Goal: Task Accomplishment & Management: Manage account settings

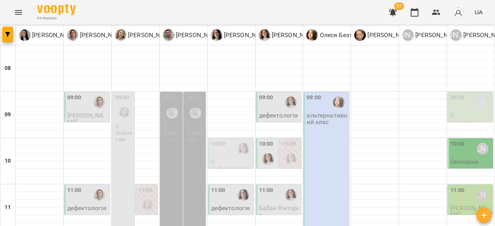
scroll to position [116, 0]
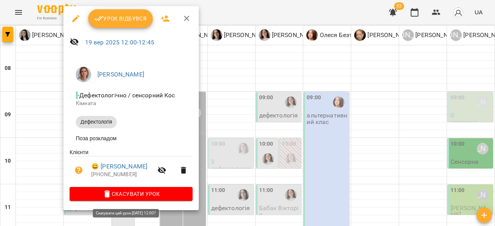
click at [136, 198] on span "Скасувати Урок" at bounding box center [131, 193] width 111 height 9
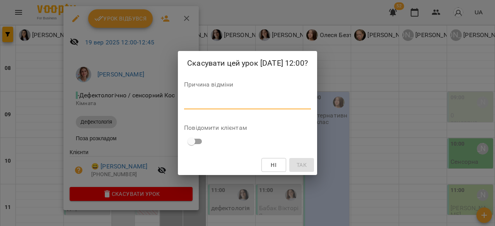
click at [250, 106] on textarea at bounding box center [247, 102] width 127 height 7
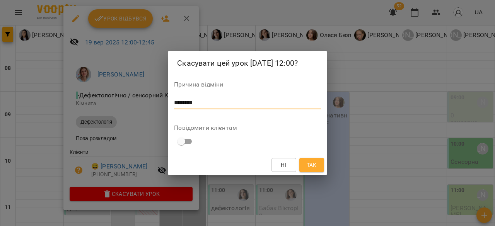
type textarea "********"
click at [311, 163] on span "Так" at bounding box center [311, 164] width 10 height 9
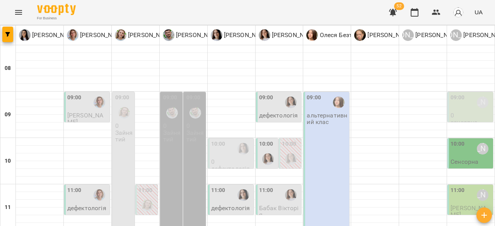
scroll to position [193, 0]
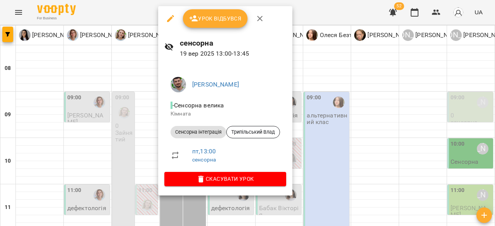
click at [342, 101] on div at bounding box center [247, 113] width 495 height 226
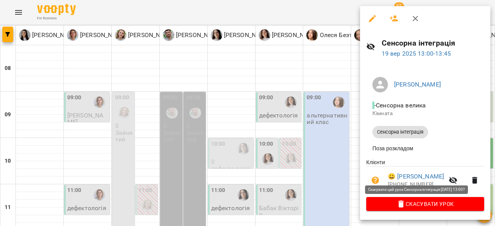
click at [438, 206] on span "Скасувати Урок" at bounding box center [425, 203] width 106 height 9
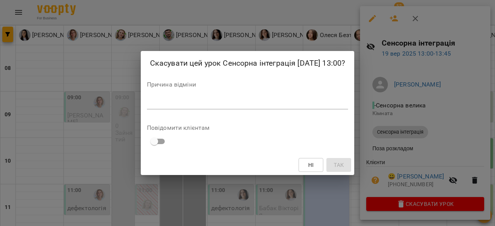
click at [288, 107] on textarea at bounding box center [247, 102] width 201 height 7
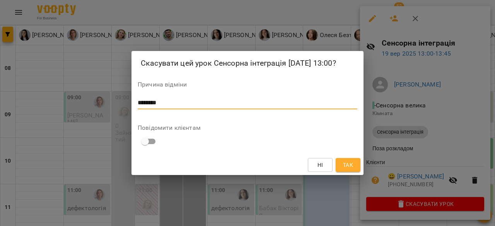
type textarea "********"
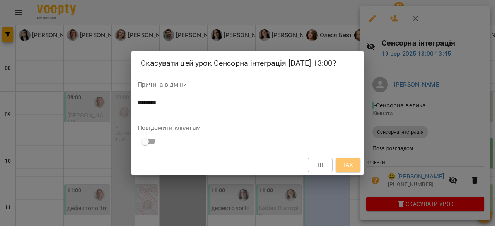
click at [357, 172] on button "Так" at bounding box center [347, 165] width 25 height 14
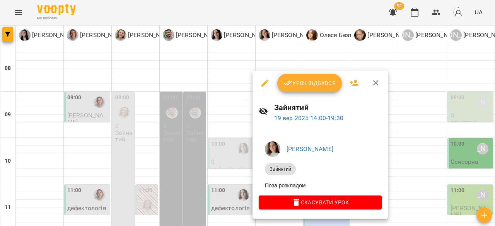
click at [469, 141] on div at bounding box center [247, 113] width 495 height 226
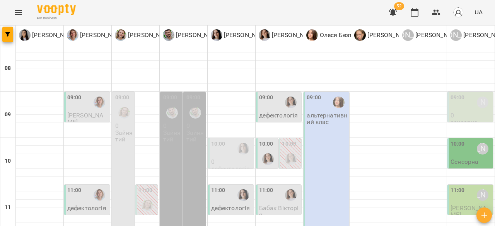
scroll to position [155, 0]
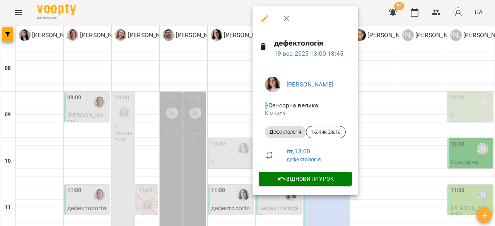
click at [417, 134] on div at bounding box center [247, 113] width 495 height 226
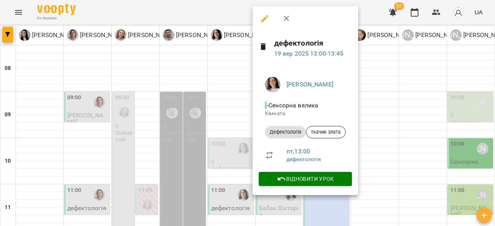
click at [360, 140] on div at bounding box center [247, 113] width 495 height 226
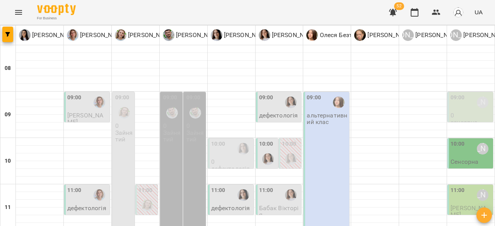
scroll to position [39, 0]
click at [283, 94] on div at bounding box center [291, 103] width 18 height 18
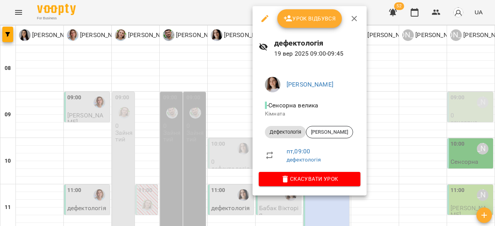
click at [444, 103] on div at bounding box center [247, 113] width 495 height 226
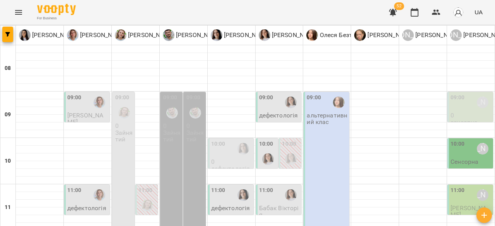
scroll to position [155, 0]
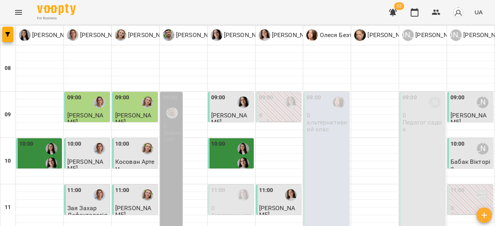
scroll to position [193, 0]
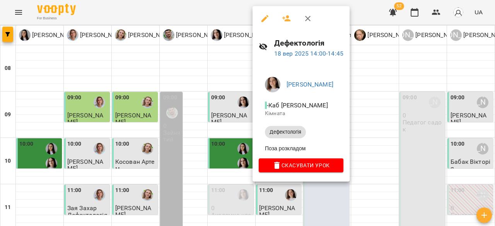
click at [494, 168] on div at bounding box center [247, 113] width 495 height 226
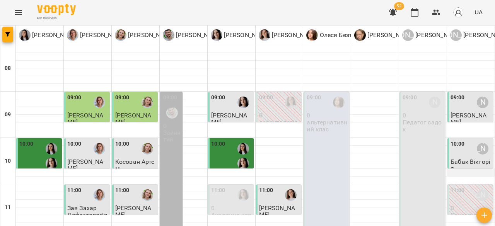
scroll to position [0, 0]
click at [472, 114] on span "[PERSON_NAME]" at bounding box center [468, 119] width 36 height 14
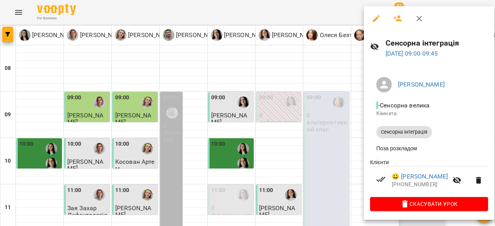
click at [274, 123] on div at bounding box center [247, 113] width 495 height 226
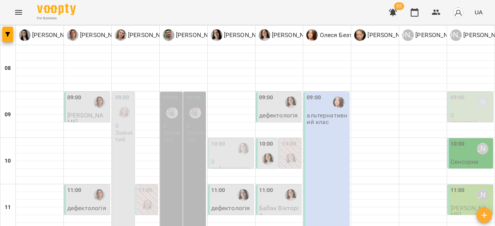
scroll to position [39, 0]
click at [266, 150] on div at bounding box center [268, 159] width 18 height 18
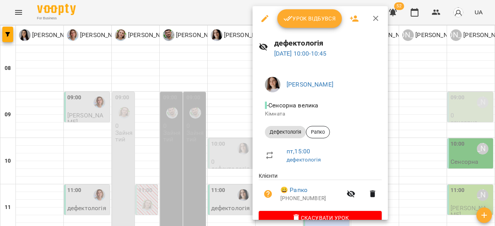
drag, startPoint x: 415, startPoint y: 109, endPoint x: 310, endPoint y: 91, distance: 106.7
click at [414, 109] on div at bounding box center [247, 113] width 495 height 226
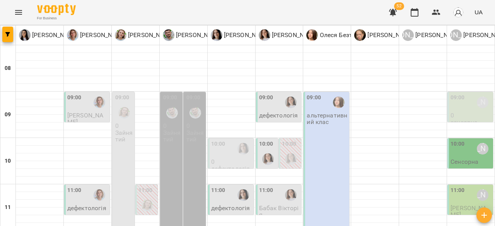
scroll to position [77, 0]
click at [234, 140] on div at bounding box center [243, 149] width 18 height 18
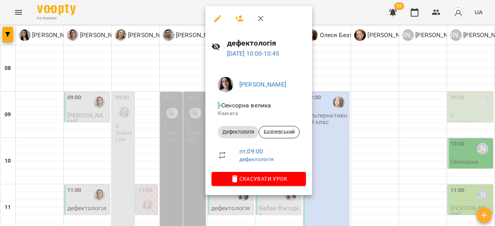
click at [400, 107] on div at bounding box center [247, 113] width 495 height 226
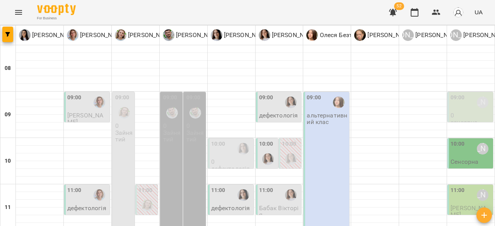
click at [236, 186] on div at bounding box center [243, 195] width 18 height 18
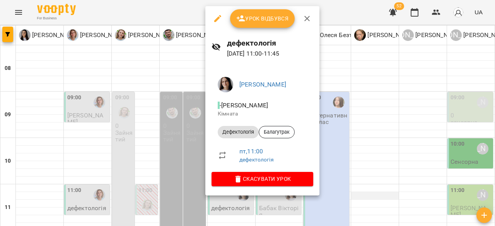
click at [383, 115] on div at bounding box center [247, 113] width 495 height 226
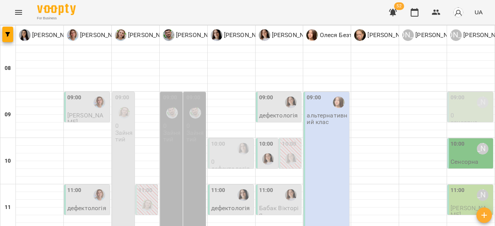
click at [244, 14] on div "For Business 52 UA" at bounding box center [247, 12] width 495 height 25
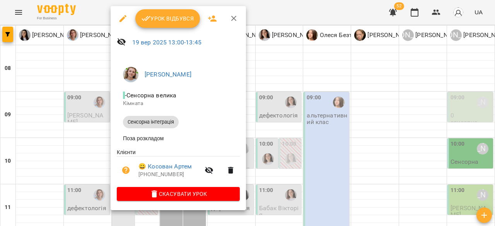
click at [327, 118] on div at bounding box center [247, 113] width 495 height 226
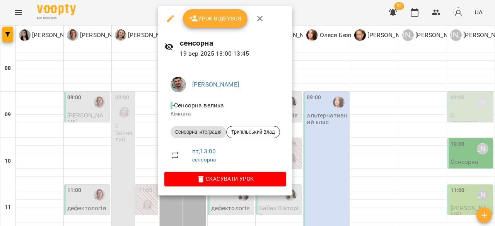
drag, startPoint x: 313, startPoint y: 119, endPoint x: 294, endPoint y: 116, distance: 19.7
click at [314, 119] on div at bounding box center [247, 113] width 495 height 226
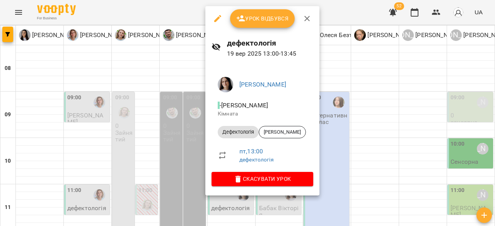
click at [251, 18] on span "Урок відбувся" at bounding box center [262, 18] width 53 height 9
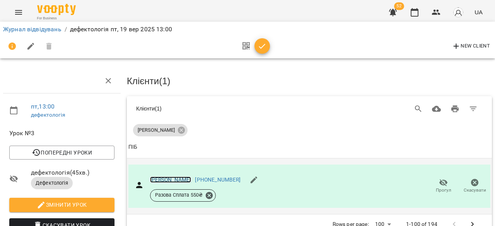
click at [163, 179] on link "Крисько Мирон" at bounding box center [170, 180] width 41 height 6
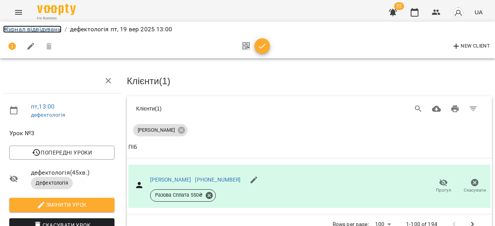
click at [32, 32] on link "Журнал відвідувань" at bounding box center [32, 29] width 58 height 7
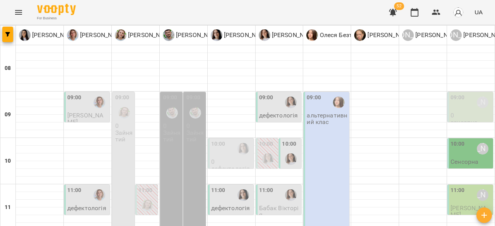
scroll to position [155, 0]
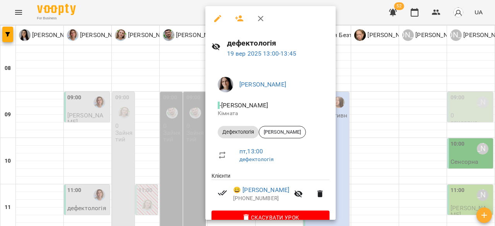
click at [363, 12] on div at bounding box center [247, 113] width 495 height 226
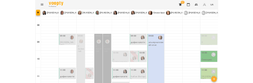
scroll to position [116, 0]
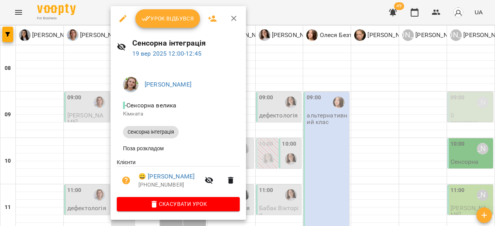
click at [344, 148] on div at bounding box center [247, 113] width 495 height 226
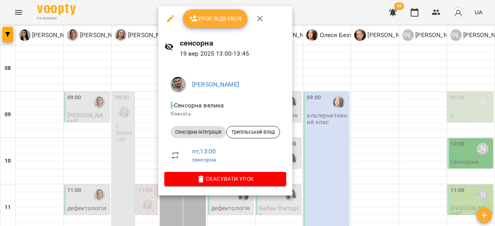
click at [403, 117] on div at bounding box center [247, 113] width 495 height 226
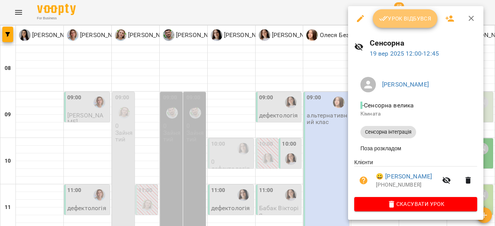
click at [417, 17] on span "Урок відбувся" at bounding box center [405, 18] width 53 height 9
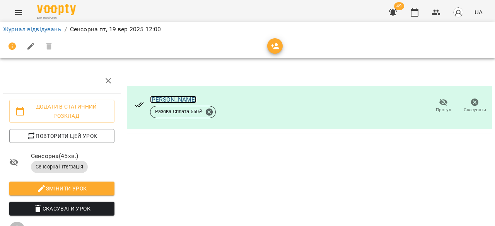
click at [161, 99] on link "Руденко Богдан" at bounding box center [173, 99] width 47 height 7
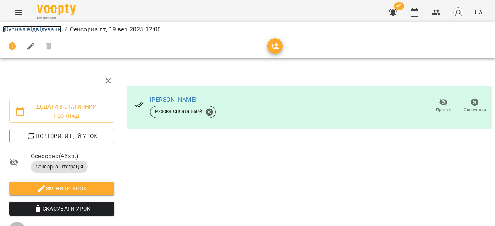
click at [46, 28] on link "Журнал відвідувань" at bounding box center [32, 29] width 58 height 7
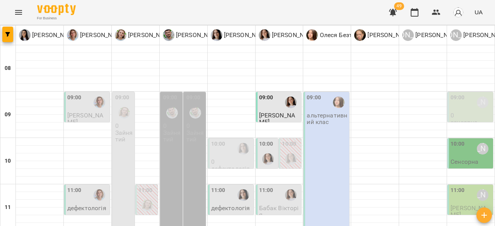
click at [464, 103] on div "09:00 Анна Субота" at bounding box center [470, 103] width 41 height 18
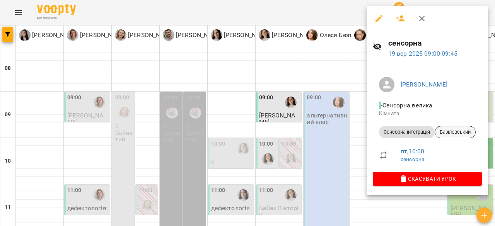
click at [464, 131] on span "Базілевський" at bounding box center [455, 132] width 40 height 7
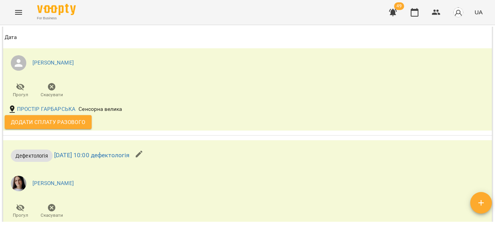
scroll to position [1469, 0]
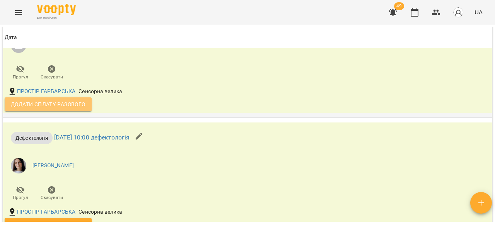
click at [80, 109] on span "Додати сплату разового" at bounding box center [48, 104] width 75 height 9
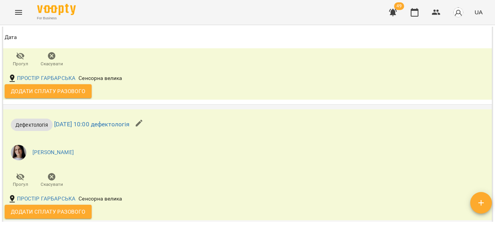
scroll to position [1546, 0]
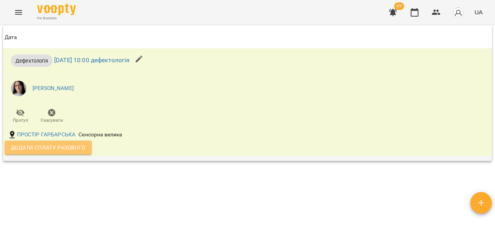
click at [72, 152] on span "Додати сплату разового" at bounding box center [48, 147] width 75 height 9
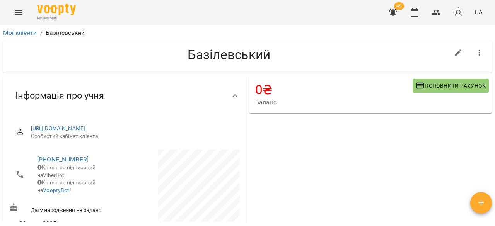
click at [15, 16] on icon "Menu" at bounding box center [18, 12] width 9 height 9
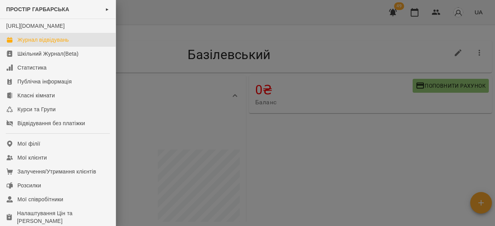
click at [31, 44] on div "Журнал відвідувань" at bounding box center [42, 40] width 51 height 8
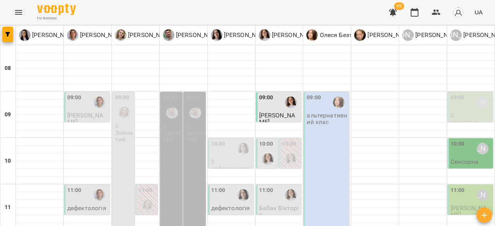
click at [9, 3] on button "Menu" at bounding box center [18, 12] width 19 height 19
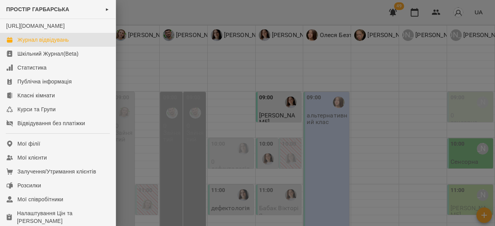
click at [364, 52] on div at bounding box center [247, 113] width 495 height 226
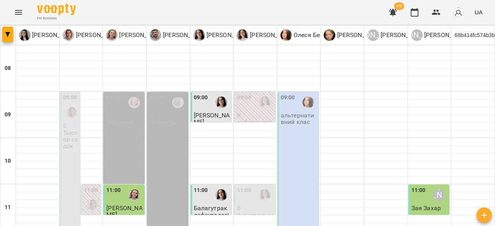
click at [255, 112] on p "0" at bounding box center [255, 115] width 37 height 7
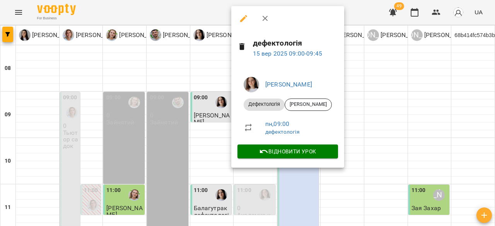
click at [413, 93] on div at bounding box center [247, 113] width 495 height 226
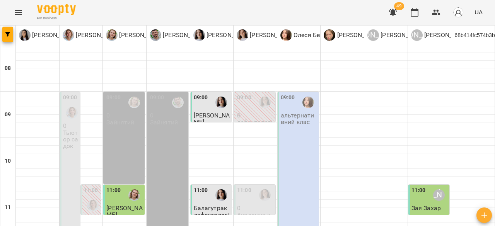
click at [264, 189] on img "Тетяна Турик" at bounding box center [265, 195] width 12 height 12
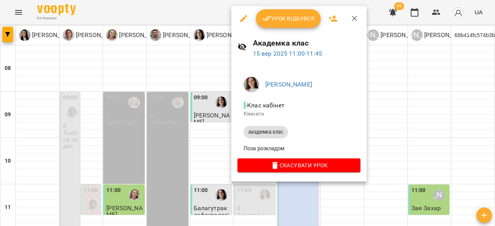
click at [398, 65] on div at bounding box center [247, 113] width 495 height 226
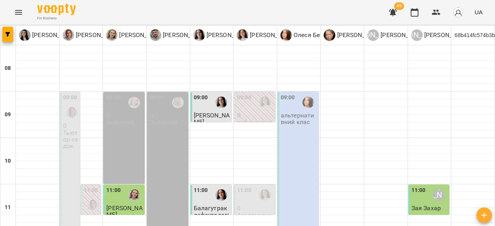
scroll to position [193, 0]
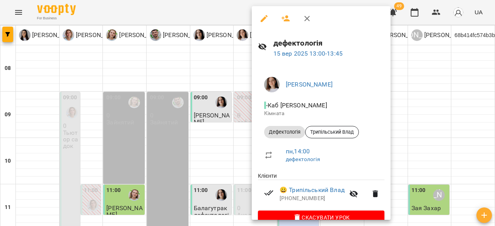
click at [404, 120] on div at bounding box center [247, 113] width 495 height 226
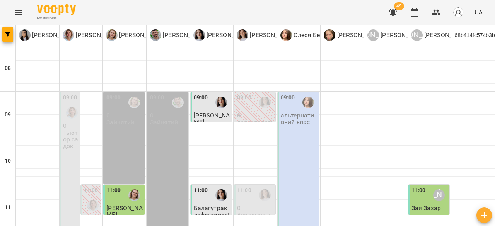
scroll to position [427, 0]
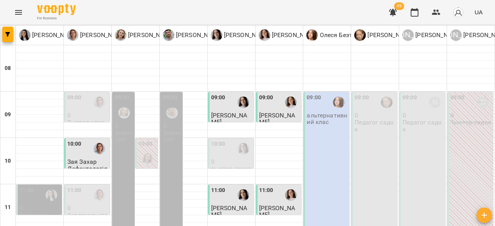
scroll to position [156, 0]
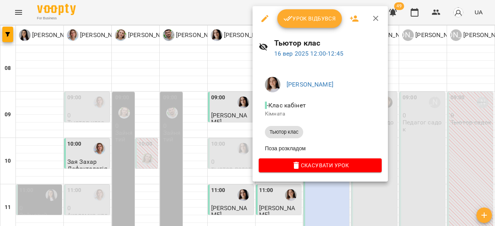
click at [452, 125] on div at bounding box center [247, 113] width 495 height 226
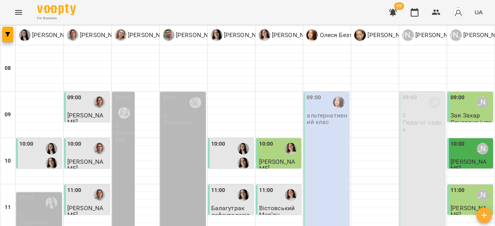
scroll to position [232, 0]
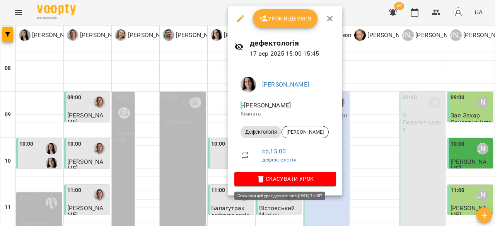
click at [303, 179] on span "Скасувати Урок" at bounding box center [284, 178] width 89 height 9
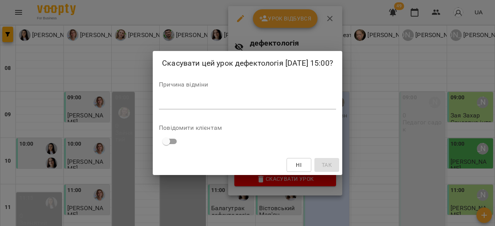
click at [229, 95] on div "Причина відміни *" at bounding box center [247, 97] width 177 height 31
click at [228, 101] on textarea at bounding box center [247, 102] width 177 height 7
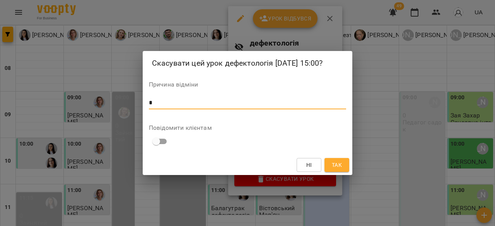
type textarea "*"
click at [343, 167] on button "Так" at bounding box center [336, 165] width 25 height 14
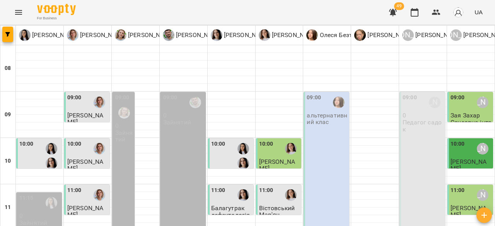
scroll to position [0, 0]
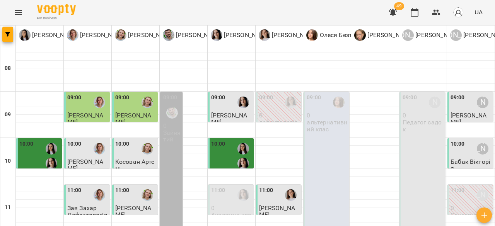
scroll to position [232, 0]
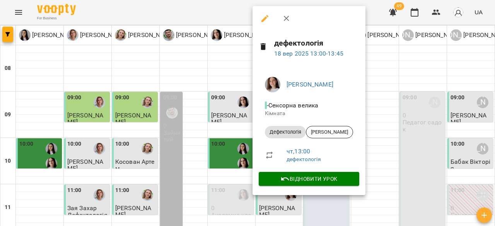
click at [384, 71] on div at bounding box center [247, 113] width 495 height 226
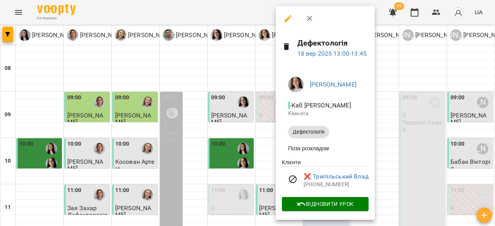
click at [402, 90] on div at bounding box center [247, 113] width 495 height 226
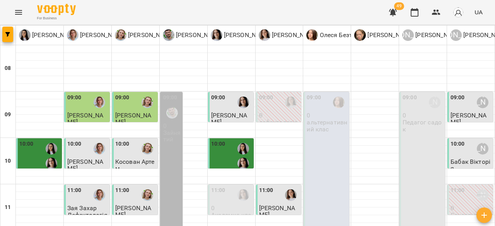
scroll to position [271, 0]
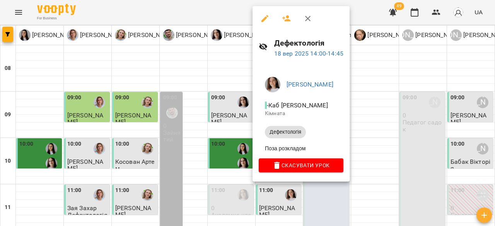
click at [395, 104] on div at bounding box center [247, 113] width 495 height 226
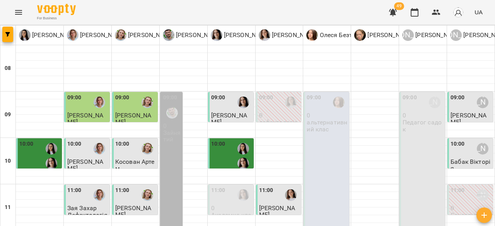
scroll to position [427, 0]
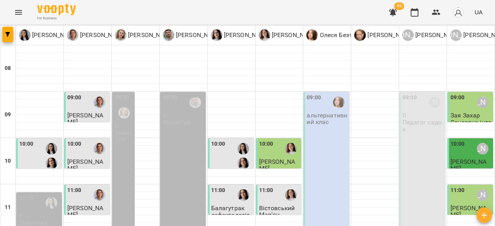
scroll to position [425, 0]
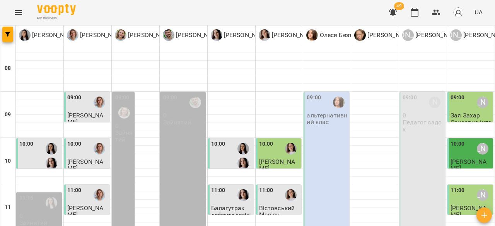
scroll to position [427, 0]
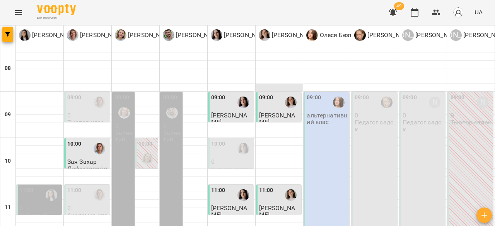
scroll to position [155, 0]
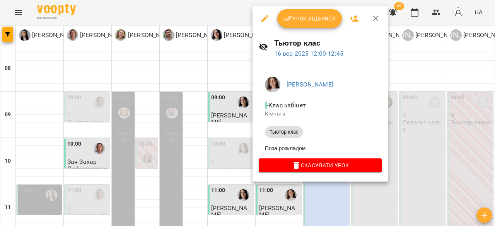
click at [432, 122] on div at bounding box center [247, 113] width 495 height 226
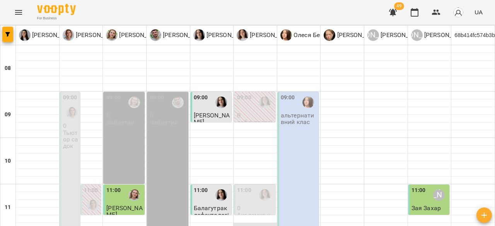
scroll to position [116, 0]
click at [267, 186] on div at bounding box center [265, 195] width 18 height 18
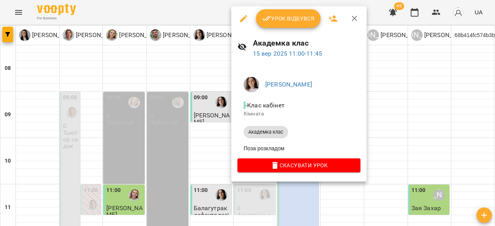
click at [392, 118] on div at bounding box center [247, 113] width 495 height 226
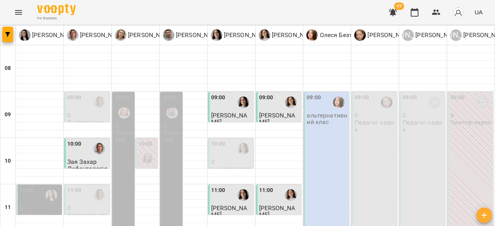
scroll to position [39, 0]
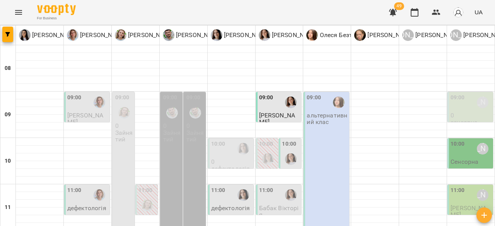
click at [241, 140] on div at bounding box center [243, 149] width 18 height 18
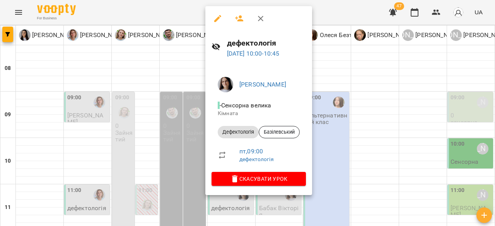
click at [409, 215] on div at bounding box center [247, 113] width 495 height 226
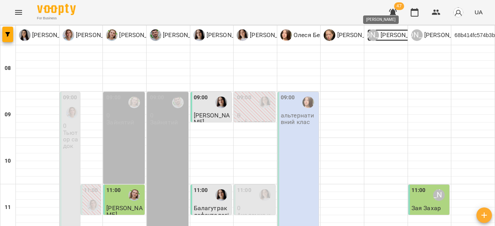
click at [388, 36] on p "[PERSON_NAME]" at bounding box center [403, 35] width 48 height 9
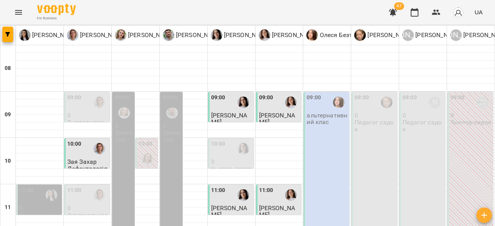
scroll to position [39, 0]
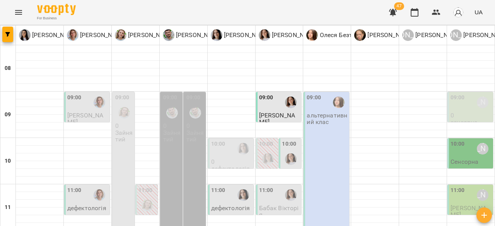
scroll to position [77, 0]
click at [293, 150] on div at bounding box center [291, 159] width 18 height 18
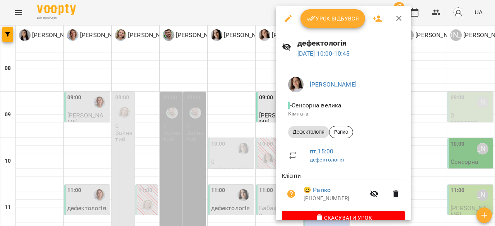
click at [440, 155] on div at bounding box center [247, 113] width 495 height 226
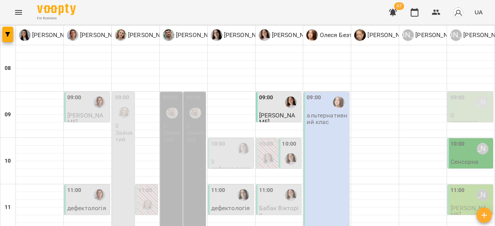
click at [225, 165] on p "дефектологія" at bounding box center [230, 168] width 39 height 7
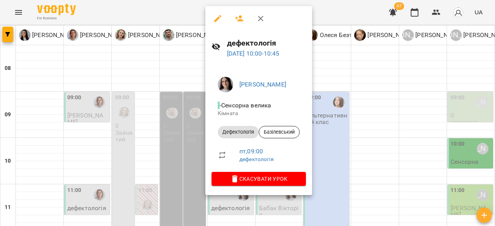
click at [385, 109] on div at bounding box center [247, 113] width 495 height 226
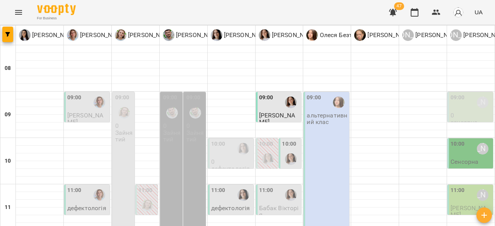
click at [228, 186] on div "11:00" at bounding box center [231, 195] width 41 height 18
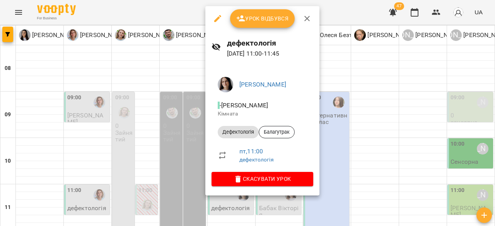
click at [383, 111] on div at bounding box center [247, 113] width 495 height 226
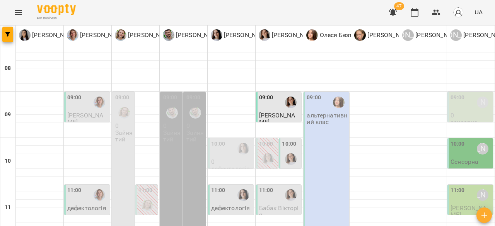
click at [231, 186] on div "11:00" at bounding box center [231, 195] width 41 height 18
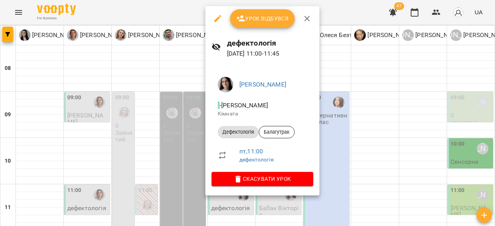
click at [416, 107] on div at bounding box center [247, 113] width 495 height 226
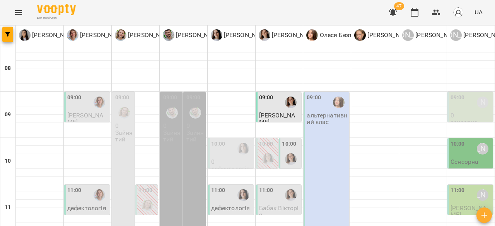
scroll to position [39, 0]
click at [226, 140] on div "10:00" at bounding box center [231, 149] width 41 height 18
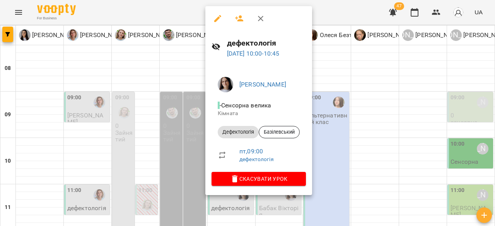
click at [347, 3] on div at bounding box center [247, 113] width 495 height 226
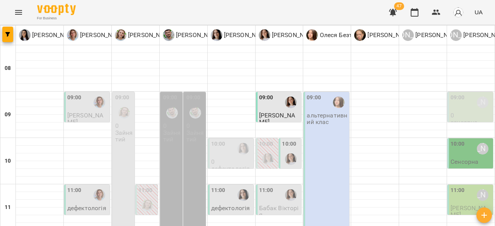
scroll to position [116, 0]
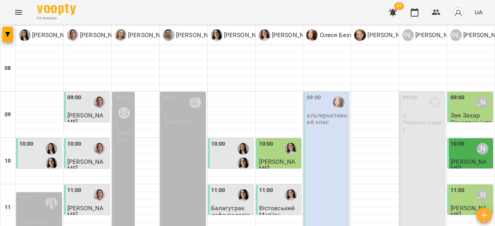
scroll to position [232, 0]
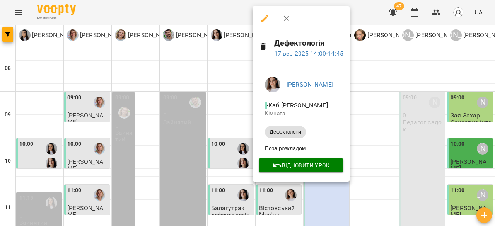
click at [368, 10] on div at bounding box center [247, 113] width 495 height 226
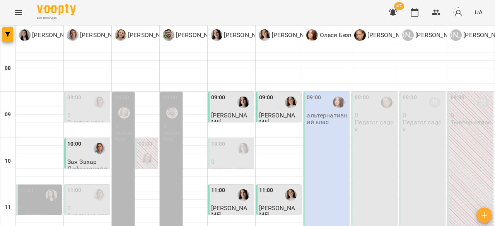
scroll to position [0, 0]
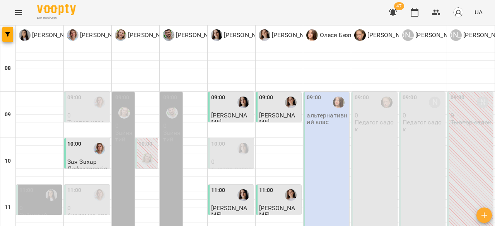
scroll to position [77, 0]
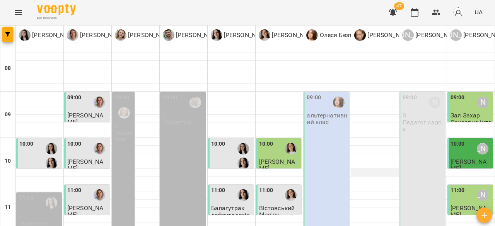
scroll to position [116, 0]
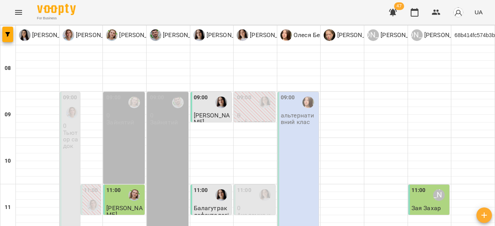
scroll to position [271, 0]
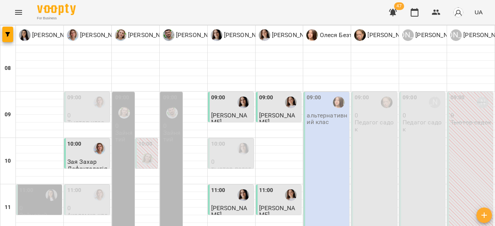
scroll to position [348, 0]
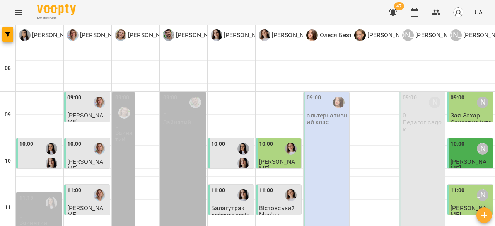
scroll to position [271, 0]
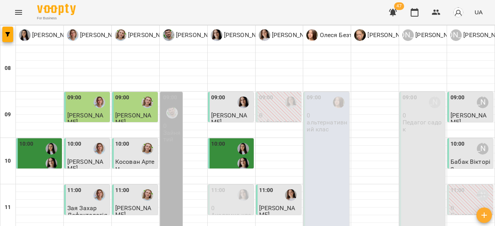
scroll to position [232, 0]
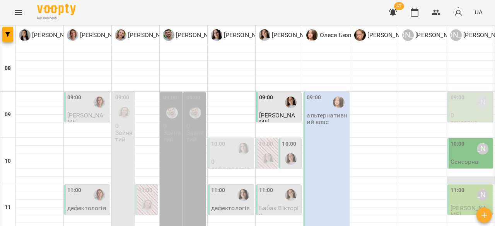
scroll to position [77, 0]
click at [461, 140] on div "10:00 Анна Субота" at bounding box center [470, 149] width 41 height 18
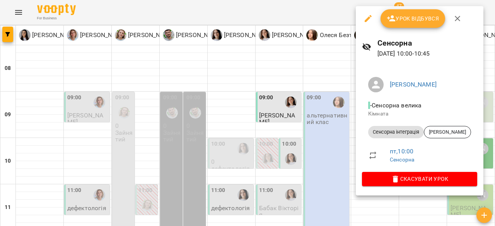
click at [255, 127] on div at bounding box center [247, 113] width 495 height 226
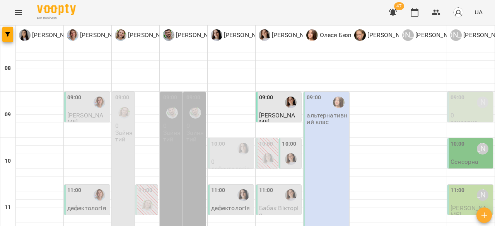
click at [230, 186] on div "11:00" at bounding box center [231, 195] width 41 height 19
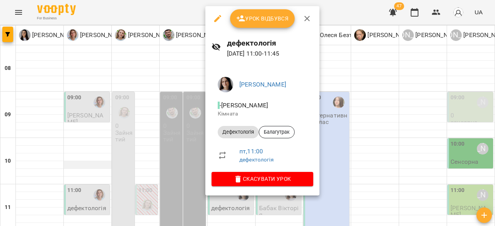
drag, startPoint x: 398, startPoint y: 130, endPoint x: 78, endPoint y: 86, distance: 323.0
click at [387, 130] on div at bounding box center [247, 113] width 495 height 226
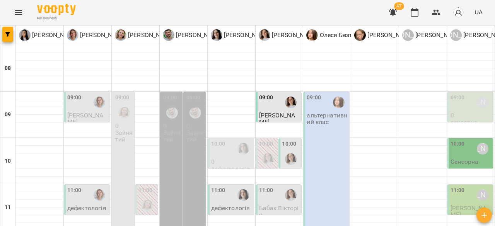
click at [81, 186] on div "11:00" at bounding box center [87, 195] width 41 height 18
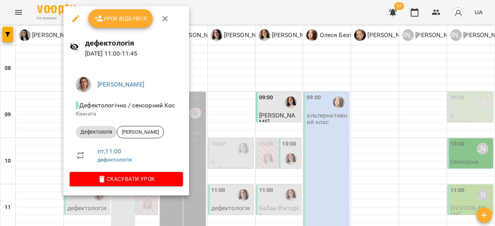
click at [332, 112] on div at bounding box center [247, 113] width 495 height 226
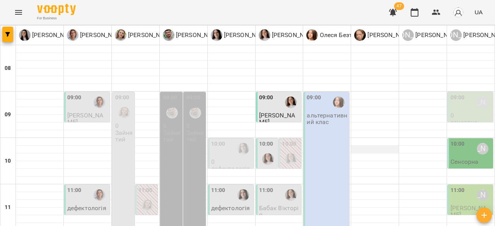
scroll to position [0, 0]
click at [377, 33] on p "[PERSON_NAME]" at bounding box center [390, 35] width 48 height 9
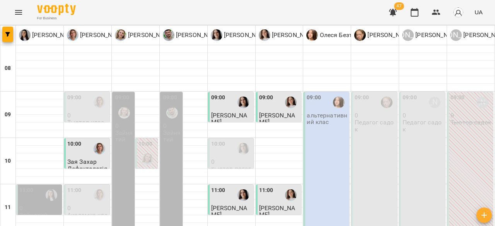
scroll to position [116, 0]
click at [375, 127] on div "09:00 0 Педагог садок" at bounding box center [374, 207] width 46 height 231
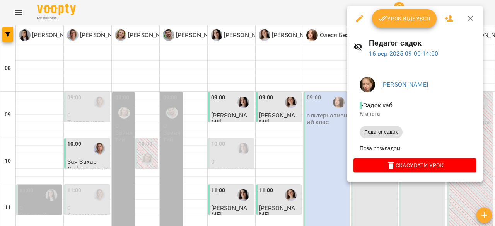
click at [259, 151] on div at bounding box center [247, 113] width 495 height 226
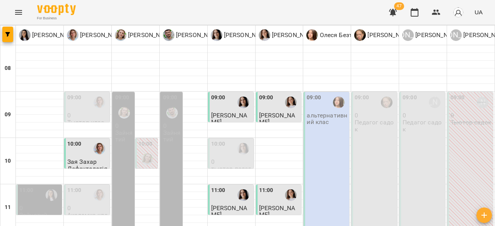
scroll to position [309, 0]
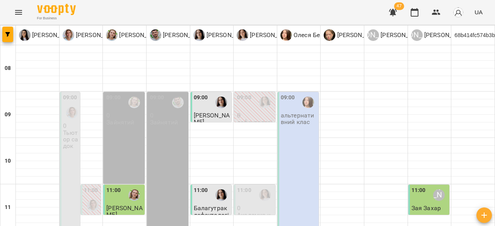
scroll to position [272, 0]
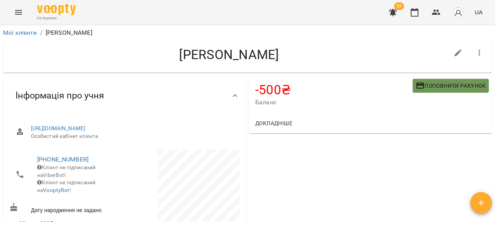
click at [436, 83] on span "Поповнити рахунок" at bounding box center [450, 85] width 70 height 9
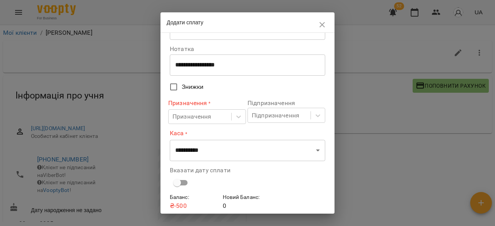
scroll to position [39, 0]
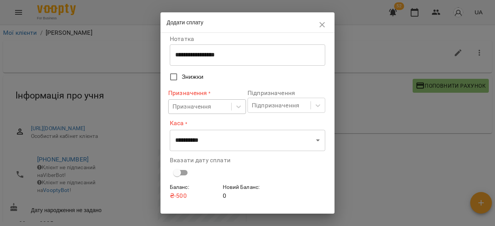
click at [209, 110] on div "Призначення" at bounding box center [191, 106] width 39 height 9
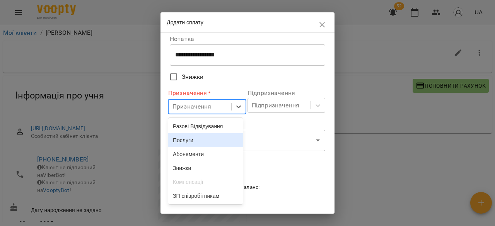
click at [206, 147] on div "Послуги" at bounding box center [205, 140] width 75 height 14
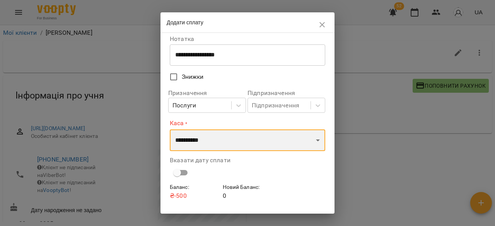
drag, startPoint x: 225, startPoint y: 139, endPoint x: 230, endPoint y: 150, distance: 12.5
click at [225, 139] on select "**********" at bounding box center [247, 140] width 155 height 22
select select "**********"
click at [170, 129] on select "**********" at bounding box center [247, 140] width 155 height 22
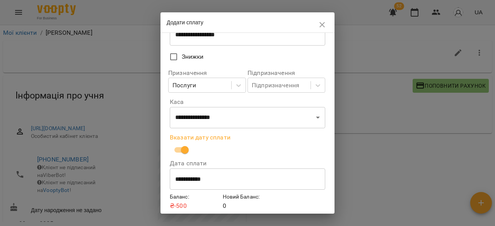
scroll to position [89, 0]
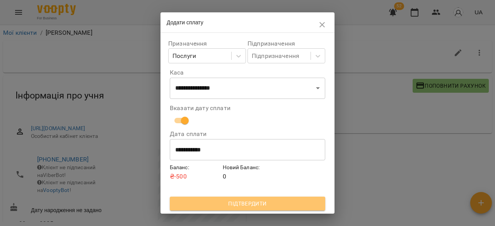
click at [254, 204] on span "Підтвердити" at bounding box center [247, 203] width 143 height 9
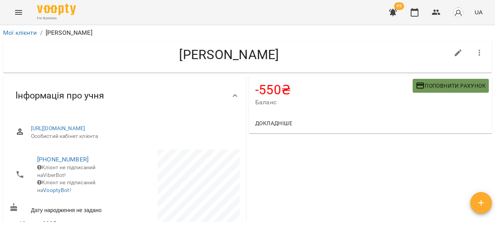
click at [438, 90] on span "Поповнити рахунок" at bounding box center [450, 85] width 70 height 9
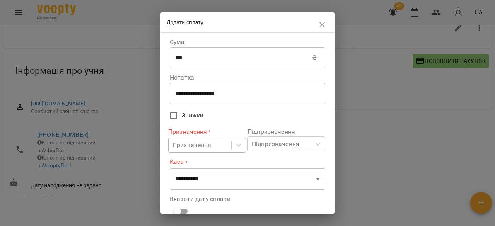
click at [192, 144] on body "**********" at bounding box center [247, 100] width 495 height 251
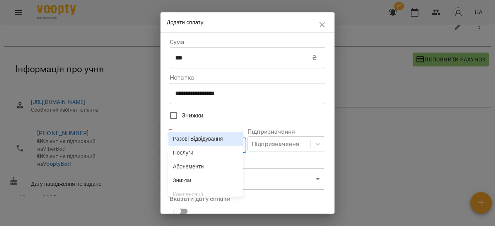
scroll to position [27, 0]
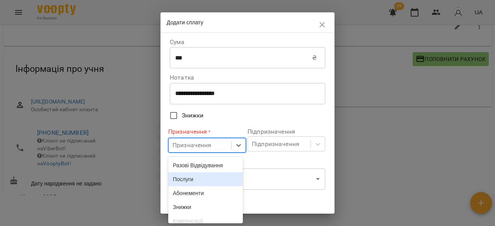
click at [203, 177] on div "Послуги" at bounding box center [205, 179] width 75 height 14
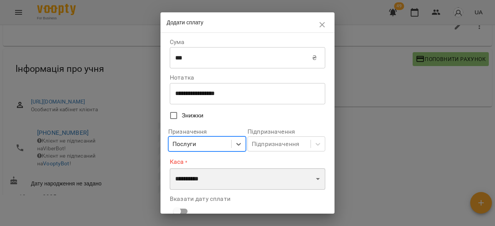
click at [207, 178] on select "**********" at bounding box center [247, 179] width 155 height 22
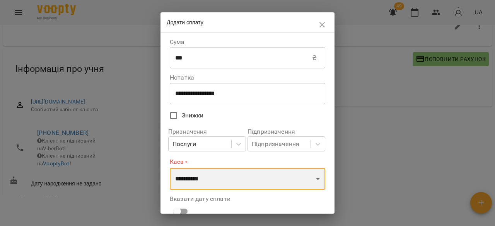
select select "****"
click at [170, 168] on select "**********" at bounding box center [247, 179] width 155 height 22
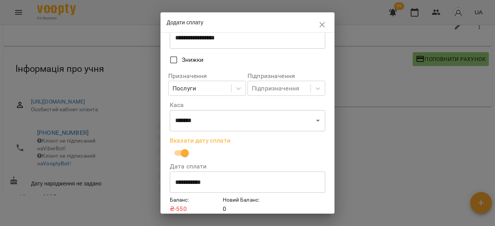
scroll to position [89, 0]
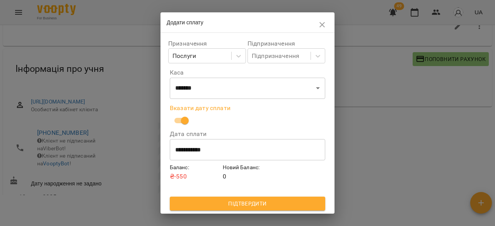
click at [234, 210] on button "Підтвердити" at bounding box center [247, 204] width 155 height 14
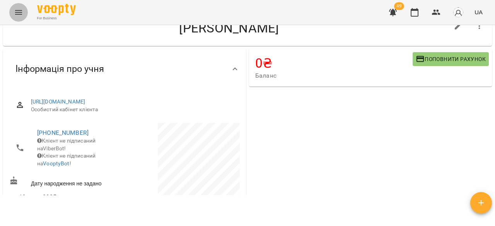
click at [14, 12] on icon "Menu" at bounding box center [18, 12] width 9 height 9
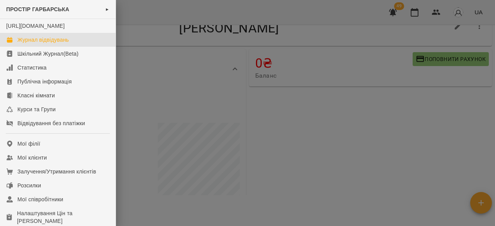
click at [34, 44] on div "Журнал відвідувань" at bounding box center [42, 40] width 51 height 8
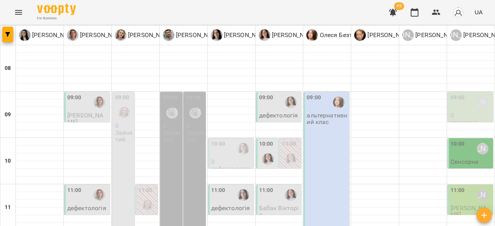
scroll to position [116, 0]
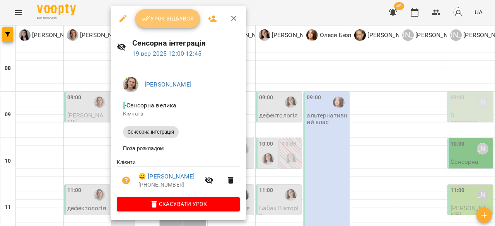
click at [174, 18] on span "Урок відбувся" at bounding box center [167, 18] width 53 height 9
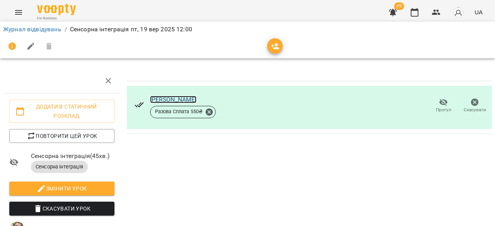
click at [159, 97] on link "[PERSON_NAME]" at bounding box center [173, 99] width 47 height 7
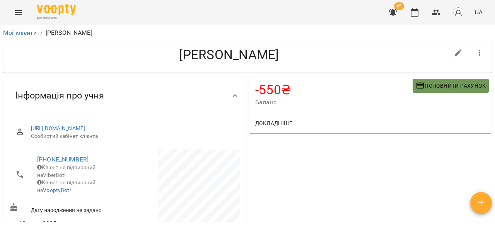
click at [436, 89] on span "Поповнити рахунок" at bounding box center [450, 85] width 70 height 9
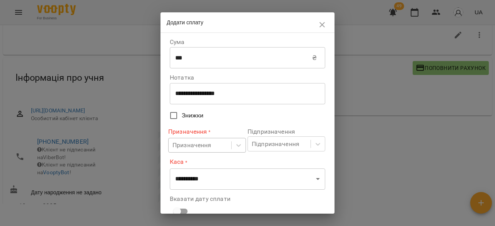
scroll to position [27, 0]
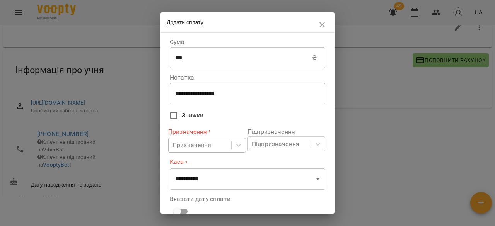
click at [196, 142] on body "**********" at bounding box center [247, 99] width 495 height 251
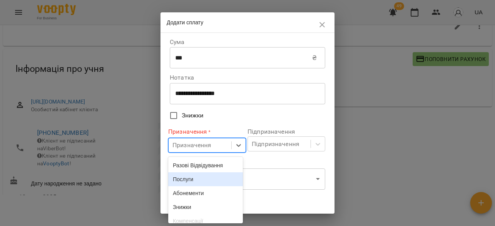
click at [195, 180] on div "Послуги" at bounding box center [205, 179] width 75 height 14
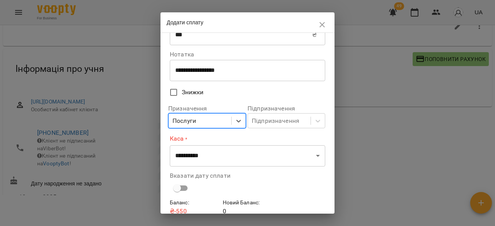
scroll to position [58, 0]
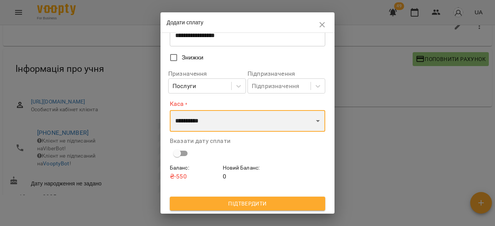
click at [209, 118] on select "**********" at bounding box center [247, 121] width 155 height 22
select select "**********"
click at [170, 110] on select "**********" at bounding box center [247, 121] width 155 height 22
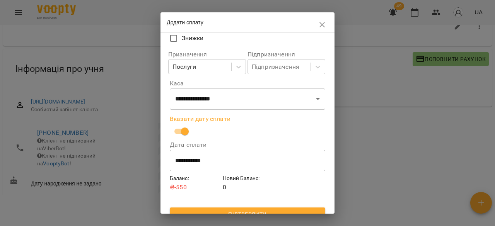
scroll to position [89, 0]
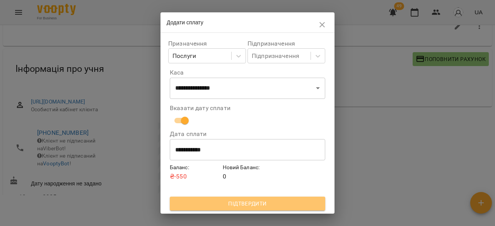
click at [256, 202] on span "Підтвердити" at bounding box center [247, 203] width 143 height 9
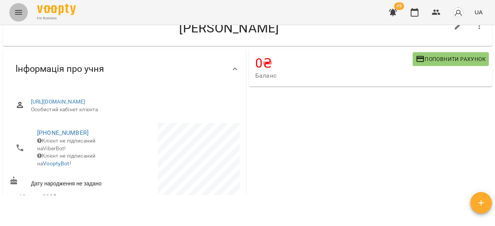
click at [12, 9] on button "Menu" at bounding box center [18, 12] width 19 height 19
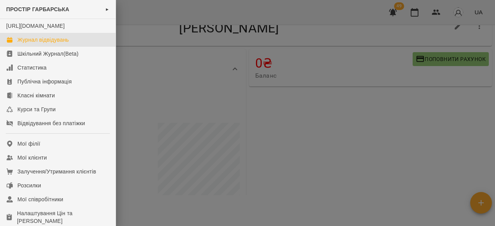
click at [40, 43] on link "Журнал відвідувань" at bounding box center [58, 40] width 116 height 14
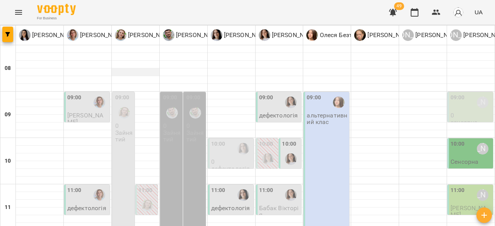
click at [136, 76] on div at bounding box center [136, 76] width 48 height 0
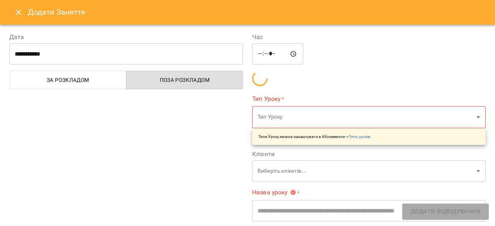
type input "**********"
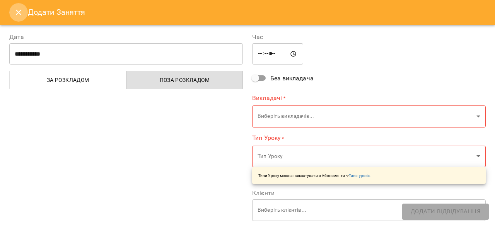
click at [19, 12] on icon "Close" at bounding box center [18, 12] width 9 height 9
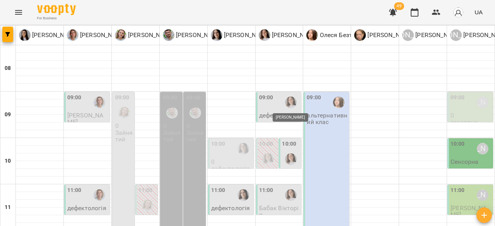
click at [285, 106] on img "Тетяна Турик" at bounding box center [291, 103] width 12 height 12
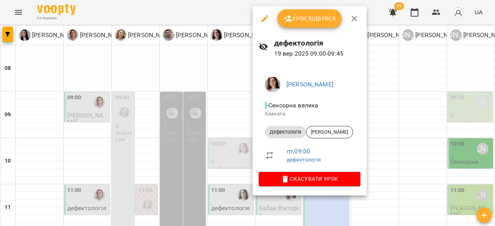
click at [302, 17] on span "Урок відбувся" at bounding box center [309, 18] width 53 height 9
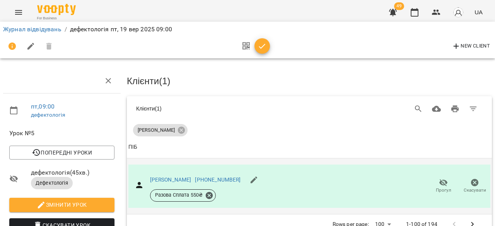
scroll to position [39, 0]
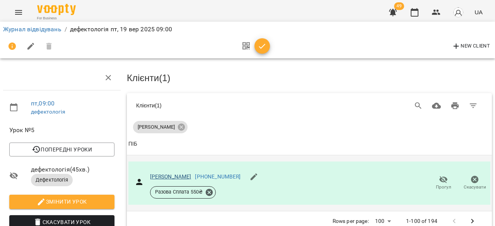
click at [173, 173] on div "[PERSON_NAME]" at bounding box center [170, 177] width 41 height 8
click at [174, 174] on link "[PERSON_NAME]" at bounding box center [170, 177] width 41 height 6
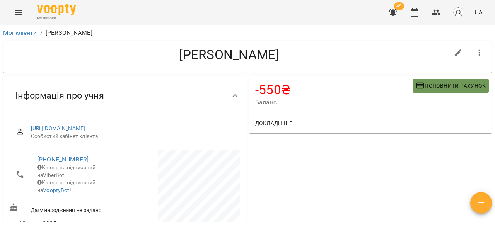
click at [434, 83] on span "Поповнити рахунок" at bounding box center [450, 85] width 70 height 9
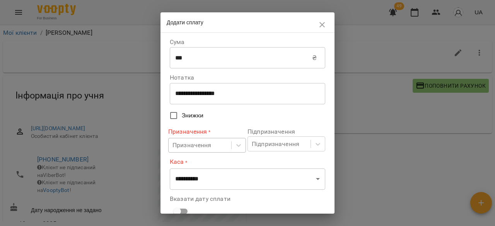
click at [217, 145] on body "**********" at bounding box center [247, 125] width 495 height 251
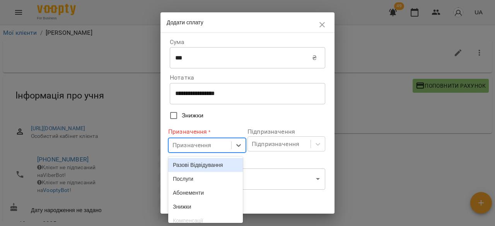
scroll to position [27, 0]
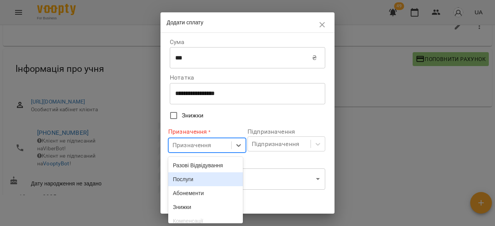
drag, startPoint x: 198, startPoint y: 180, endPoint x: 204, endPoint y: 177, distance: 6.9
click at [202, 179] on div "Послуги" at bounding box center [205, 179] width 75 height 14
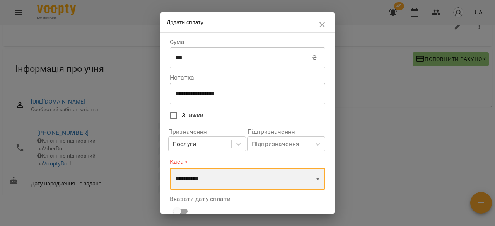
click at [237, 177] on select "**********" at bounding box center [247, 179] width 155 height 22
select select "**********"
click at [170, 168] on select "**********" at bounding box center [247, 179] width 155 height 22
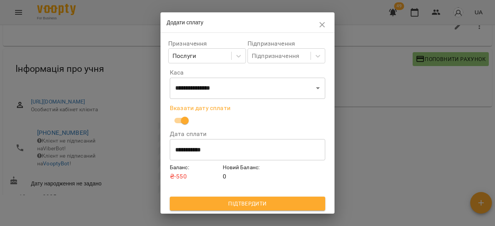
scroll to position [89, 0]
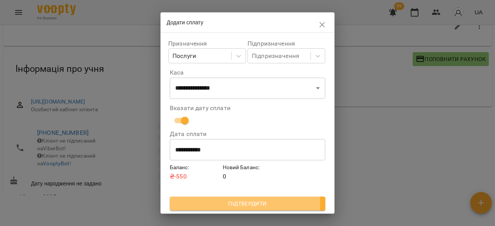
click at [241, 202] on span "Підтвердити" at bounding box center [247, 203] width 143 height 9
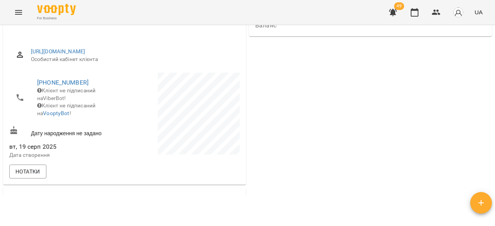
scroll to position [39, 0]
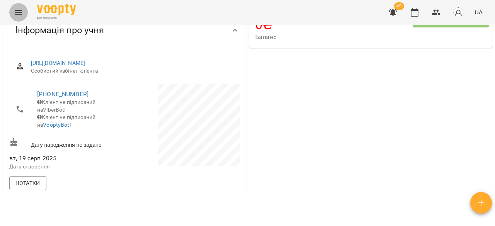
click at [17, 13] on icon "Menu" at bounding box center [18, 12] width 9 height 9
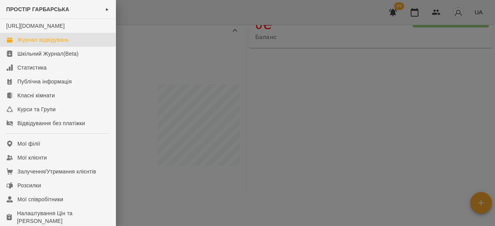
click at [58, 44] on div "Журнал відвідувань" at bounding box center [42, 40] width 51 height 8
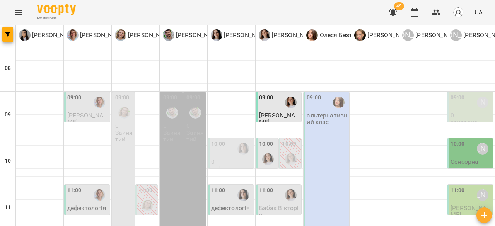
click at [460, 115] on p "0" at bounding box center [470, 115] width 41 height 7
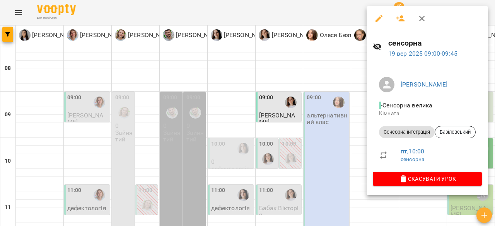
click at [358, 131] on div at bounding box center [247, 113] width 495 height 226
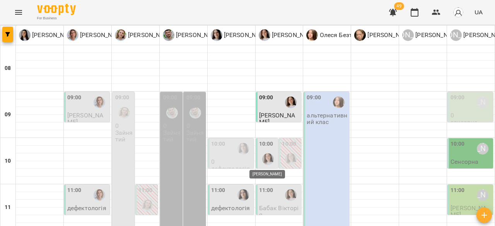
click at [262, 160] on img "Тетяна Турик" at bounding box center [268, 159] width 12 height 12
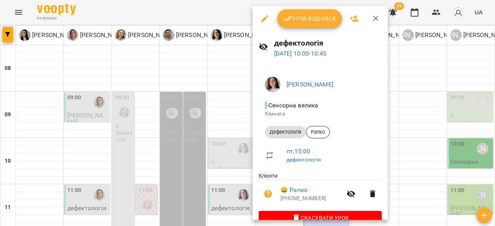
click at [386, 88] on div "[PERSON_NAME] велика Кімната Дефектологія [PERSON_NAME] пт , 15:00 дефектологія…" at bounding box center [319, 150] width 135 height 170
click at [374, 14] on icon "button" at bounding box center [375, 18] width 9 height 9
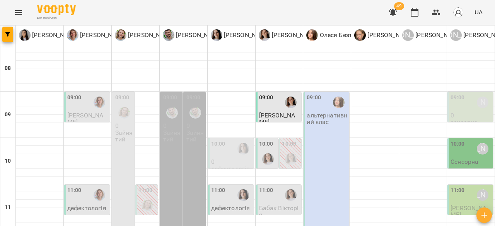
scroll to position [77, 0]
click at [225, 140] on div "10:00" at bounding box center [231, 149] width 41 height 18
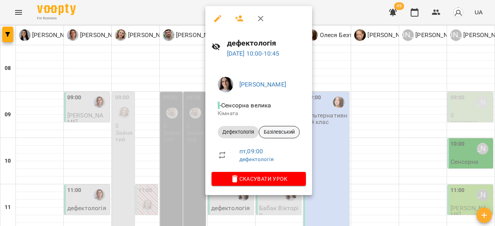
click at [287, 131] on span "Базілевський" at bounding box center [279, 132] width 40 height 7
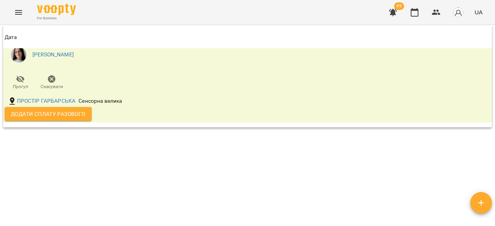
scroll to position [1592, 0]
click at [152, 160] on div "Мої клієнти / [PERSON_NAME] 0 ₴ Баланс Поповнити рахунок 6600 ₴ Послуги 6600 ₴ …" at bounding box center [248, 124] width 492 height 195
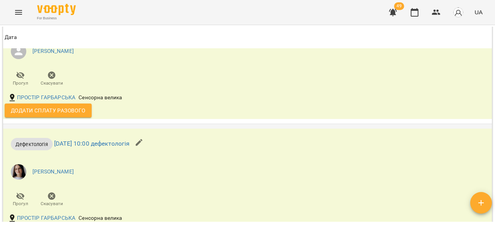
scroll to position [1462, 0]
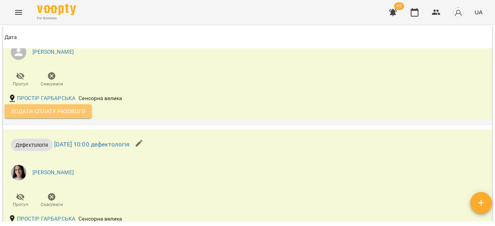
click at [60, 116] on span "Додати сплату разового" at bounding box center [48, 111] width 75 height 9
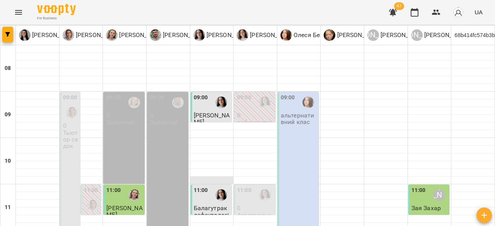
scroll to position [116, 0]
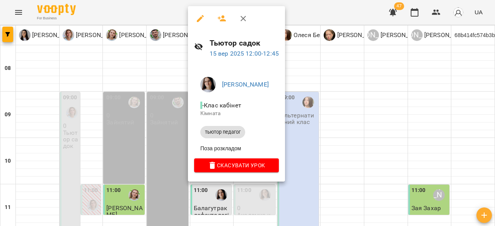
drag, startPoint x: 322, startPoint y: 126, endPoint x: 259, endPoint y: 127, distance: 63.4
click at [322, 126] on div at bounding box center [247, 113] width 495 height 226
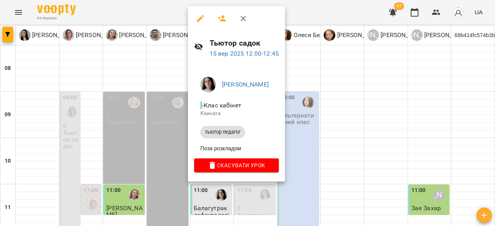
click at [342, 126] on div at bounding box center [247, 113] width 495 height 226
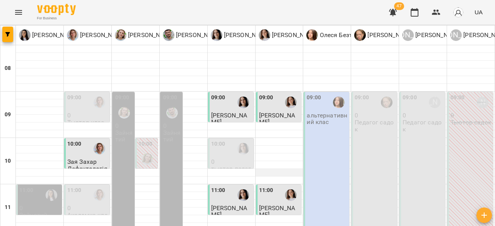
scroll to position [39, 0]
click at [225, 140] on div "10:00" at bounding box center [231, 149] width 41 height 18
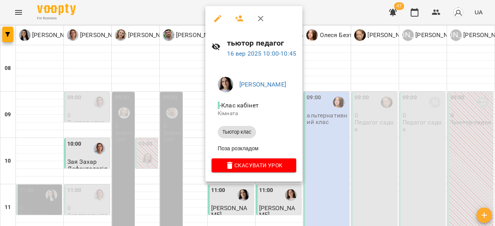
click at [379, 136] on div at bounding box center [247, 113] width 495 height 226
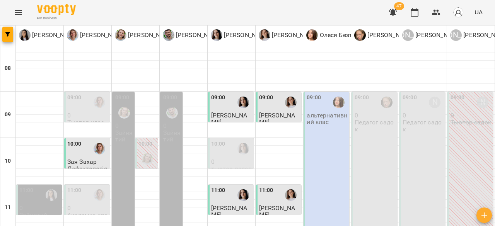
scroll to position [271, 0]
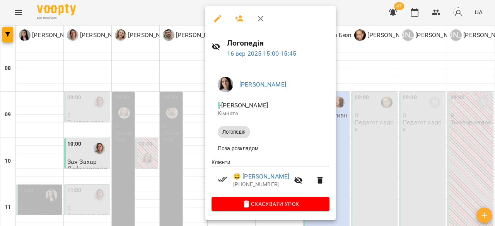
click at [369, 126] on div at bounding box center [247, 113] width 495 height 226
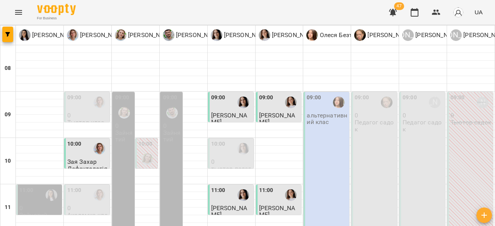
scroll to position [116, 0]
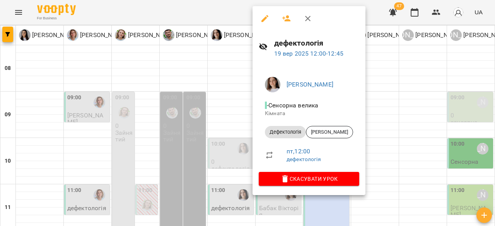
click at [390, 141] on div at bounding box center [247, 113] width 495 height 226
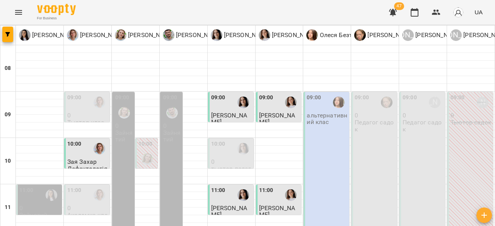
scroll to position [427, 0]
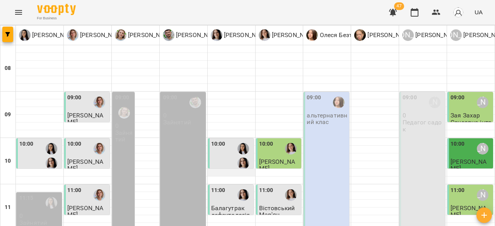
scroll to position [77, 0]
click at [229, 140] on div "10:00" at bounding box center [231, 156] width 41 height 32
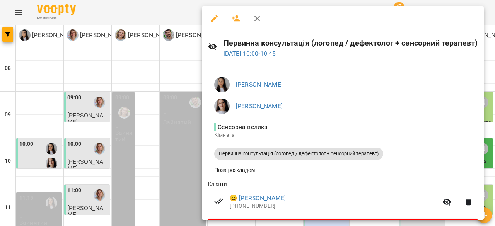
click at [159, 66] on div at bounding box center [247, 113] width 495 height 226
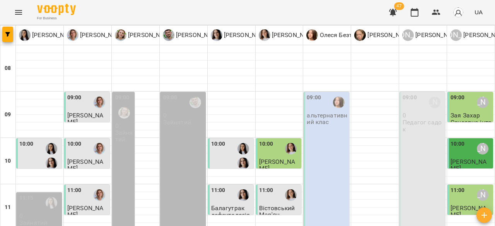
scroll to position [425, 0]
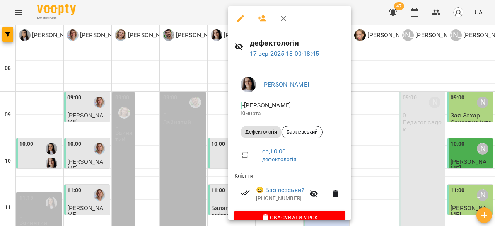
click at [383, 143] on div at bounding box center [247, 113] width 495 height 226
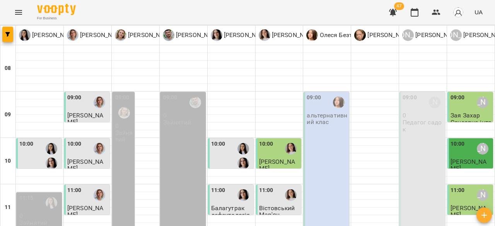
scroll to position [2, 0]
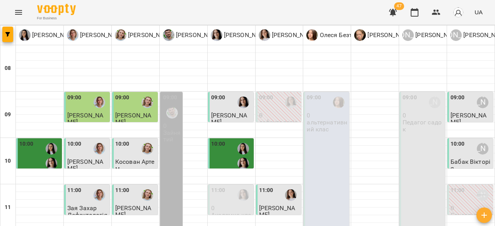
scroll to position [311, 0]
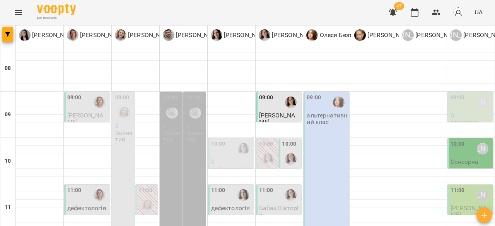
scroll to position [116, 0]
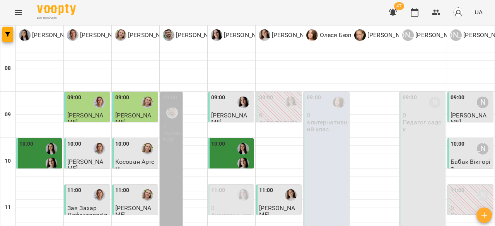
scroll to position [425, 0]
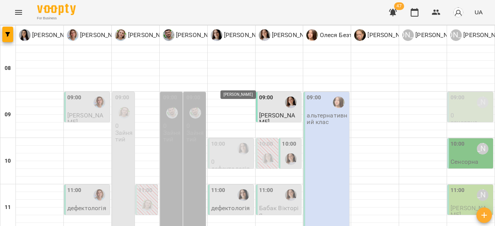
scroll to position [77, 0]
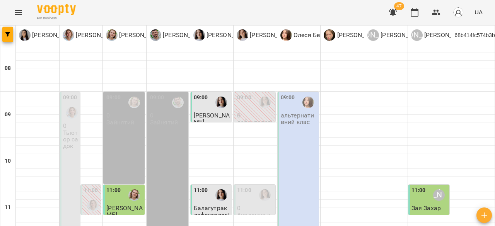
scroll to position [427, 0]
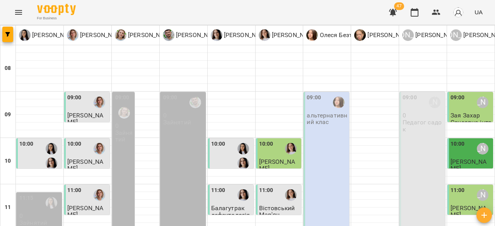
scroll to position [425, 0]
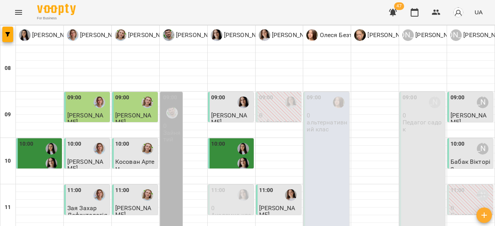
scroll to position [427, 0]
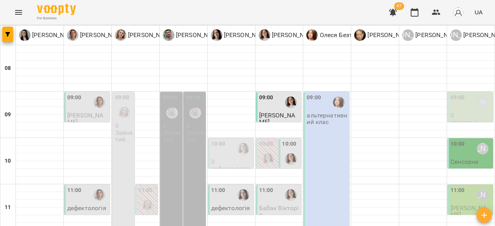
scroll to position [193, 0]
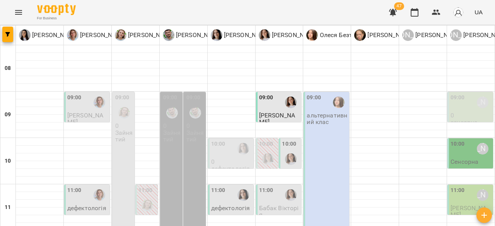
type input "**********"
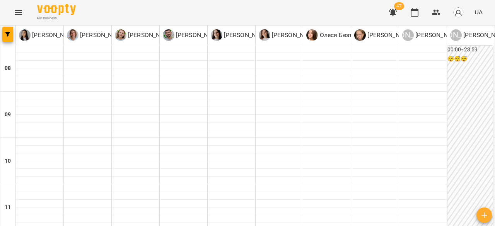
type input "**********"
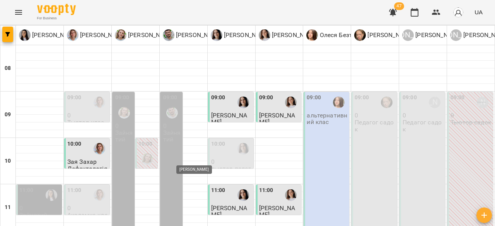
scroll to position [311, 0]
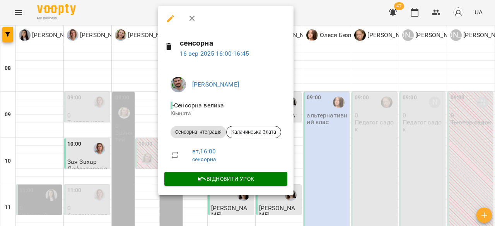
click at [381, 93] on div at bounding box center [247, 113] width 495 height 226
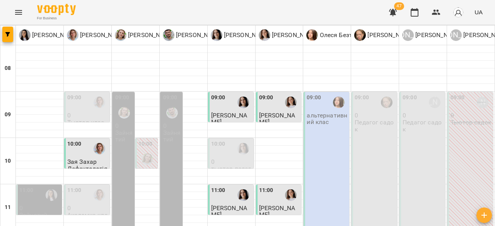
scroll to position [116, 0]
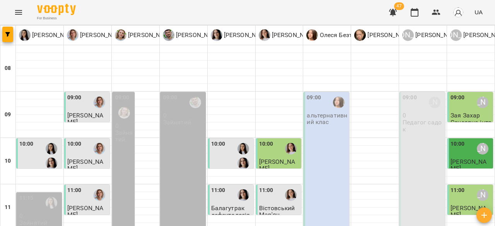
scroll to position [2, 0]
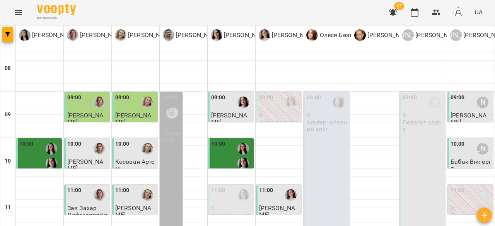
scroll to position [233, 0]
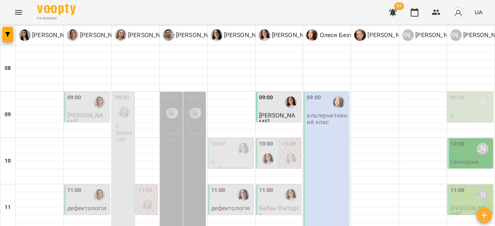
scroll to position [77, 0]
click at [172, 92] on div "09:00 0 Зайнятий" at bounding box center [171, 184] width 22 height 185
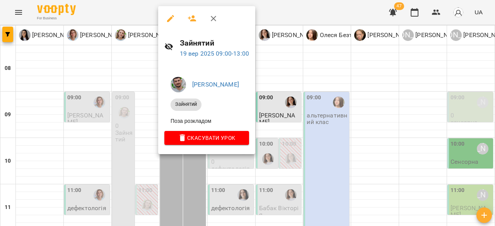
click at [298, 117] on div at bounding box center [247, 113] width 495 height 226
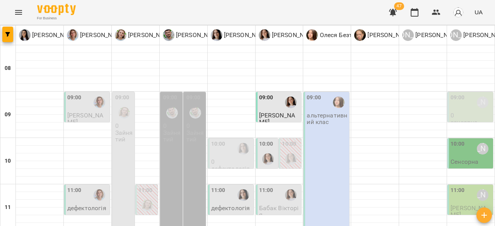
scroll to position [193, 0]
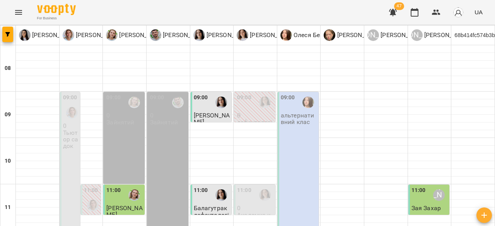
scroll to position [425, 0]
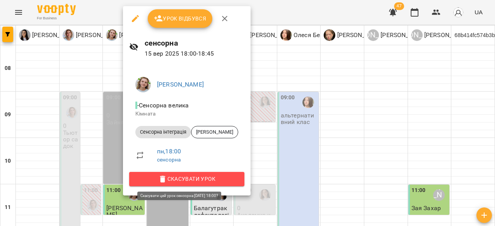
click at [210, 183] on span "Скасувати Урок" at bounding box center [186, 178] width 103 height 9
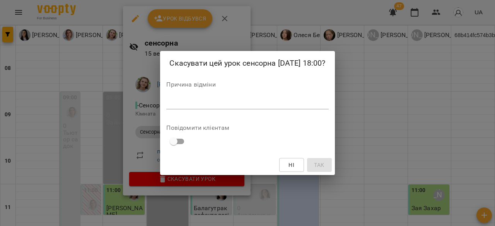
click at [254, 100] on textarea at bounding box center [247, 102] width 162 height 7
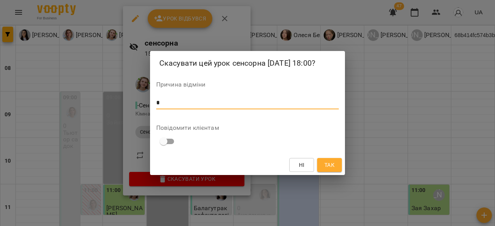
type textarea "*"
click at [332, 163] on span "Так" at bounding box center [329, 164] width 10 height 9
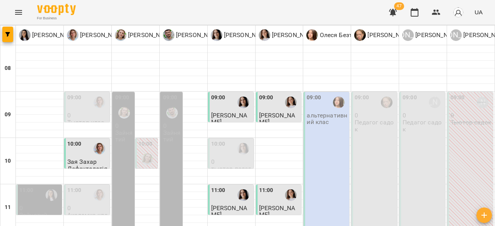
scroll to position [117, 0]
drag, startPoint x: 244, startPoint y: 184, endPoint x: 238, endPoint y: 196, distance: 13.5
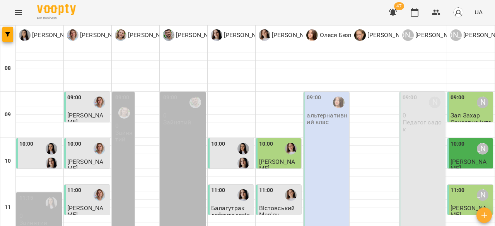
scroll to position [272, 0]
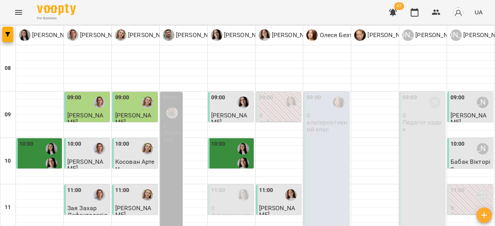
scroll to position [0, 0]
drag, startPoint x: 400, startPoint y: 186, endPoint x: 373, endPoint y: 183, distance: 27.2
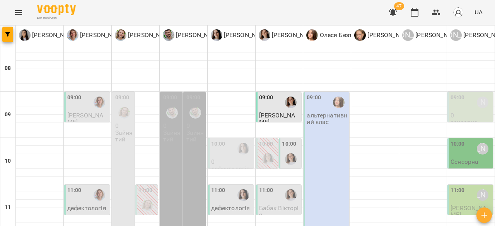
scroll to position [116, 0]
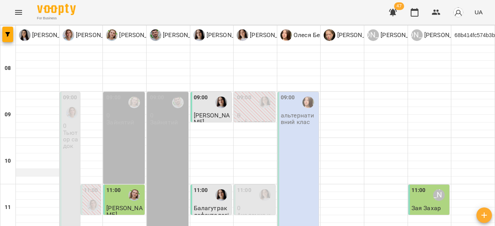
scroll to position [39, 0]
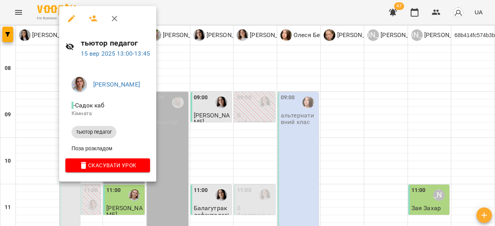
click at [331, 131] on div at bounding box center [247, 113] width 495 height 226
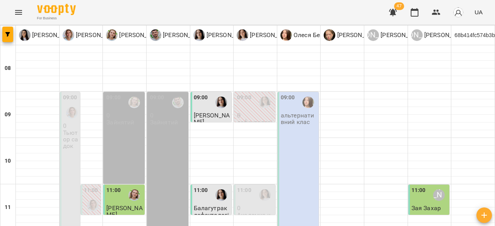
scroll to position [116, 0]
click at [66, 92] on div "09:00 0 Тьютор садок" at bounding box center [70, 161] width 20 height 138
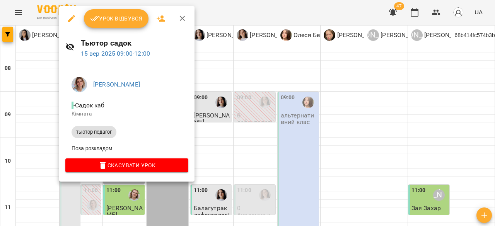
click at [247, 96] on div at bounding box center [247, 113] width 495 height 226
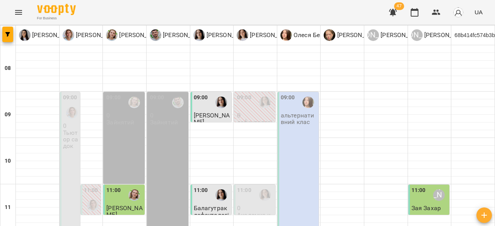
scroll to position [427, 0]
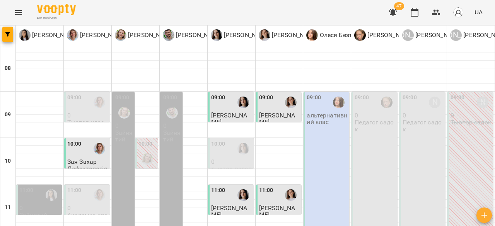
scroll to position [117, 0]
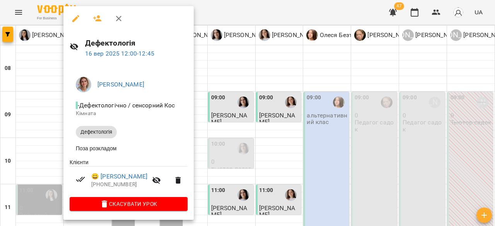
drag, startPoint x: 306, startPoint y: 112, endPoint x: 231, endPoint y: 120, distance: 75.4
click at [306, 112] on div at bounding box center [247, 113] width 495 height 226
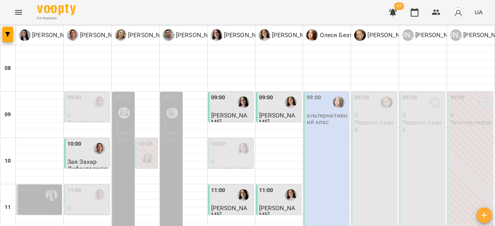
scroll to position [193, 0]
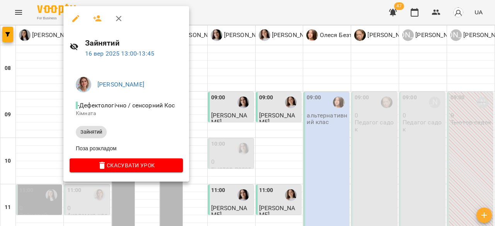
click at [242, 119] on div at bounding box center [247, 113] width 495 height 226
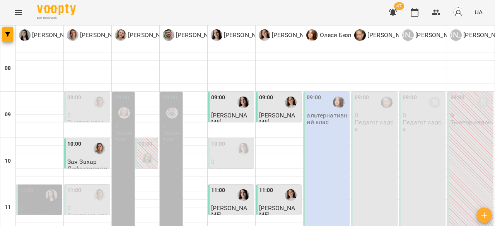
scroll to position [348, 0]
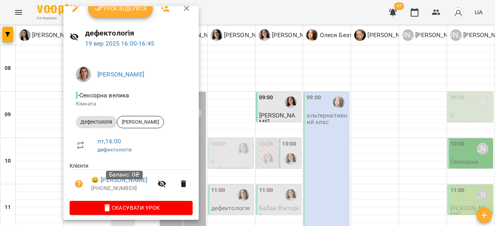
scroll to position [15, 0]
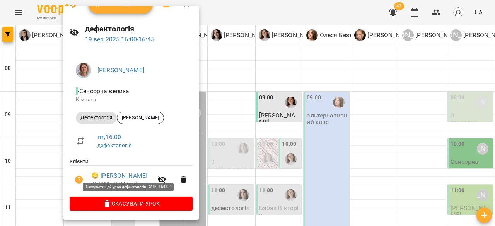
click at [147, 202] on span "Скасувати Урок" at bounding box center [131, 203] width 111 height 9
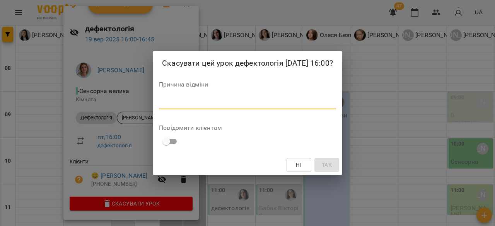
click at [190, 100] on textarea at bounding box center [247, 102] width 177 height 7
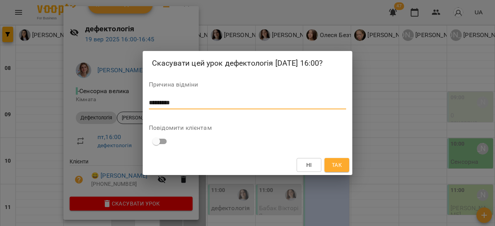
type textarea "*********"
click at [335, 164] on span "Так" at bounding box center [337, 164] width 10 height 9
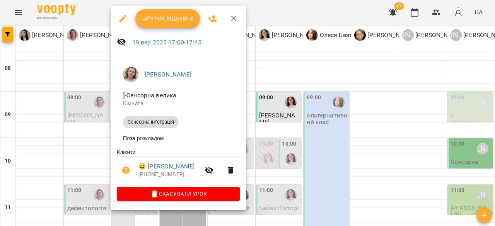
click at [361, 136] on div at bounding box center [247, 113] width 495 height 226
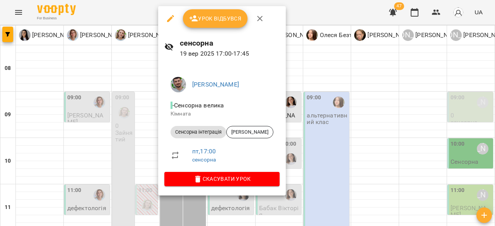
click at [368, 124] on div at bounding box center [247, 113] width 495 height 226
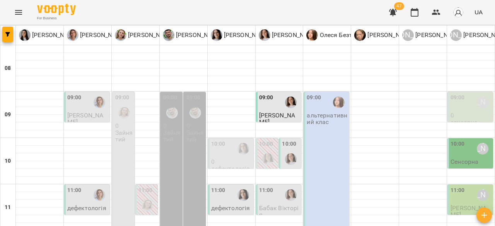
scroll to position [348, 0]
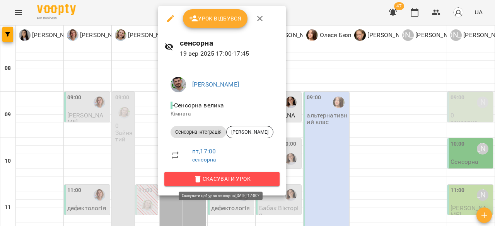
click at [232, 176] on span "Скасувати Урок" at bounding box center [221, 178] width 103 height 9
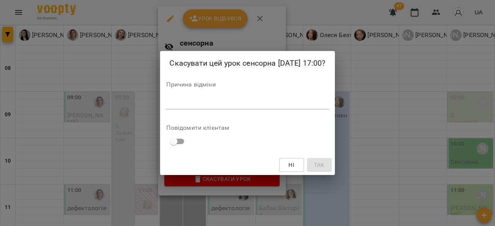
click at [215, 107] on div "*" at bounding box center [247, 103] width 162 height 12
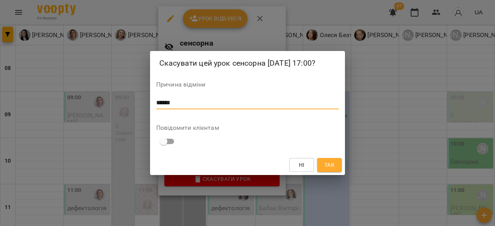
type textarea "******"
click at [333, 160] on button "Так" at bounding box center [329, 165] width 25 height 14
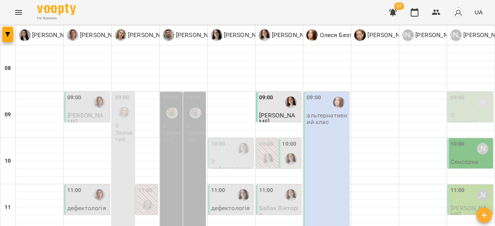
scroll to position [232, 0]
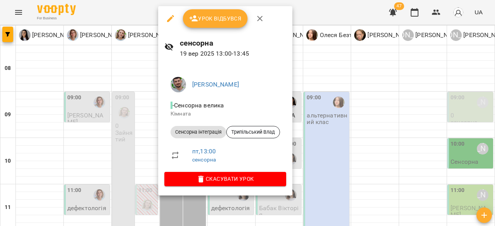
click at [368, 81] on div at bounding box center [247, 113] width 495 height 226
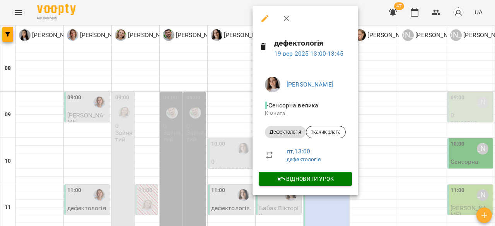
click at [420, 103] on div at bounding box center [247, 113] width 495 height 226
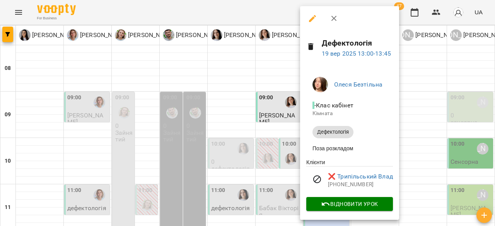
click at [447, 62] on div at bounding box center [247, 113] width 495 height 226
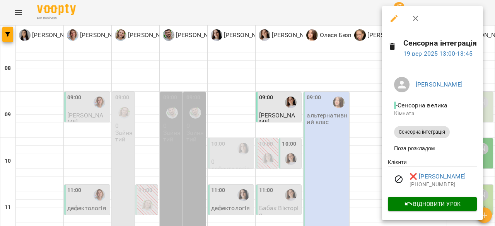
click at [293, 138] on div at bounding box center [247, 113] width 495 height 226
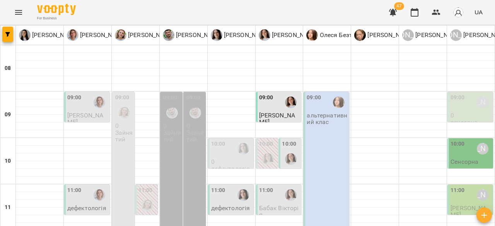
scroll to position [193, 0]
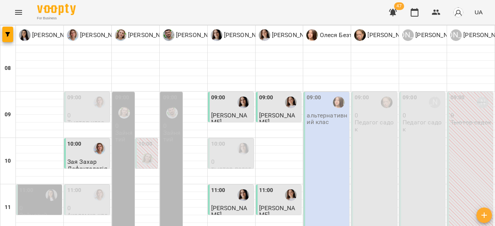
scroll to position [0, 0]
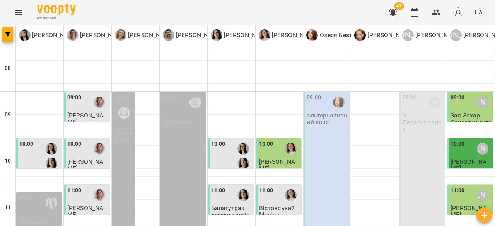
scroll to position [232, 0]
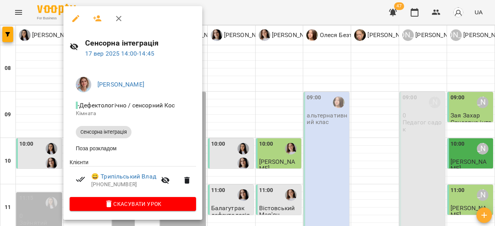
click at [294, 106] on div at bounding box center [247, 113] width 495 height 226
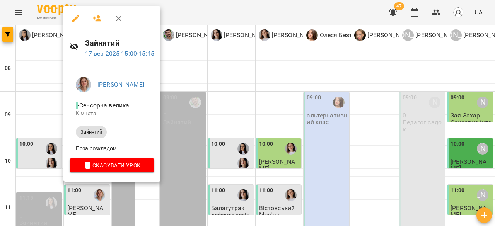
click at [344, 123] on div at bounding box center [247, 113] width 495 height 226
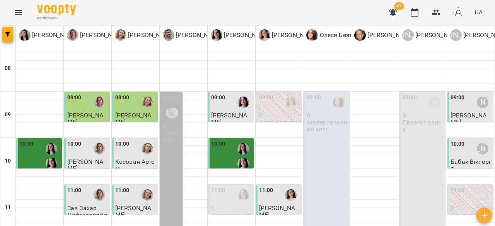
scroll to position [233, 0]
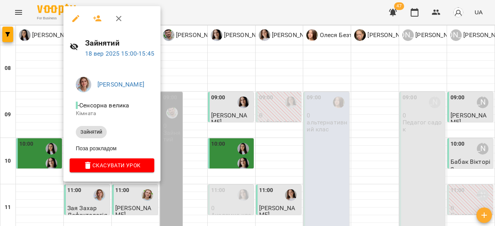
click at [233, 84] on div at bounding box center [247, 113] width 495 height 226
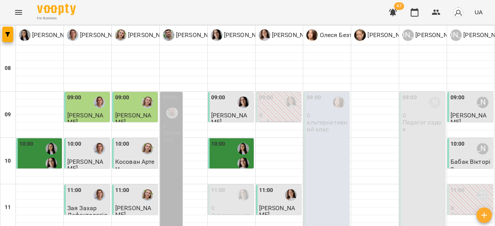
scroll to position [388, 0]
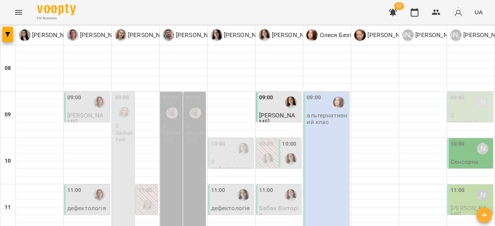
scroll to position [309, 0]
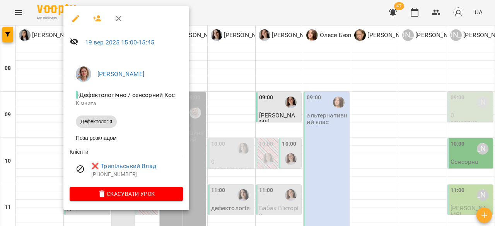
click at [225, 92] on div at bounding box center [247, 113] width 495 height 226
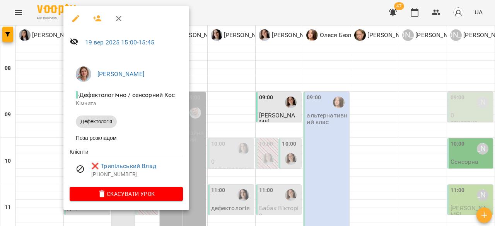
click at [283, 127] on div at bounding box center [247, 113] width 495 height 226
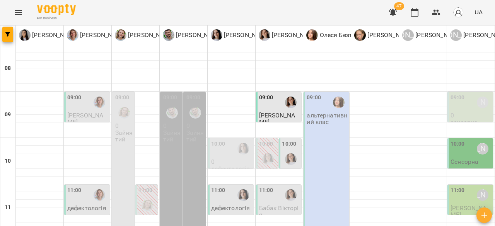
scroll to position [425, 0]
click at [308, 17] on div "For Business 47 UA" at bounding box center [247, 12] width 495 height 25
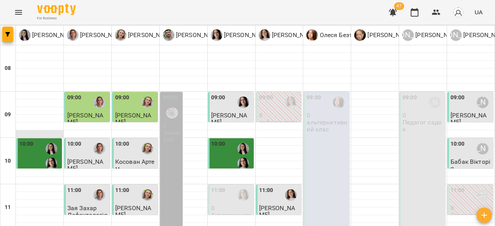
scroll to position [77, 0]
click at [41, 140] on div "10:00" at bounding box center [39, 156] width 41 height 32
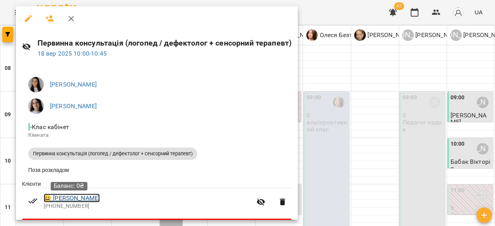
click at [71, 201] on link "😀 Дудка Матвій" at bounding box center [72, 198] width 56 height 9
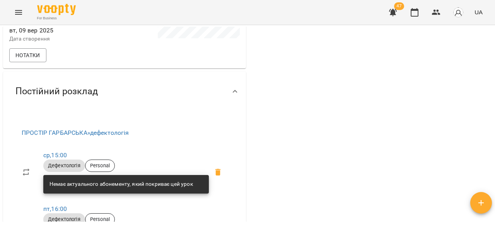
scroll to position [232, 0]
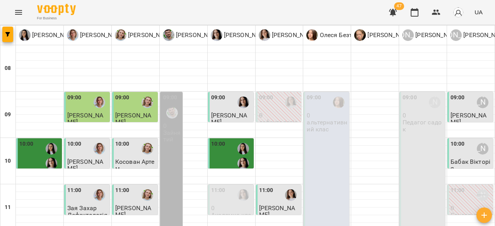
scroll to position [427, 0]
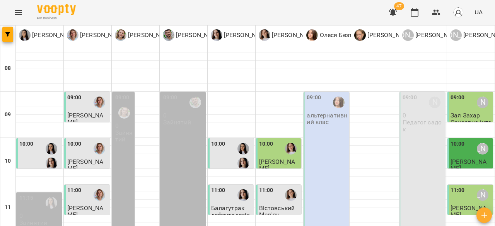
scroll to position [232, 0]
drag, startPoint x: 318, startPoint y: 186, endPoint x: 298, endPoint y: 220, distance: 39.6
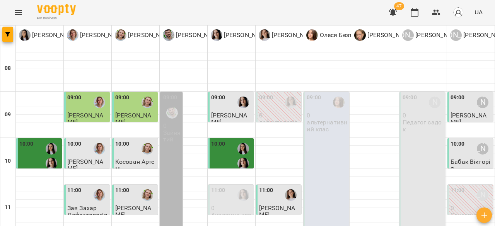
scroll to position [348, 0]
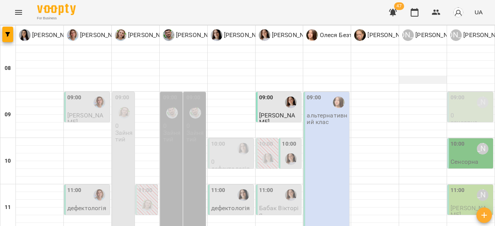
scroll to position [0, 0]
click at [478, 90] on div at bounding box center [471, 88] width 48 height 8
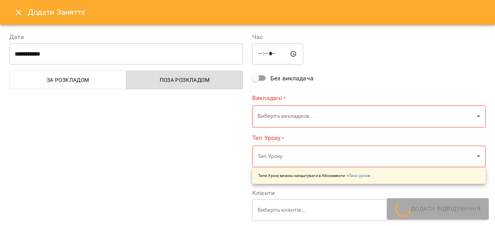
type input "**********"
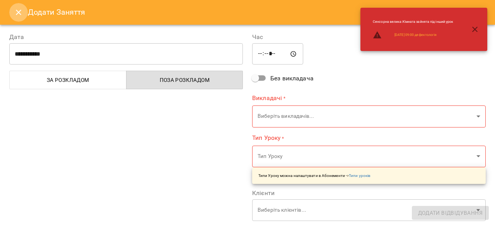
click at [13, 12] on button "Close" at bounding box center [18, 12] width 19 height 19
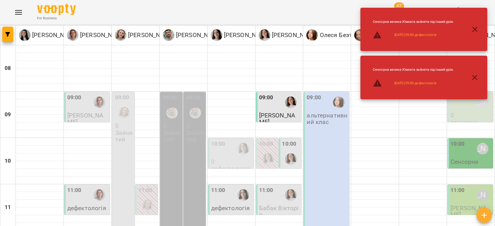
click at [468, 114] on p "0" at bounding box center [470, 115] width 41 height 7
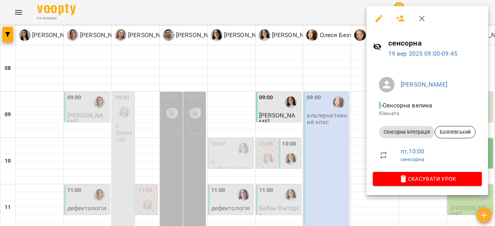
click at [130, 195] on div at bounding box center [247, 113] width 495 height 226
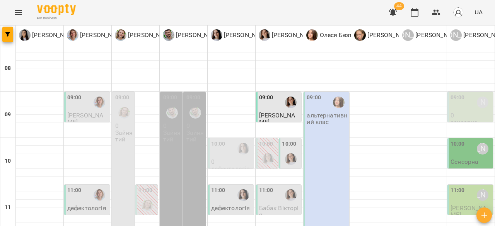
scroll to position [427, 0]
click at [420, 34] on p "Юлія Януш" at bounding box center [438, 35] width 48 height 9
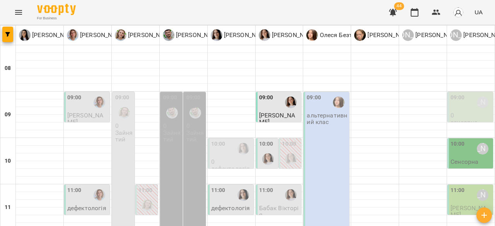
scroll to position [77, 0]
click at [473, 186] on div "[PERSON_NAME]" at bounding box center [482, 195] width 18 height 18
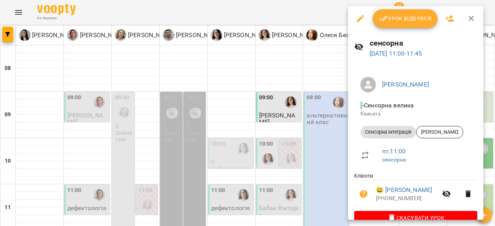
click at [292, 111] on div at bounding box center [247, 113] width 495 height 226
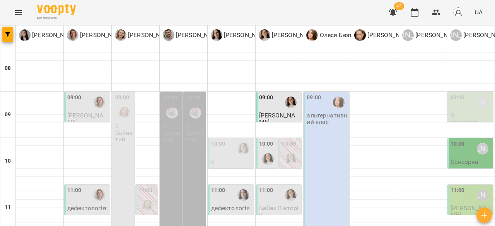
scroll to position [39, 0]
click at [473, 140] on div "[PERSON_NAME]" at bounding box center [482, 149] width 18 height 18
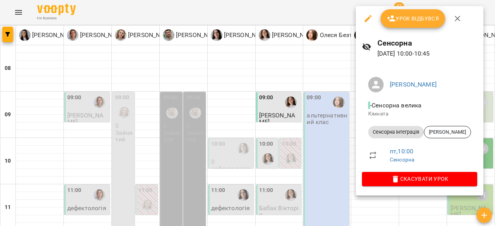
drag, startPoint x: 291, startPoint y: 113, endPoint x: 324, endPoint y: 113, distance: 33.2
click at [305, 113] on div at bounding box center [247, 113] width 495 height 226
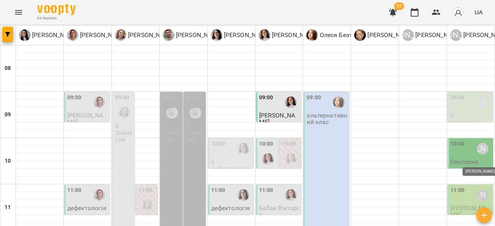
click at [482, 186] on div "[PERSON_NAME]" at bounding box center [482, 195] width 18 height 18
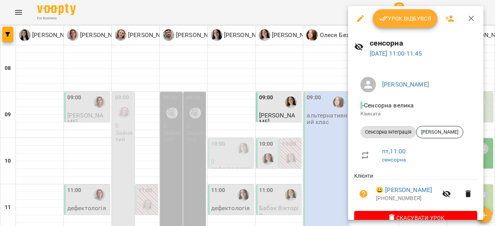
click at [366, 35] on div "сенсорна 19 вер 2025 11:00 - 11:45" at bounding box center [415, 48] width 135 height 34
drag, startPoint x: 349, startPoint y: 5, endPoint x: 354, endPoint y: 14, distance: 10.5
click at [351, 11] on div "Урок відбувся сенсорна 19 вер 2025 11:00 - 11:45 Анна Субота - Сенсорна велика …" at bounding box center [247, 113] width 495 height 226
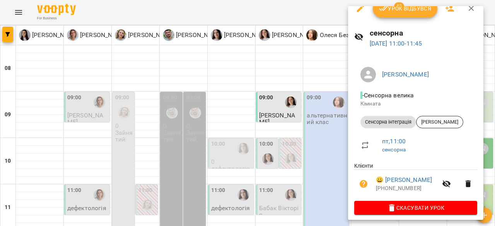
scroll to position [15, 0]
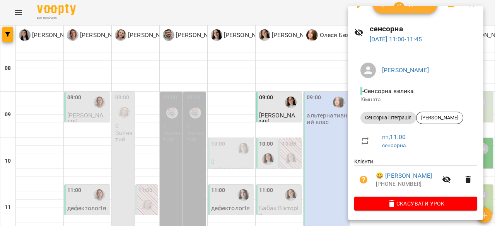
click at [260, 100] on div at bounding box center [247, 113] width 495 height 226
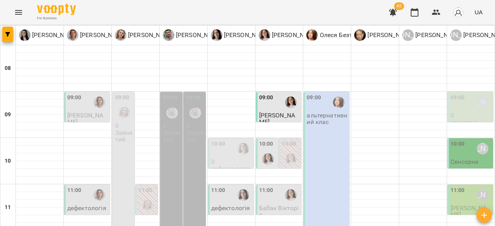
scroll to position [427, 0]
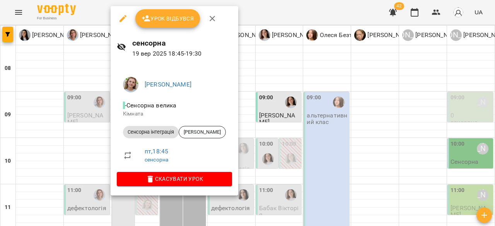
drag, startPoint x: 325, startPoint y: 123, endPoint x: 83, endPoint y: 121, distance: 242.7
click at [313, 124] on div at bounding box center [247, 113] width 495 height 226
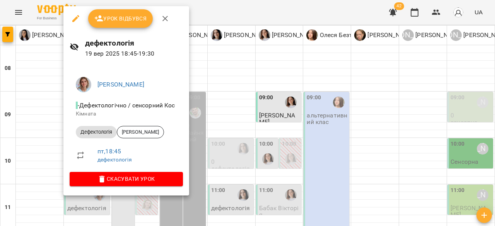
drag, startPoint x: 319, startPoint y: 128, endPoint x: 202, endPoint y: 130, distance: 117.1
click at [313, 129] on div at bounding box center [247, 113] width 495 height 226
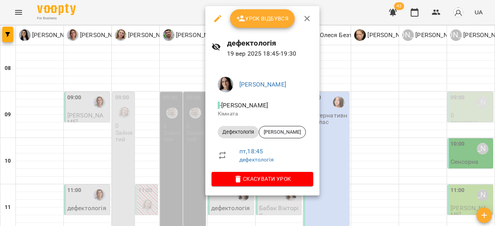
click at [390, 97] on div at bounding box center [247, 113] width 495 height 226
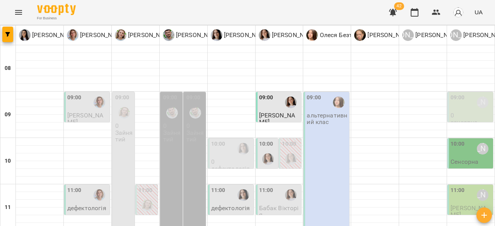
scroll to position [116, 0]
click at [463, 186] on div "11:00 Анна Субота" at bounding box center [470, 195] width 41 height 18
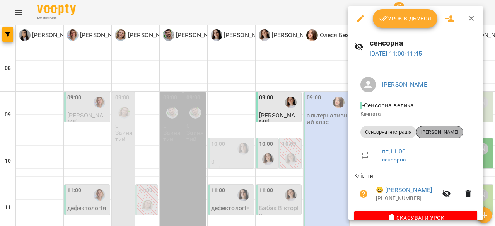
click at [440, 133] on span "Корж Євген" at bounding box center [439, 132] width 46 height 7
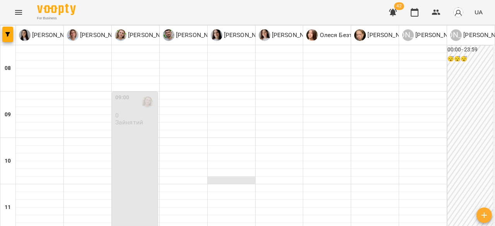
scroll to position [116, 0]
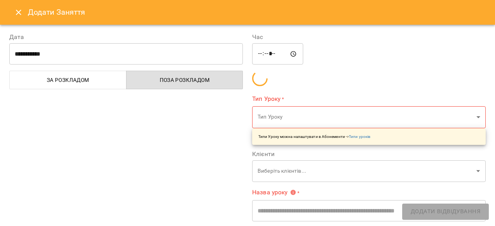
type input "**********"
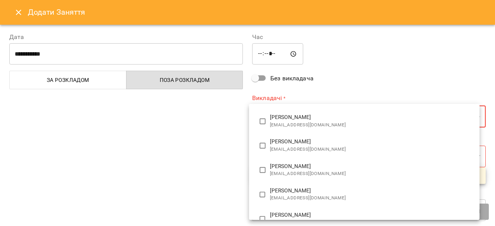
scroll to position [77, 0]
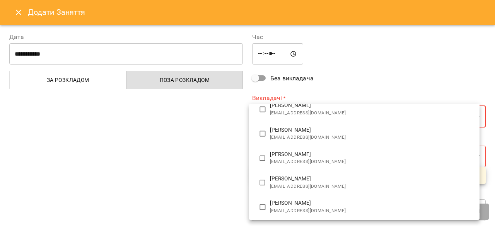
click at [312, 131] on span "Іванна Вінтонович" at bounding box center [371, 130] width 203 height 8
type input "**********"
type input "**"
type input "**********"
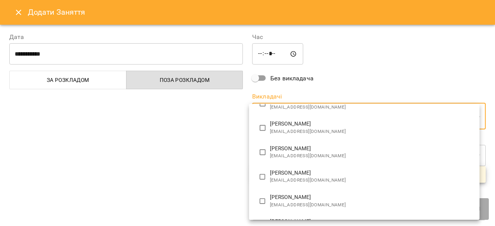
scroll to position [4, 0]
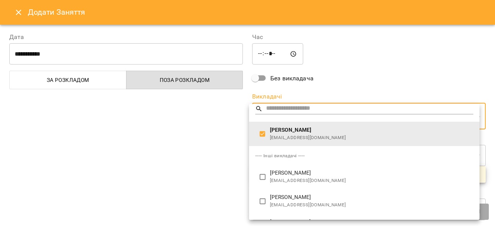
click at [205, 147] on div at bounding box center [247, 113] width 495 height 226
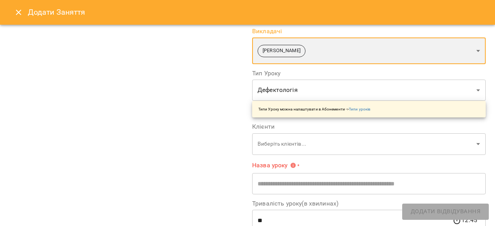
scroll to position [77, 0]
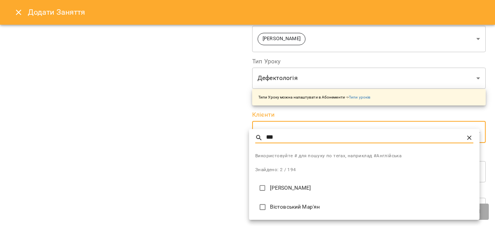
type input "***"
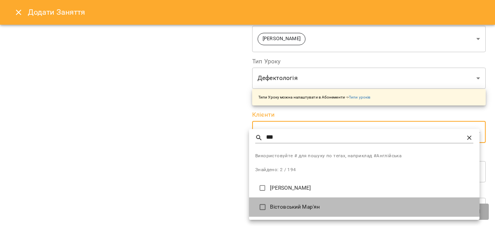
click at [320, 207] on p "Вістовський Мар'ян" at bounding box center [371, 207] width 203 height 8
type input "**********"
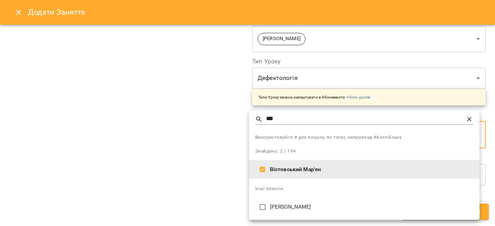
click at [184, 197] on div at bounding box center [247, 113] width 495 height 226
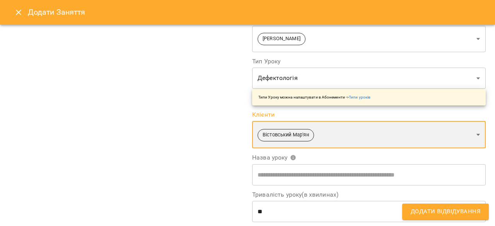
scroll to position [116, 0]
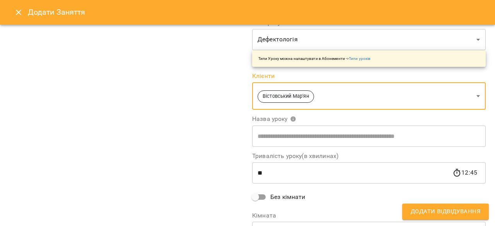
click at [326, 142] on input "text" at bounding box center [368, 136] width 233 height 22
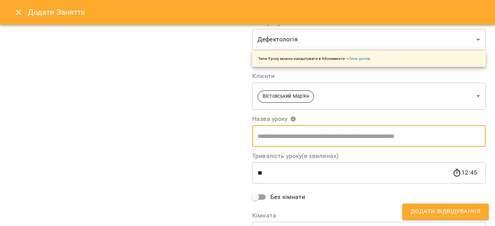
click at [174, 162] on div "**********" at bounding box center [126, 83] width 243 height 353
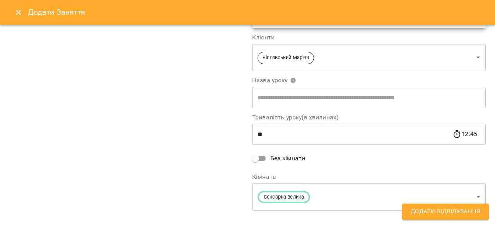
scroll to position [165, 0]
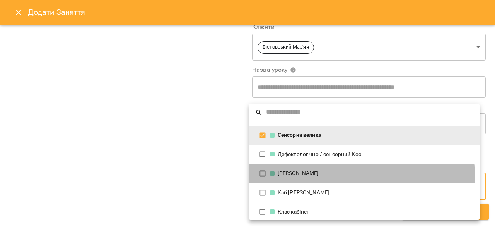
click at [315, 177] on li "Каб Іванни Вінтонович" at bounding box center [364, 173] width 230 height 19
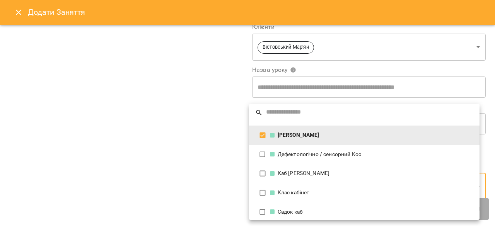
type input "**********"
click at [207, 174] on div at bounding box center [247, 113] width 495 height 226
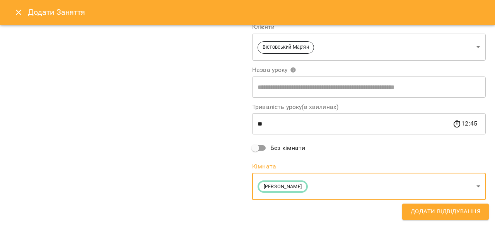
click at [463, 211] on span "Додати Відвідування" at bounding box center [445, 212] width 70 height 10
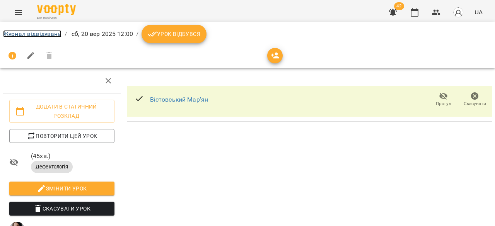
click at [51, 35] on link "Журнал відвідувань" at bounding box center [32, 33] width 58 height 7
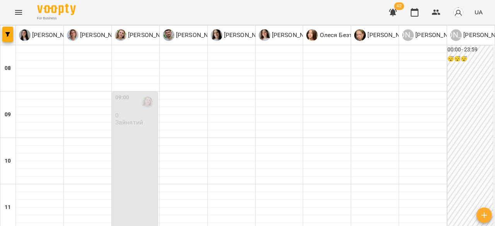
scroll to position [427, 0]
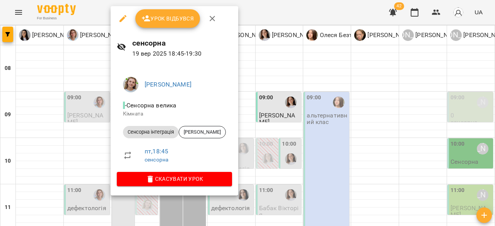
drag, startPoint x: 331, startPoint y: 116, endPoint x: 225, endPoint y: 121, distance: 106.4
click at [329, 116] on div at bounding box center [247, 113] width 495 height 226
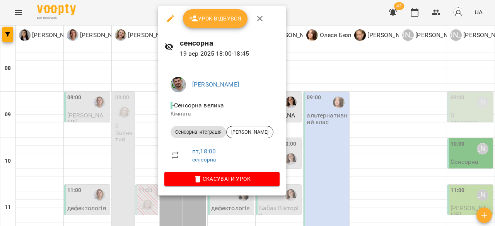
click at [344, 103] on div at bounding box center [247, 113] width 495 height 226
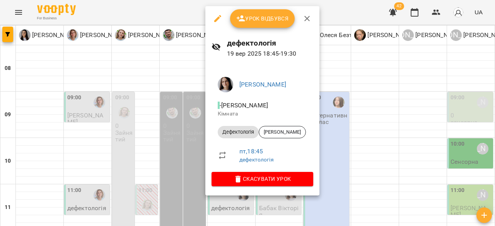
click at [349, 89] on div at bounding box center [247, 113] width 495 height 226
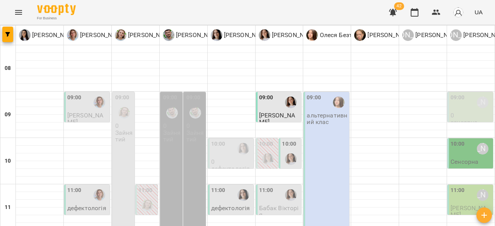
scroll to position [311, 0]
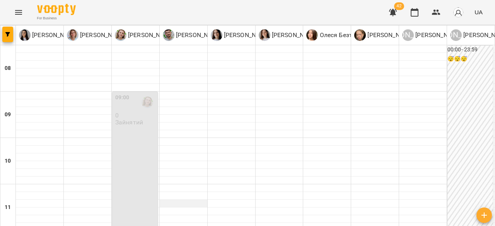
scroll to position [77, 0]
type input "**********"
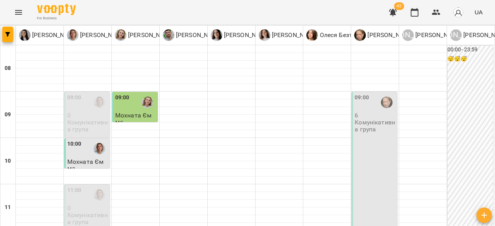
scroll to position [0, 0]
drag, startPoint x: 193, startPoint y: 214, endPoint x: 193, endPoint y: 209, distance: 4.6
type input "**********"
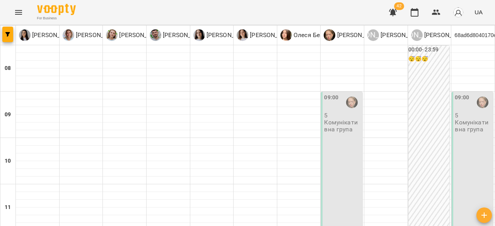
scroll to position [232, 0]
type input "**********"
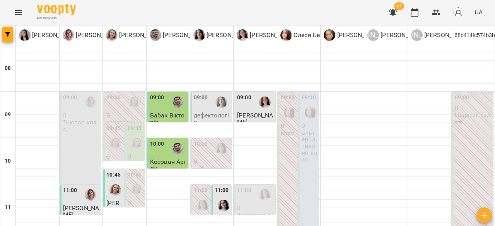
type input "**********"
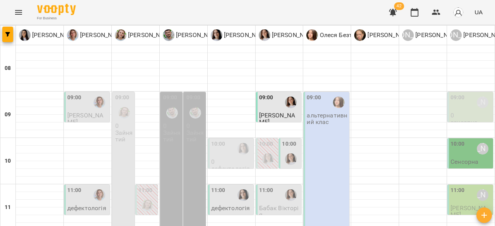
scroll to position [155, 0]
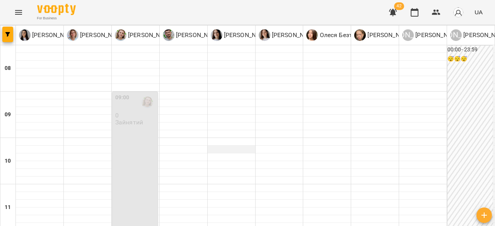
scroll to position [0, 0]
click at [235, 94] on div at bounding box center [232, 96] width 48 height 8
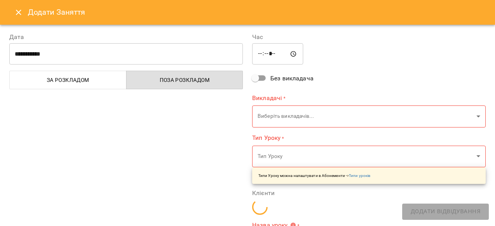
type input "**********"
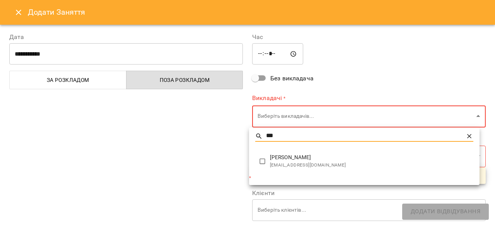
type input "***"
click at [306, 160] on span "[PERSON_NAME]" at bounding box center [371, 158] width 203 height 8
type input "**********"
type input "**"
type input "**********"
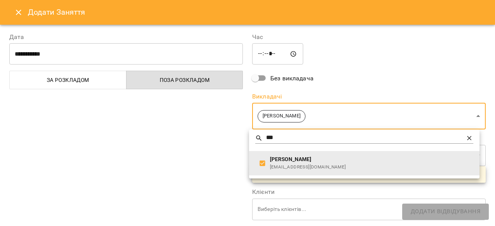
click at [197, 152] on div at bounding box center [247, 113] width 495 height 226
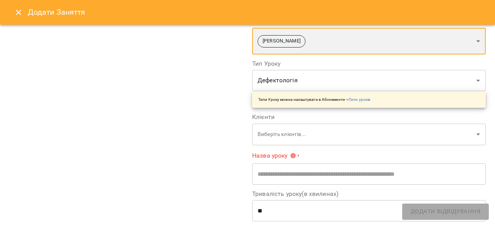
scroll to position [77, 0]
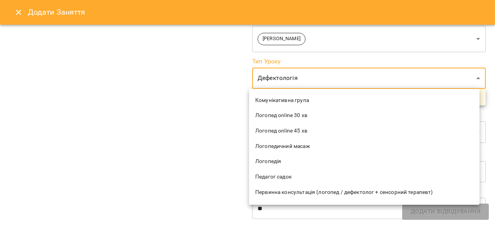
scroll to position [41, 0]
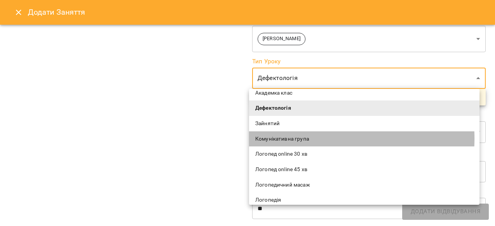
click at [312, 138] on span "Комунікативна група" at bounding box center [364, 139] width 218 height 8
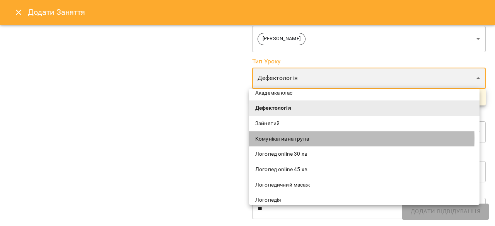
type input "**********"
type input "***"
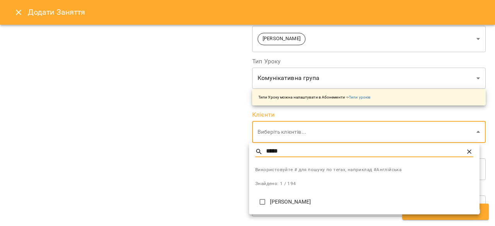
type input "*****"
click at [302, 206] on li "[PERSON_NAME]" at bounding box center [364, 201] width 230 height 19
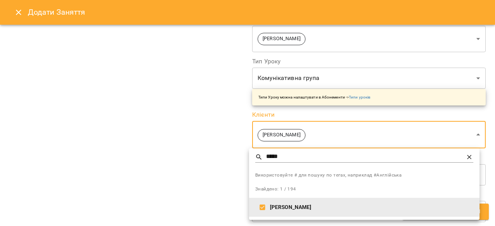
type input "**********"
click at [211, 169] on div at bounding box center [247, 113] width 495 height 226
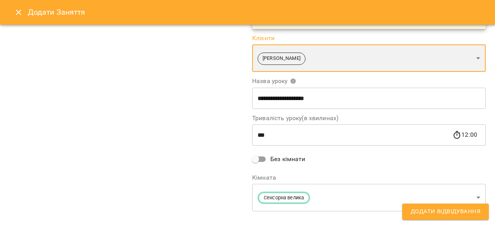
scroll to position [165, 0]
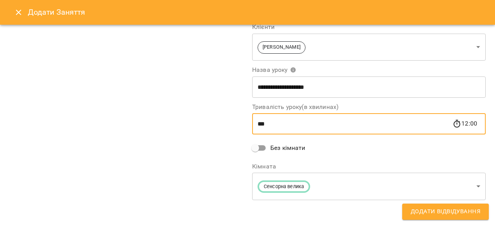
drag, startPoint x: 270, startPoint y: 125, endPoint x: 252, endPoint y: 125, distance: 18.6
click at [252, 125] on input "***" at bounding box center [352, 124] width 200 height 22
drag, startPoint x: 281, startPoint y: 126, endPoint x: 221, endPoint y: 126, distance: 59.1
click at [221, 126] on div "**********" at bounding box center [247, 42] width 485 height 368
type input "***"
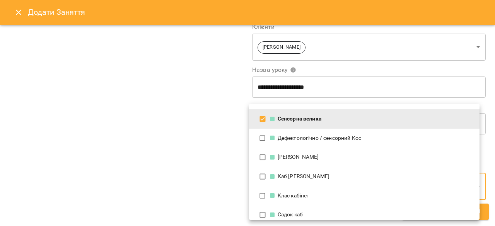
scroll to position [24, 0]
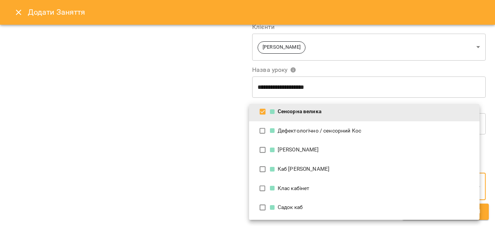
click at [282, 208] on div "Садок каб" at bounding box center [371, 208] width 203 height 8
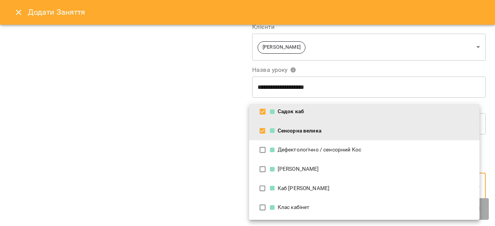
scroll to position [0, 0]
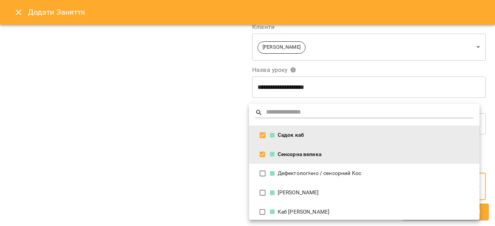
type input "**********"
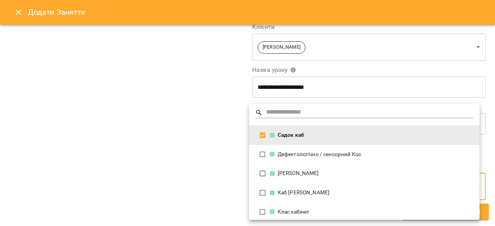
drag, startPoint x: 105, startPoint y: 137, endPoint x: 227, endPoint y: 157, distance: 124.2
click at [109, 137] on div at bounding box center [247, 113] width 495 height 226
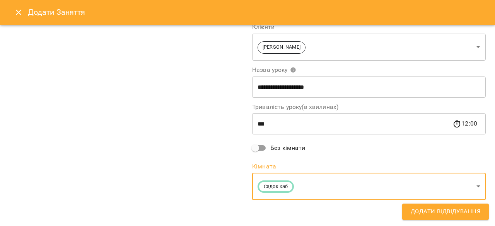
click at [431, 211] on span "Додати Відвідування" at bounding box center [445, 212] width 70 height 10
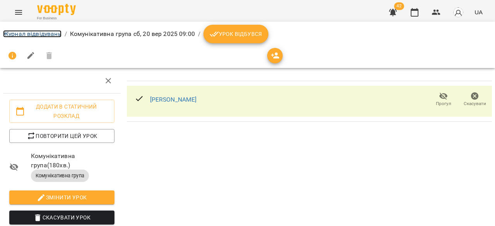
click at [24, 37] on link "Журнал відвідувань" at bounding box center [32, 33] width 58 height 7
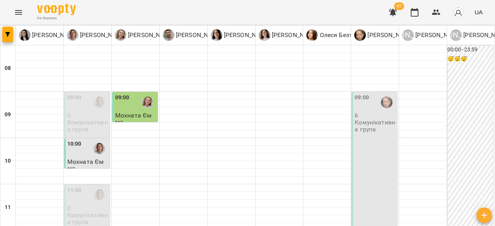
scroll to position [77, 0]
type input "**********"
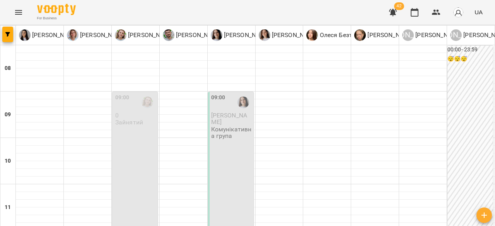
click at [244, 104] on div "09:00 Яценко Олексій Комунікативна група" at bounding box center [231, 161] width 46 height 138
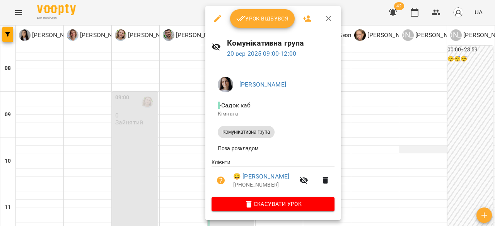
drag, startPoint x: 420, startPoint y: 102, endPoint x: 397, endPoint y: 75, distance: 36.2
click at [420, 98] on div at bounding box center [247, 113] width 495 height 226
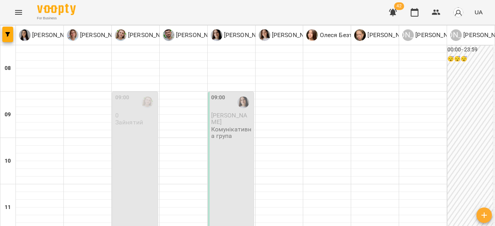
type input "**********"
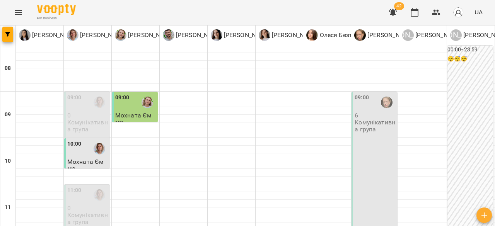
click at [376, 92] on div "09:00 6 Комунікативна група" at bounding box center [374, 161] width 46 height 138
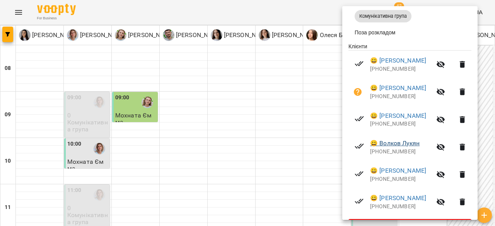
scroll to position [140, 0]
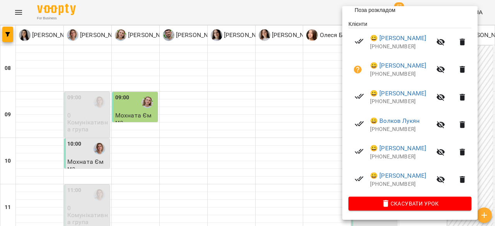
click at [272, 106] on div at bounding box center [247, 113] width 495 height 226
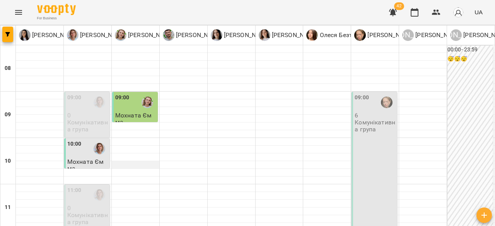
scroll to position [39, 0]
type input "**********"
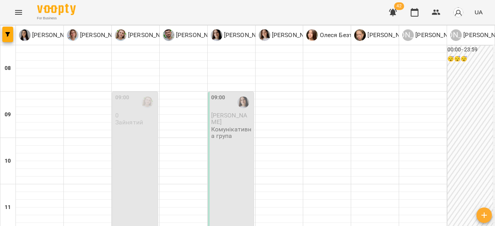
scroll to position [0, 0]
type input "**********"
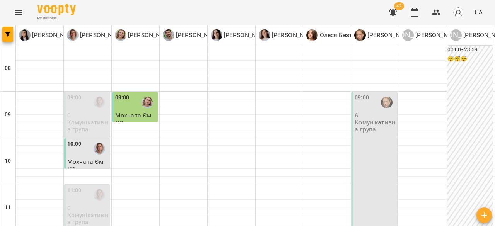
click at [364, 131] on p "Комунікативна група" at bounding box center [374, 126] width 41 height 14
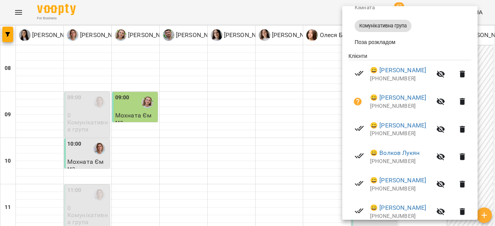
scroll to position [116, 0]
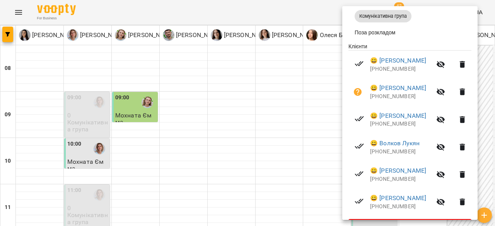
click at [280, 106] on div at bounding box center [247, 113] width 495 height 226
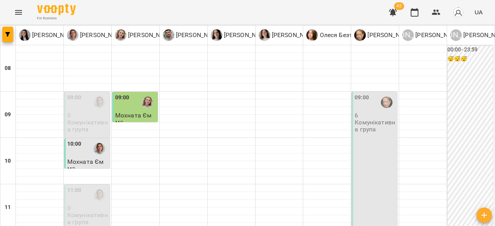
type input "**********"
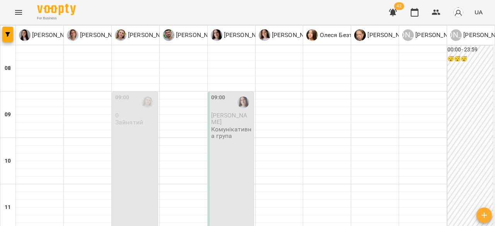
scroll to position [0, 0]
drag, startPoint x: 206, startPoint y: 201, endPoint x: 206, endPoint y: 211, distance: 10.0
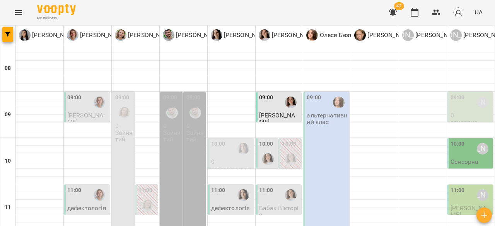
scroll to position [425, 0]
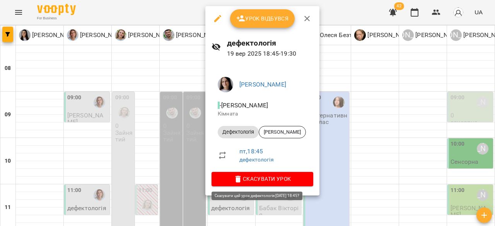
click at [253, 178] on span "Скасувати Урок" at bounding box center [262, 178] width 89 height 9
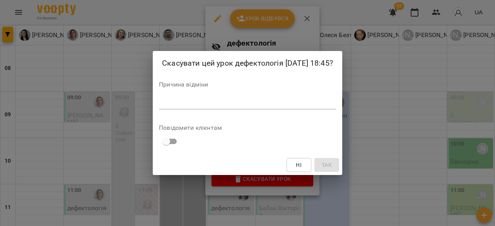
click at [248, 106] on textarea at bounding box center [247, 102] width 177 height 7
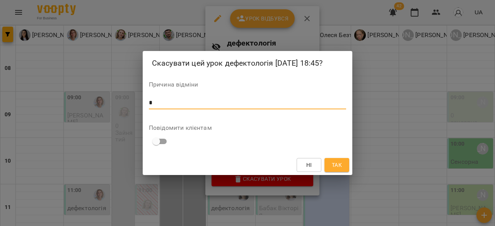
type textarea "*"
click at [305, 166] on span "Ні" at bounding box center [309, 164] width 12 height 9
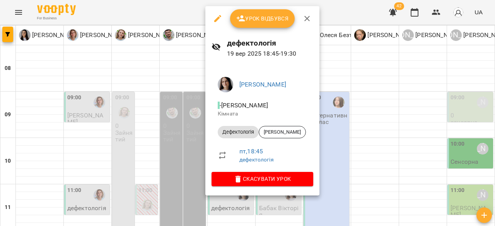
click at [415, 87] on div at bounding box center [247, 113] width 495 height 226
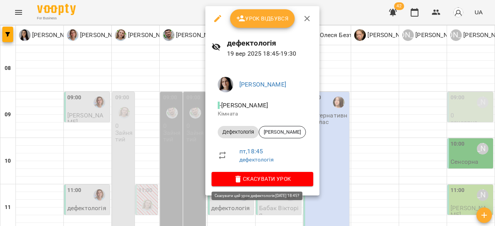
click at [234, 180] on span "Скасувати Урок" at bounding box center [262, 178] width 89 height 9
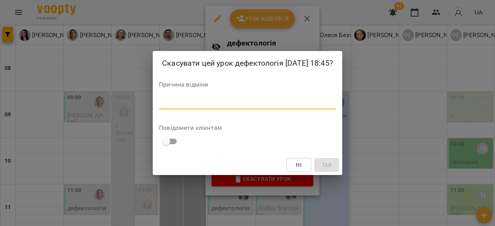
click at [230, 106] on textarea at bounding box center [247, 102] width 177 height 7
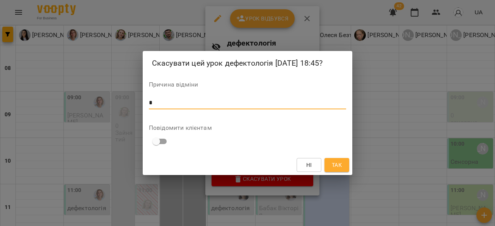
type textarea "*"
click at [342, 169] on span "Так" at bounding box center [336, 164] width 12 height 9
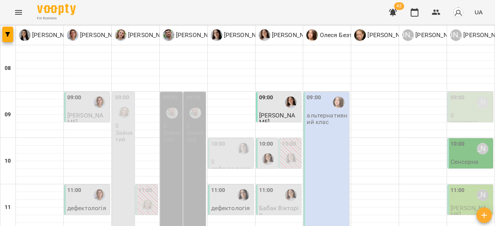
drag, startPoint x: 199, startPoint y: 210, endPoint x: 208, endPoint y: 206, distance: 9.5
type input "**********"
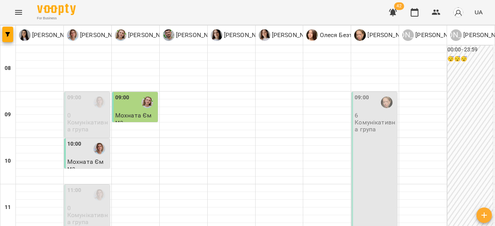
scroll to position [116, 0]
click at [384, 92] on div "09:00 6 Комунікативна група" at bounding box center [374, 161] width 46 height 138
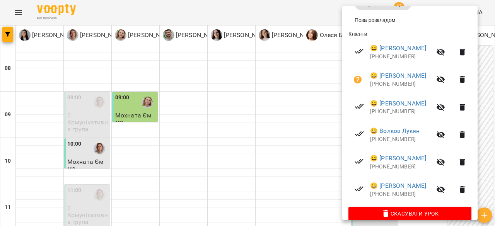
scroll to position [140, 0]
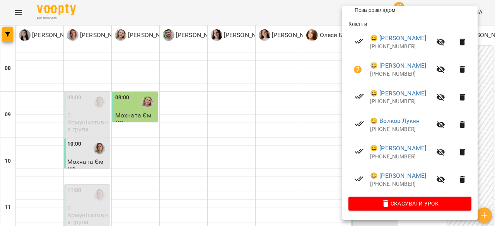
click at [307, 118] on div at bounding box center [247, 113] width 495 height 226
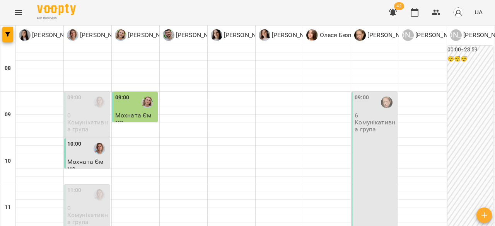
type input "**********"
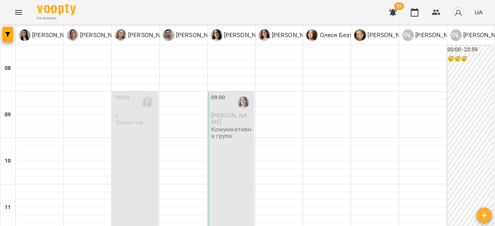
scroll to position [39, 0]
click at [236, 112] on div "09:00 Яценко Олексій Комунікативна група" at bounding box center [231, 161] width 46 height 138
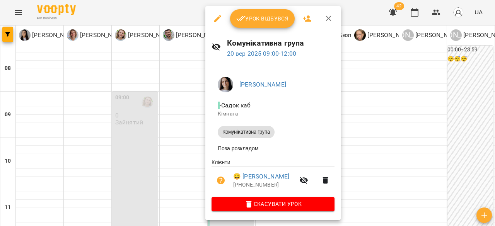
click at [215, 18] on icon "button" at bounding box center [217, 18] width 9 height 9
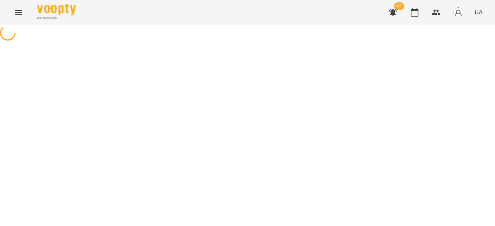
select select "**********"
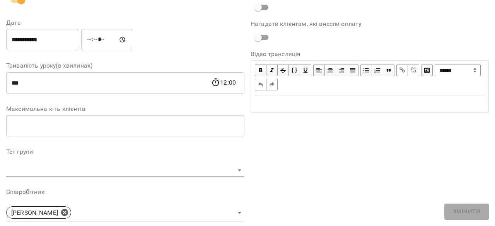
scroll to position [116, 0]
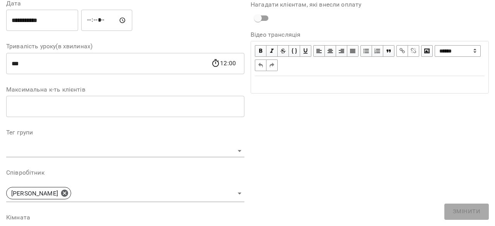
click at [67, 106] on input "number" at bounding box center [125, 107] width 238 height 22
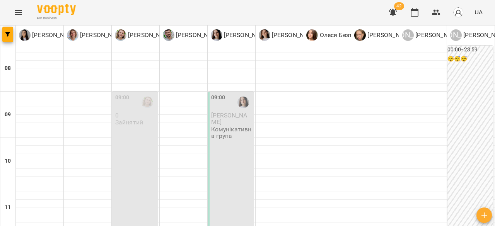
click at [223, 126] on p "Комунікативна група" at bounding box center [231, 133] width 41 height 14
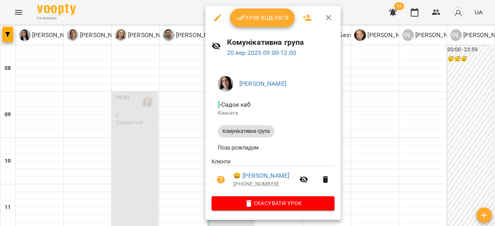
scroll to position [2, 0]
click at [308, 18] on icon "button" at bounding box center [307, 18] width 9 height 6
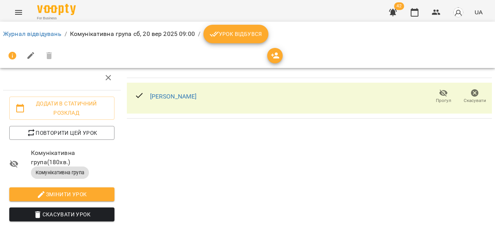
scroll to position [108, 0]
click at [36, 51] on button "button" at bounding box center [31, 55] width 19 height 19
select select "**********"
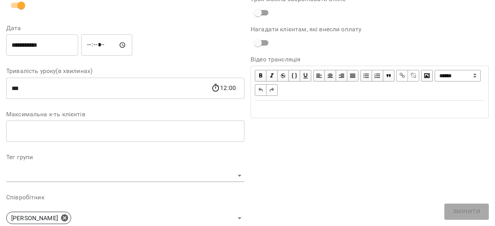
scroll to position [0, 0]
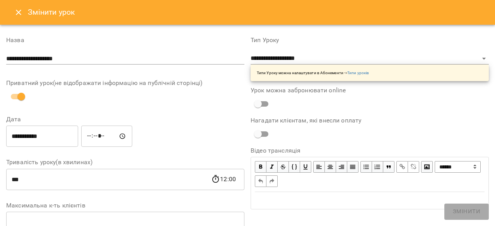
click at [13, 12] on button "Close" at bounding box center [18, 12] width 19 height 19
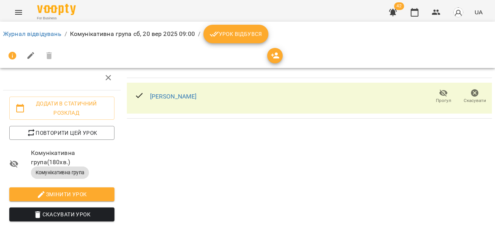
scroll to position [31, 0]
click at [278, 51] on icon "button" at bounding box center [275, 55] width 9 height 9
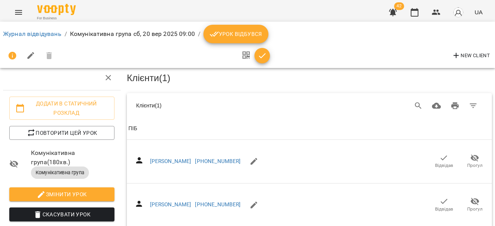
scroll to position [0, 0]
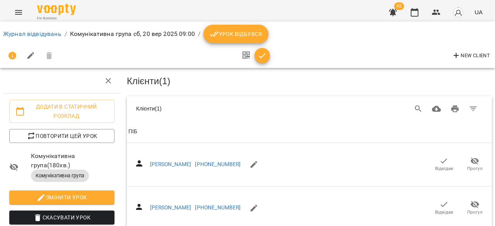
drag, startPoint x: 174, startPoint y: 128, endPoint x: 186, endPoint y: 120, distance: 14.3
click at [174, 128] on span "ПІБ" at bounding box center [309, 131] width 362 height 9
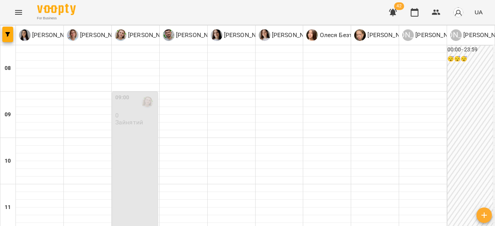
type input "**********"
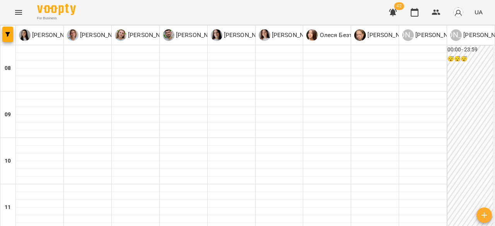
scroll to position [116, 0]
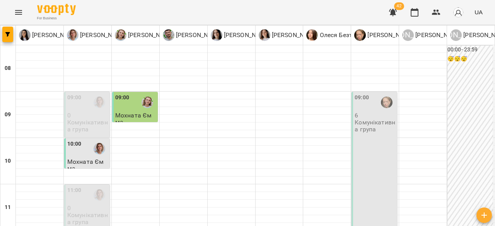
click at [374, 115] on p "6" at bounding box center [374, 115] width 41 height 7
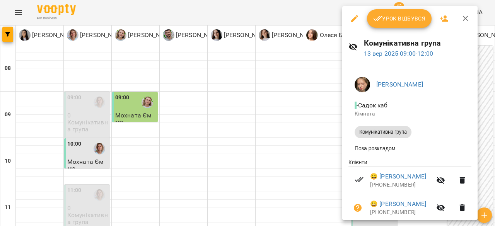
click at [241, 124] on div at bounding box center [247, 113] width 495 height 226
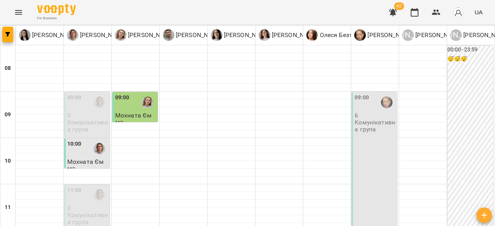
type input "**********"
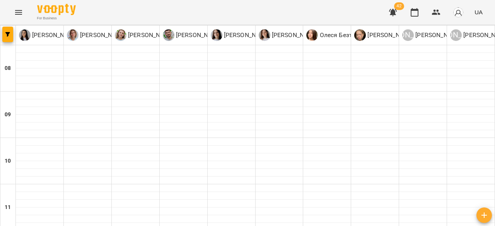
type input "**********"
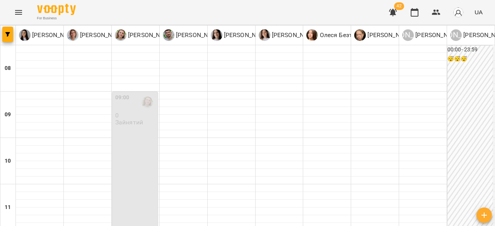
type input "**********"
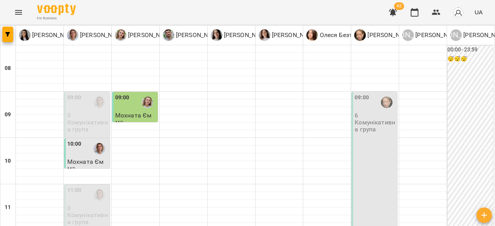
click at [368, 138] on div "09:00 6 Комунікативна група" at bounding box center [374, 161] width 46 height 138
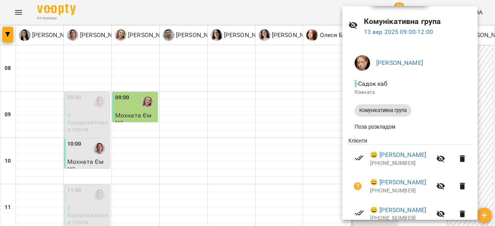
scroll to position [0, 0]
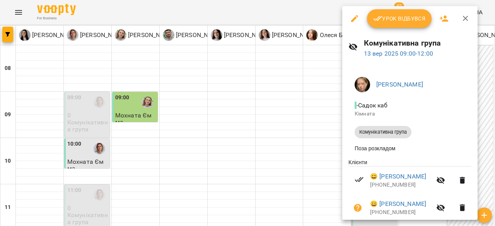
drag, startPoint x: 461, startPoint y: 19, endPoint x: 458, endPoint y: 26, distance: 7.5
click at [458, 21] on button "button" at bounding box center [465, 18] width 19 height 19
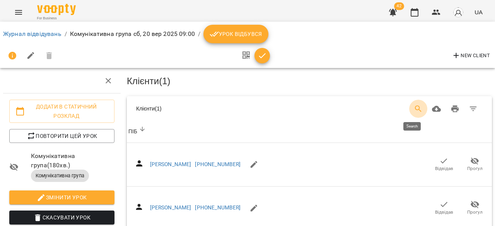
click at [417, 110] on button "Search" at bounding box center [418, 109] width 19 height 19
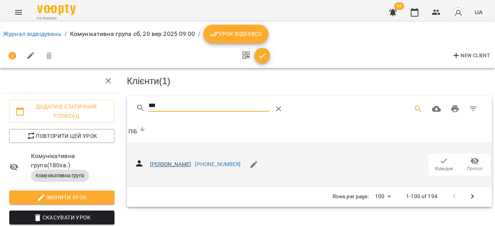
type input "***"
click at [159, 166] on link "[PERSON_NAME]" at bounding box center [170, 164] width 41 height 6
click at [373, 166] on div "[PERSON_NAME] [PHONE_NUMBER] Відвідав Прогул" at bounding box center [309, 164] width 362 height 31
click at [391, 160] on div "[PERSON_NAME] [PHONE_NUMBER] Відвідав Прогул" at bounding box center [309, 164] width 362 height 31
click at [437, 166] on span "Відвідав" at bounding box center [444, 168] width 18 height 7
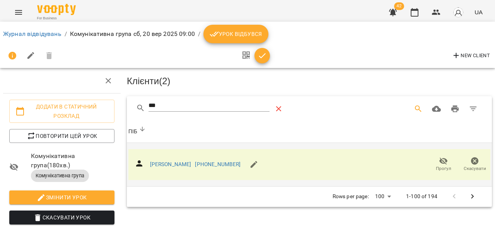
click at [281, 107] on icon "Table Toolbar" at bounding box center [278, 108] width 9 height 9
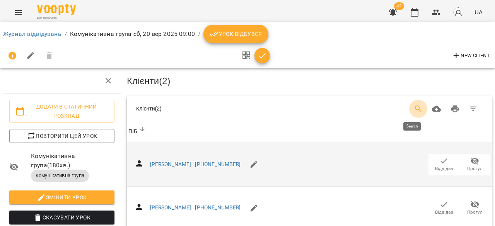
click at [414, 106] on icon "Search" at bounding box center [418, 108] width 9 height 9
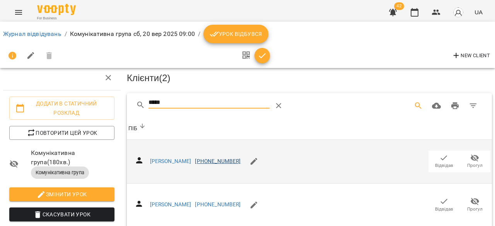
scroll to position [39, 0]
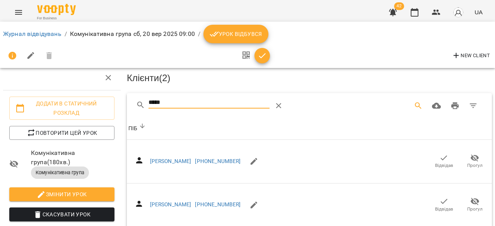
type input "*****"
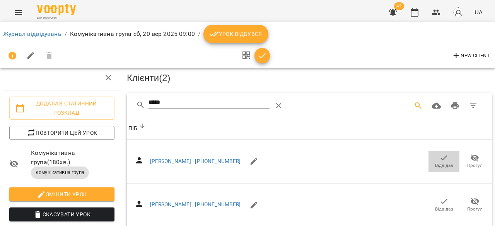
click at [439, 153] on icon "button" at bounding box center [443, 157] width 9 height 9
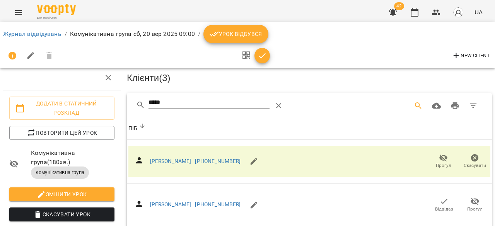
scroll to position [0, 0]
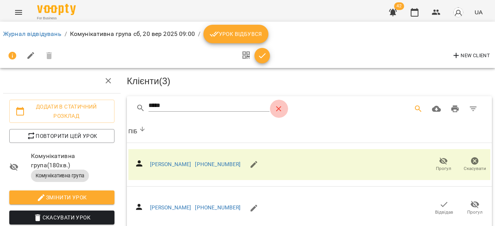
click at [279, 107] on icon "Table Toolbar" at bounding box center [278, 108] width 9 height 9
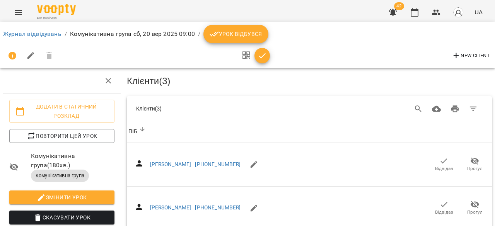
click at [262, 57] on icon "button" at bounding box center [262, 55] width 7 height 5
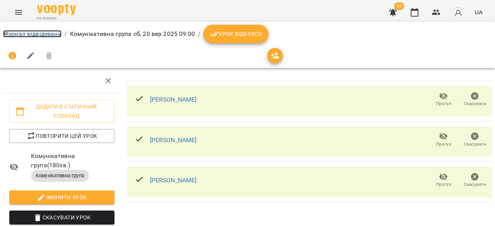
click at [6, 31] on link "Журнал відвідувань" at bounding box center [32, 33] width 58 height 7
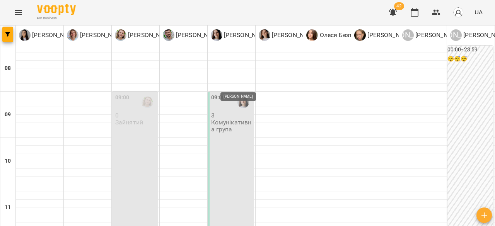
scroll to position [39, 0]
click at [233, 97] on div "09:00 3 Комунікативна група" at bounding box center [231, 161] width 46 height 138
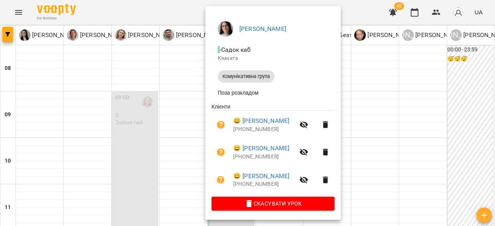
scroll to position [58, 0]
click at [425, 113] on div at bounding box center [247, 113] width 495 height 226
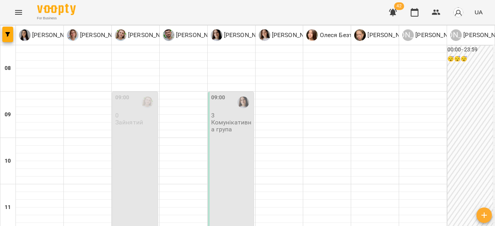
type input "**********"
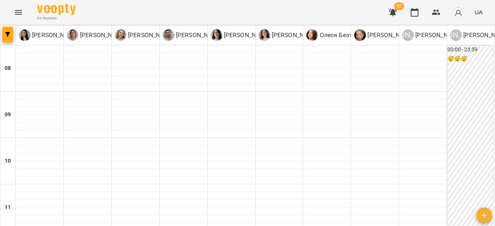
type input "**********"
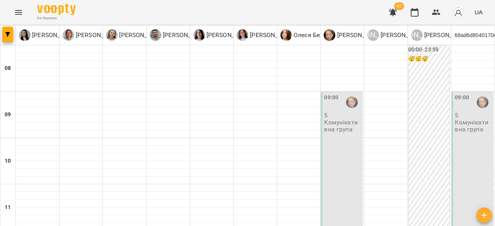
scroll to position [39, 0]
click at [340, 119] on div "09:00 5 Комунікативна група" at bounding box center [341, 161] width 41 height 138
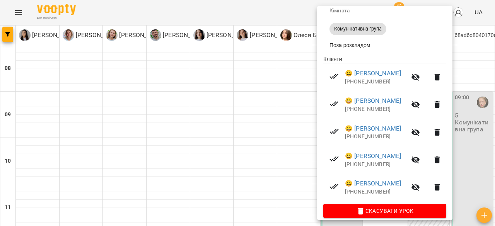
scroll to position [113, 0]
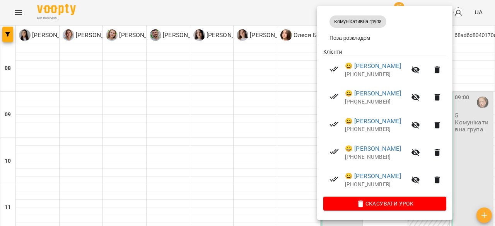
click at [297, 12] on div at bounding box center [247, 113] width 495 height 226
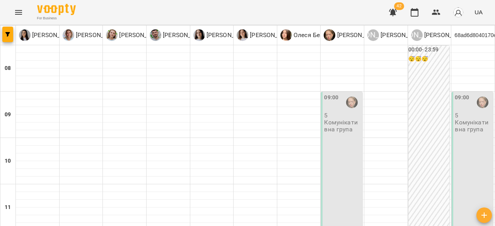
scroll to position [348, 0]
type input "**********"
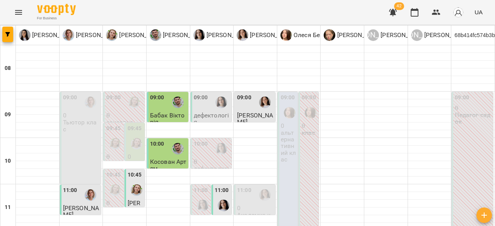
type input "**********"
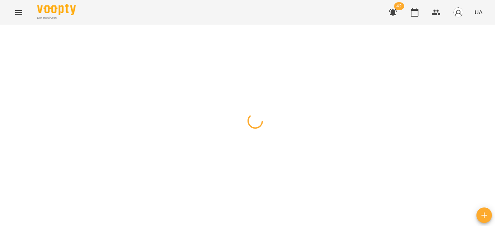
click at [483, 25] on div at bounding box center [247, 25] width 495 height 0
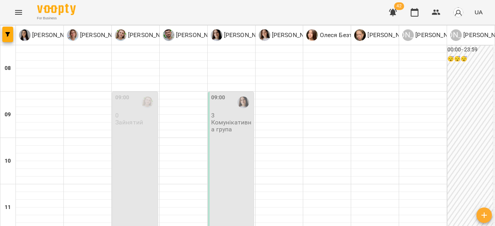
scroll to position [116, 0]
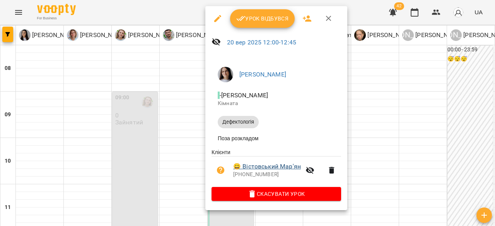
click at [270, 165] on li "😀 [PERSON_NAME]'ян [PHONE_NUMBER]" at bounding box center [275, 170] width 129 height 27
click at [270, 167] on link "😀 [PERSON_NAME]'ян" at bounding box center [267, 166] width 68 height 9
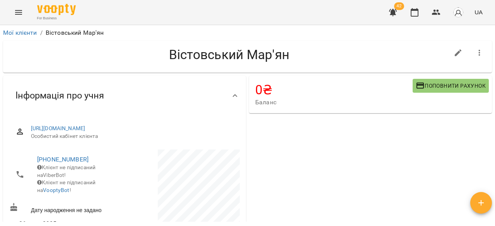
scroll to position [116, 0]
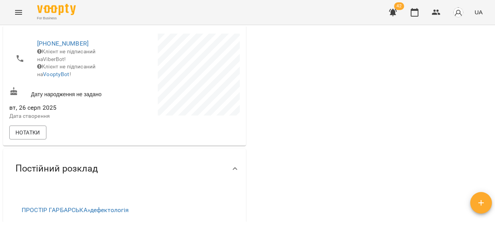
click at [46, 141] on div "Нотатки" at bounding box center [124, 132] width 233 height 17
click at [31, 137] on span "Нотатки" at bounding box center [27, 132] width 25 height 9
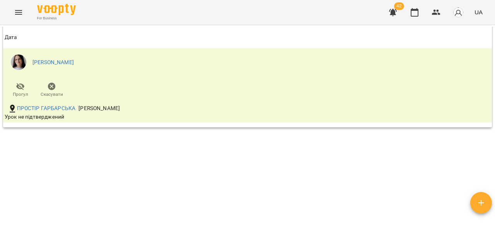
scroll to position [559, 0]
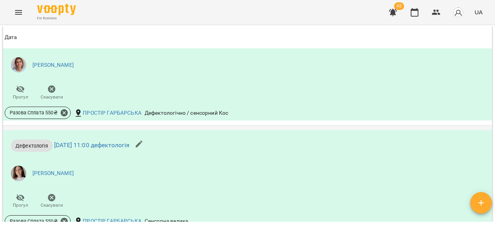
click at [199, 140] on td "Дефектологія [DATE] 11:00 дефектологія [PERSON_NAME] Прогул Скасувати Разова Сп…" at bounding box center [247, 180] width 489 height 109
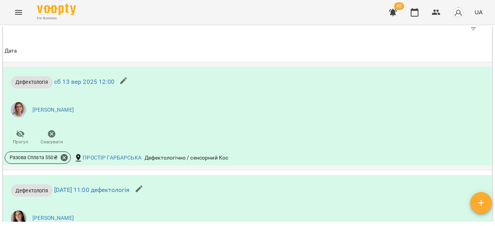
scroll to position [520, 0]
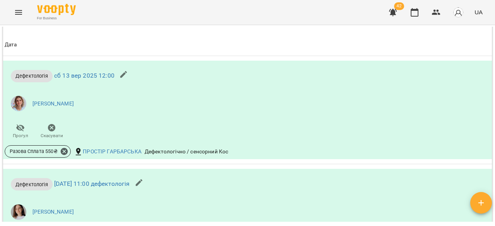
click at [239, 56] on th "Дата" at bounding box center [247, 45] width 489 height 22
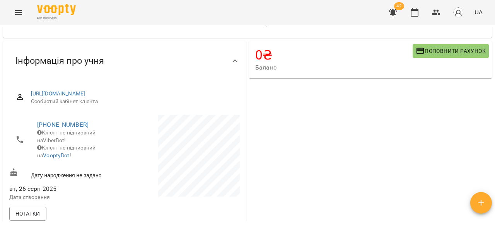
scroll to position [0, 0]
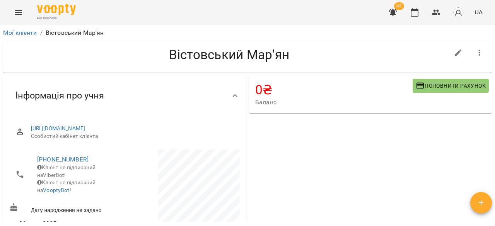
drag, startPoint x: 494, startPoint y: 22, endPoint x: 343, endPoint y: 20, distance: 151.1
click at [352, 23] on div "For Business 42 UA" at bounding box center [247, 12] width 495 height 25
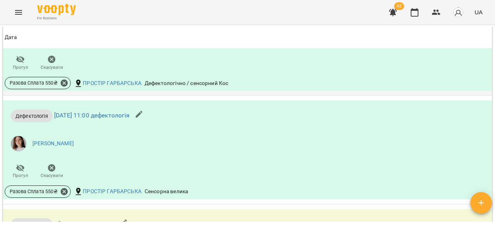
scroll to position [598, 0]
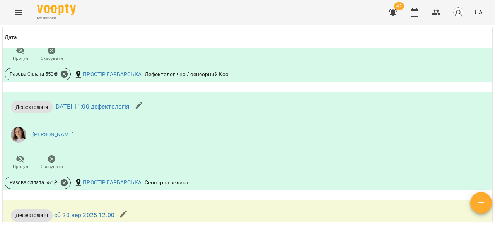
click at [22, 21] on div "For Business 42 UA" at bounding box center [247, 12] width 495 height 25
click at [22, 20] on button "Menu" at bounding box center [18, 12] width 19 height 19
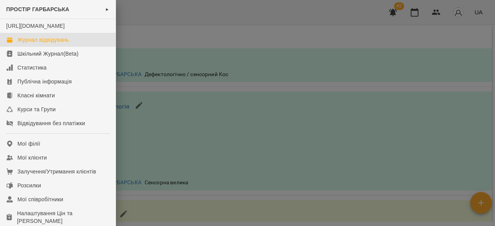
click at [48, 44] on div "Журнал відвідувань" at bounding box center [42, 40] width 51 height 8
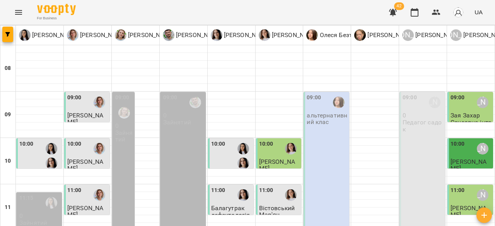
scroll to position [116, 0]
click at [267, 186] on div "11:00" at bounding box center [266, 195] width 14 height 18
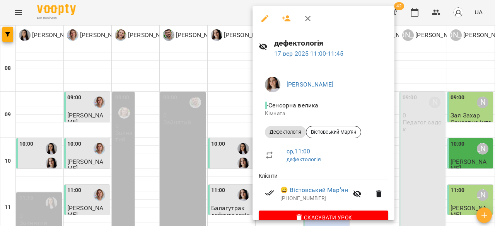
click at [454, 201] on div at bounding box center [247, 113] width 495 height 226
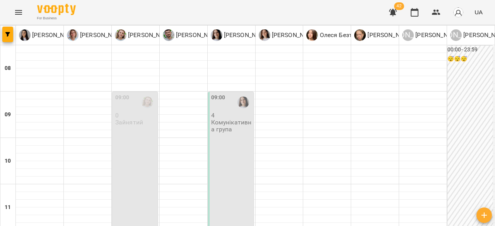
drag, startPoint x: 337, startPoint y: 182, endPoint x: 331, endPoint y: 177, distance: 7.8
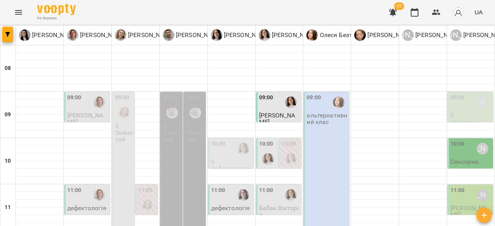
scroll to position [77, 0]
click at [466, 140] on div "10:00 [PERSON_NAME]" at bounding box center [470, 149] width 41 height 18
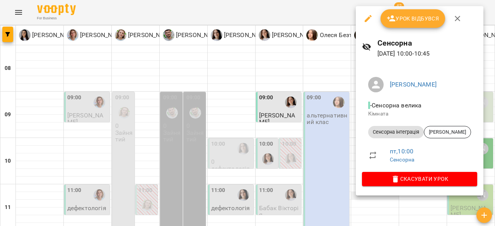
drag, startPoint x: 347, startPoint y: 126, endPoint x: 349, endPoint y: 120, distance: 5.6
click at [347, 126] on div at bounding box center [247, 113] width 495 height 226
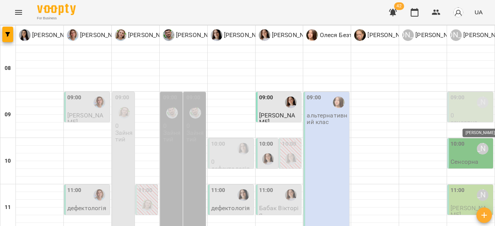
click at [477, 189] on div "[PERSON_NAME]" at bounding box center [483, 195] width 12 height 12
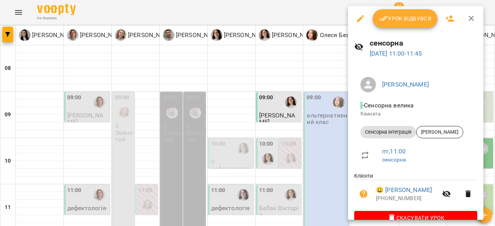
drag, startPoint x: 328, startPoint y: 142, endPoint x: 329, endPoint y: 136, distance: 5.8
click at [329, 142] on div at bounding box center [247, 113] width 495 height 226
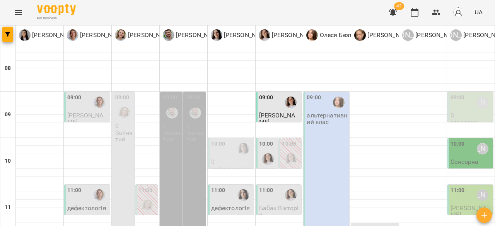
scroll to position [116, 0]
click at [259, 186] on div "11:00" at bounding box center [266, 195] width 14 height 18
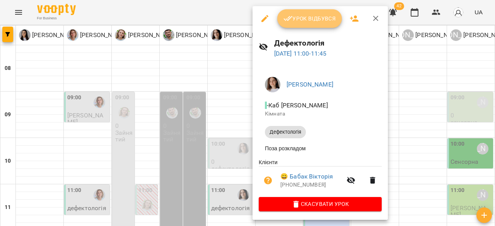
click at [304, 17] on span "Урок відбувся" at bounding box center [309, 18] width 53 height 9
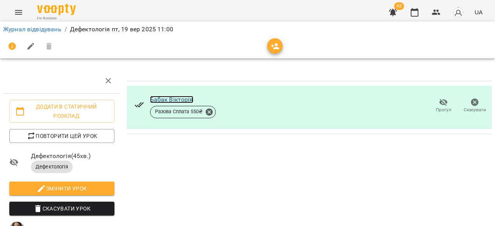
click at [170, 100] on link "Бабак Вікторія" at bounding box center [171, 99] width 43 height 7
click at [28, 29] on link "Журнал відвідувань" at bounding box center [32, 29] width 58 height 7
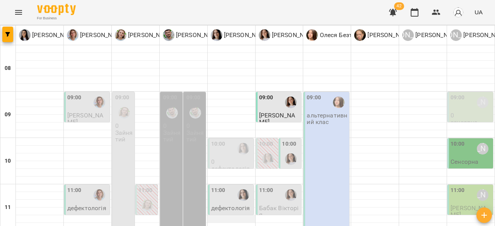
scroll to position [77, 0]
click at [78, 205] on p "дефектологія" at bounding box center [86, 208] width 39 height 7
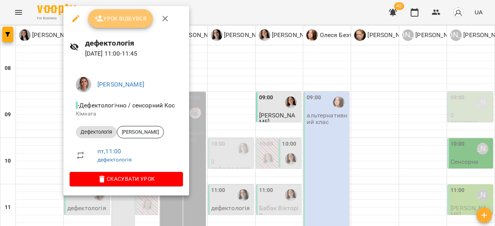
click at [115, 18] on span "Урок відбувся" at bounding box center [120, 18] width 53 height 9
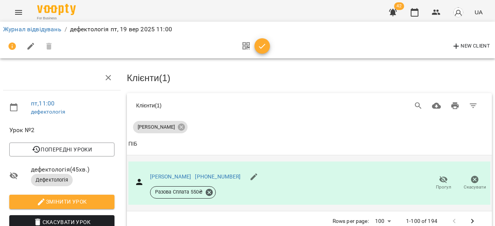
scroll to position [39, 0]
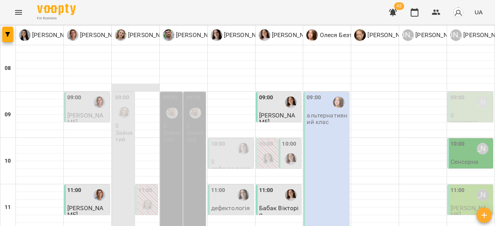
scroll to position [39, 0]
drag, startPoint x: 450, startPoint y: 111, endPoint x: 447, endPoint y: 107, distance: 4.9
click at [450, 140] on div "10:00" at bounding box center [457, 149] width 14 height 18
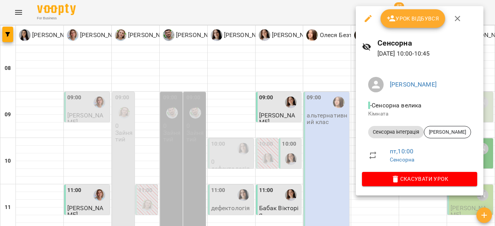
click at [392, 19] on icon "button" at bounding box center [390, 18] width 9 height 9
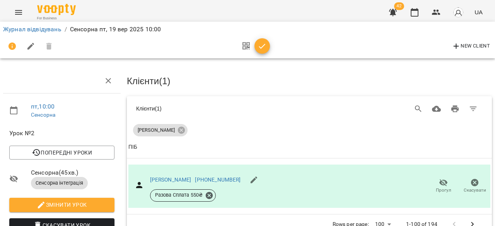
scroll to position [39, 0]
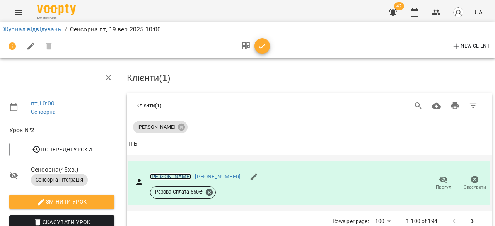
click at [167, 174] on link "[PERSON_NAME]" at bounding box center [170, 177] width 41 height 6
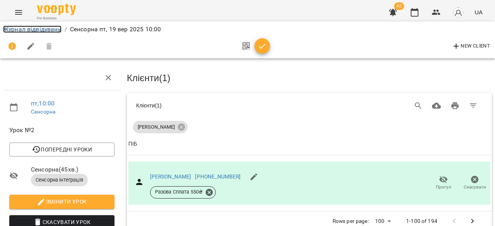
click at [18, 30] on link "Журнал відвідувань" at bounding box center [32, 29] width 58 height 7
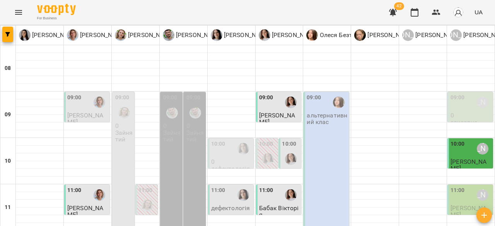
scroll to position [39, 0]
click at [289, 150] on div at bounding box center [291, 159] width 18 height 18
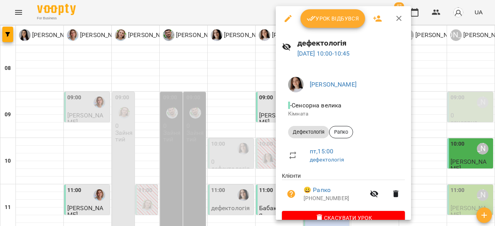
click at [400, 15] on icon "button" at bounding box center [398, 18] width 9 height 9
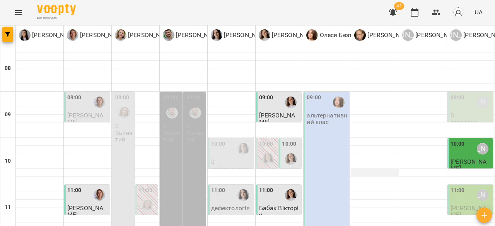
scroll to position [116, 0]
click at [230, 186] on div "11:00" at bounding box center [231, 195] width 41 height 18
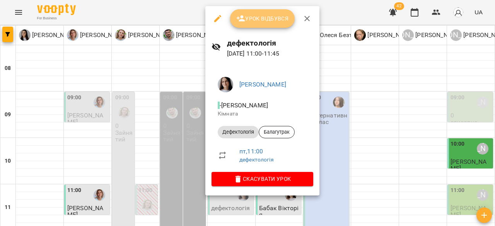
click at [248, 24] on button "Урок відбувся" at bounding box center [262, 18] width 65 height 19
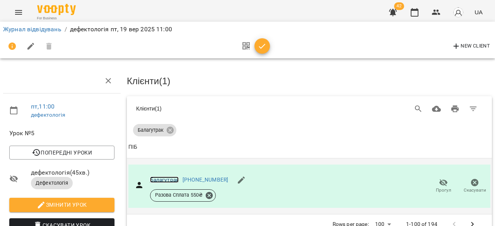
click at [158, 177] on link "Балагутрак" at bounding box center [164, 180] width 29 height 6
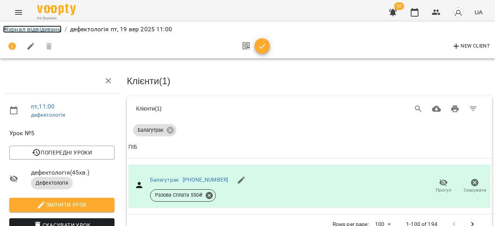
click at [29, 29] on link "Журнал відвідувань" at bounding box center [32, 29] width 58 height 7
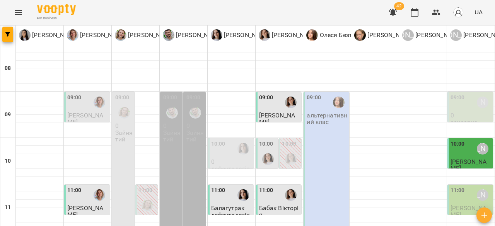
scroll to position [155, 0]
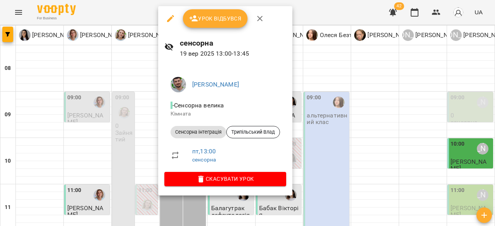
click at [257, 24] on button "button" at bounding box center [259, 18] width 19 height 19
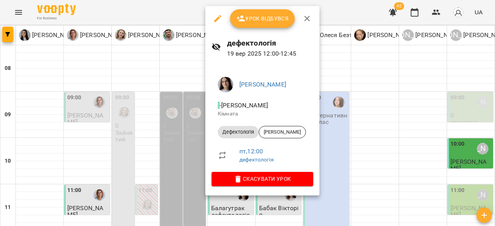
click at [305, 17] on icon "button" at bounding box center [306, 18] width 5 height 5
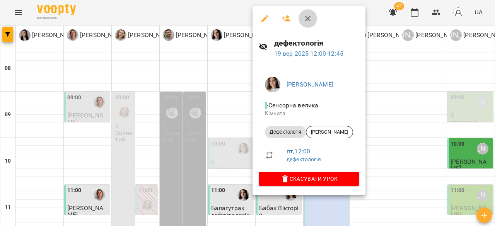
click at [311, 19] on icon "button" at bounding box center [307, 18] width 9 height 9
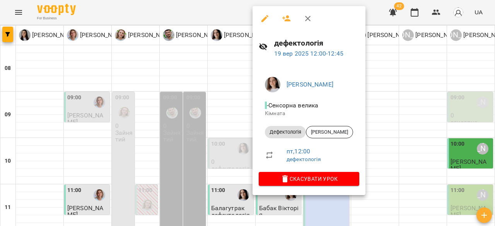
click at [308, 17] on icon "button" at bounding box center [307, 18] width 9 height 9
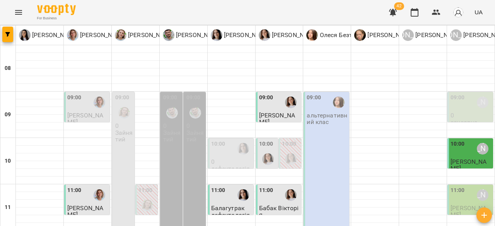
click at [463, 204] on span "Корж Євген" at bounding box center [468, 211] width 36 height 14
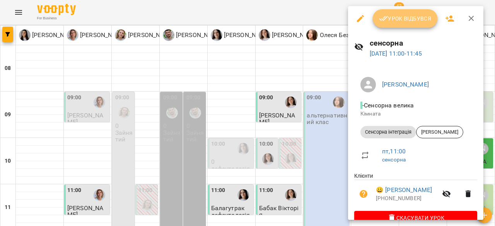
click at [401, 24] on button "Урок відбувся" at bounding box center [405, 18] width 65 height 19
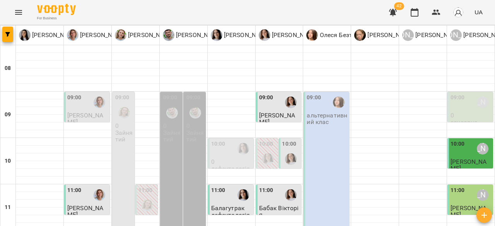
scroll to position [116, 0]
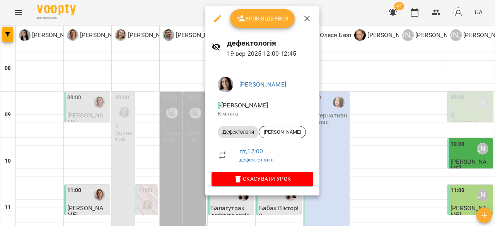
click at [270, 21] on span "Урок відбувся" at bounding box center [262, 18] width 53 height 9
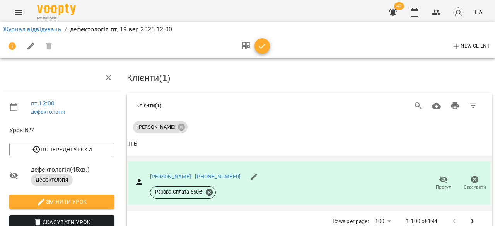
scroll to position [39, 0]
click at [155, 174] on link "Корж Євген" at bounding box center [170, 177] width 41 height 6
click at [160, 174] on link "Корж Євген" at bounding box center [170, 177] width 41 height 6
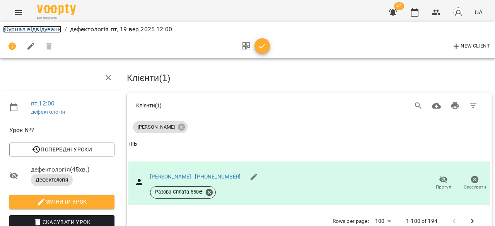
click at [14, 27] on link "Журнал відвідувань" at bounding box center [32, 29] width 58 height 7
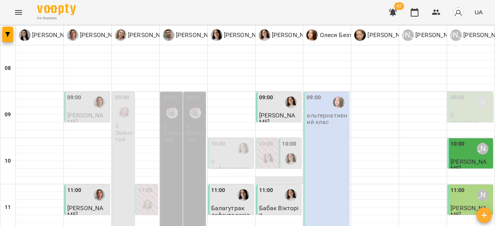
scroll to position [155, 0]
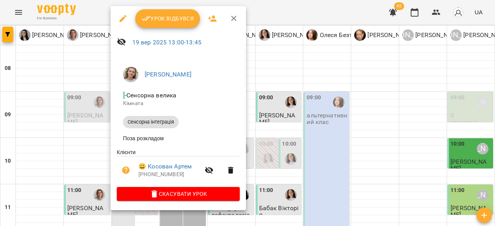
click at [170, 18] on span "Урок відбувся" at bounding box center [167, 18] width 53 height 9
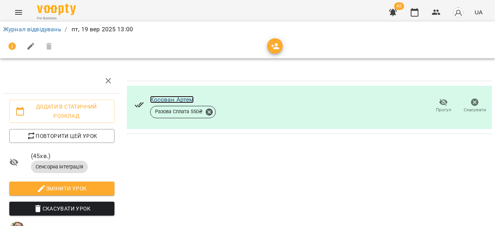
click at [177, 99] on link "Косован Артем" at bounding box center [172, 99] width 44 height 7
click at [22, 29] on link "Журнал відвідувань" at bounding box center [32, 29] width 58 height 7
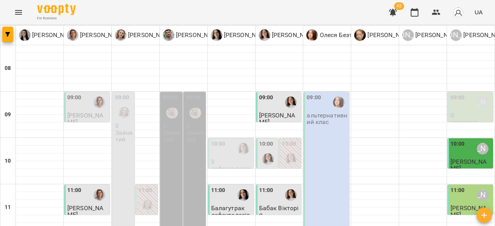
click at [457, 104] on div "09:00" at bounding box center [457, 103] width 14 height 18
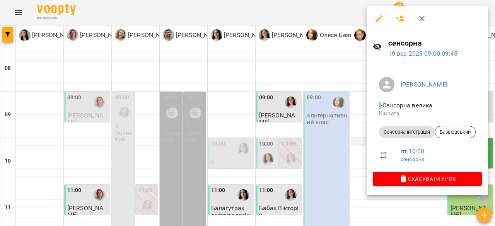
click at [357, 138] on div at bounding box center [247, 113] width 495 height 226
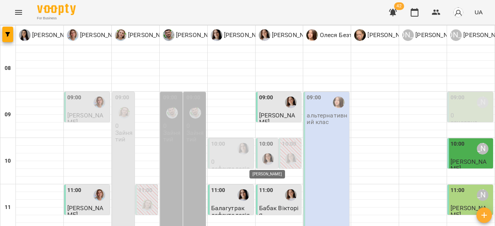
click at [262, 156] on img "Тетяна Турик" at bounding box center [268, 159] width 12 height 12
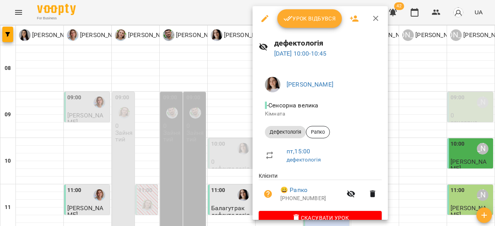
click at [412, 103] on div at bounding box center [247, 113] width 495 height 226
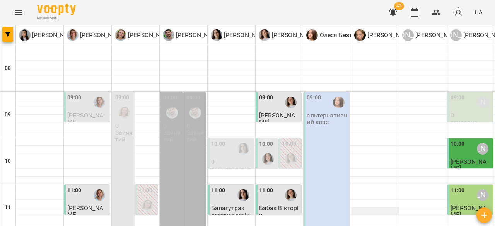
scroll to position [39, 0]
click at [239, 140] on div at bounding box center [243, 149] width 18 height 18
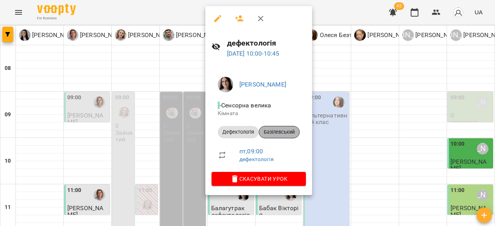
click at [286, 131] on span "Базілевський" at bounding box center [279, 132] width 40 height 7
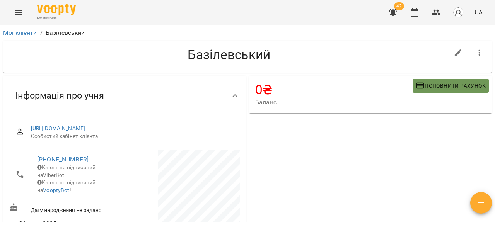
click at [451, 86] on span "Поповнити рахунок" at bounding box center [450, 85] width 70 height 9
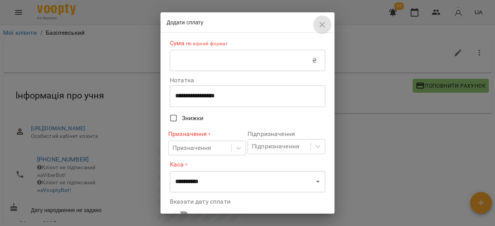
click at [320, 25] on icon "button" at bounding box center [321, 24] width 9 height 9
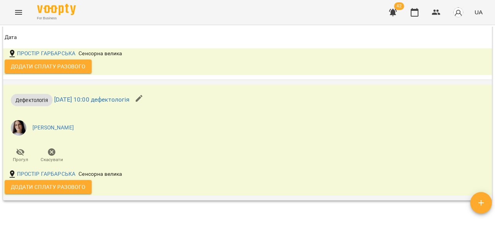
scroll to position [1469, 0]
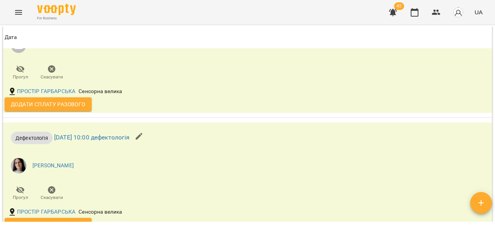
click at [71, 109] on span "Додати сплату разового" at bounding box center [48, 104] width 75 height 9
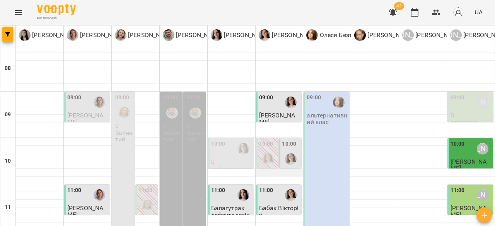
scroll to position [77, 0]
click at [463, 186] on div "11:00 Анна Субота" at bounding box center [470, 195] width 41 height 18
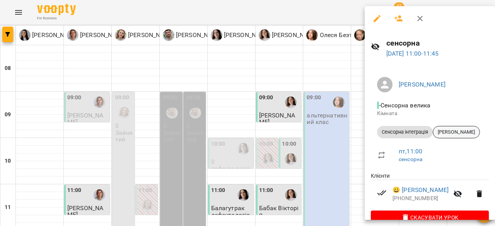
click at [452, 133] on span "Корж Євген" at bounding box center [456, 132] width 46 height 7
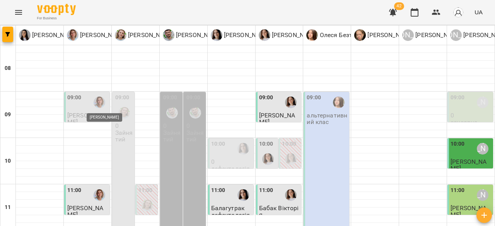
click at [95, 106] on img "Ірина Кос" at bounding box center [100, 103] width 12 height 12
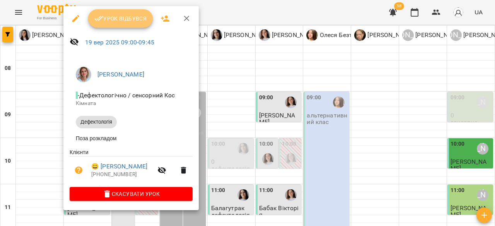
click at [117, 15] on span "Урок відбувся" at bounding box center [120, 18] width 53 height 9
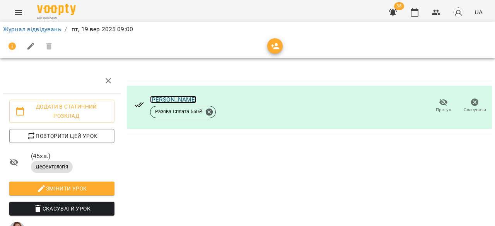
click at [152, 100] on link "Савин Макс" at bounding box center [173, 99] width 47 height 7
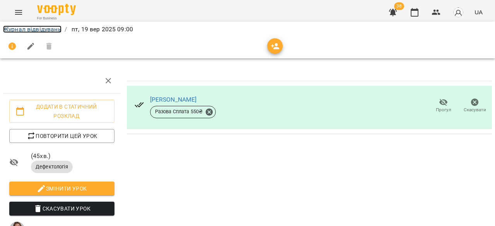
click at [20, 26] on link "Журнал відвідувань" at bounding box center [32, 29] width 58 height 7
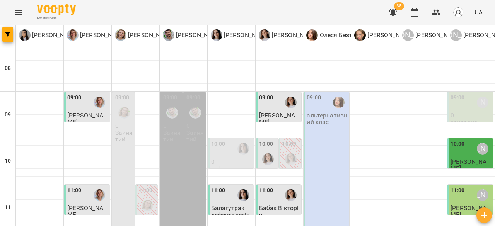
scroll to position [39, 0]
click at [234, 140] on div at bounding box center [243, 149] width 18 height 18
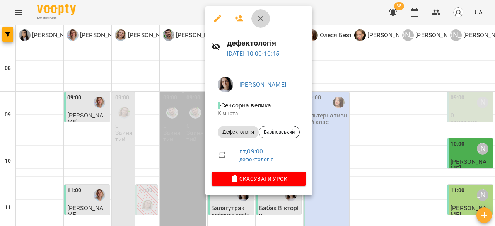
click at [264, 15] on icon "button" at bounding box center [260, 18] width 9 height 9
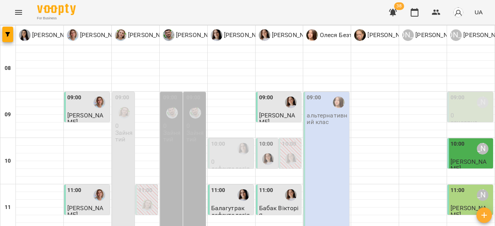
click at [268, 150] on div at bounding box center [268, 159] width 18 height 18
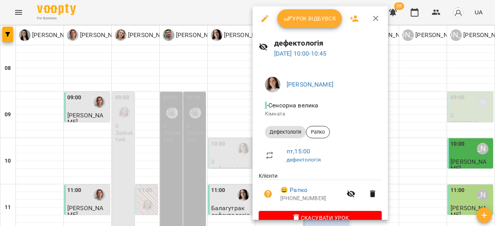
click at [308, 24] on button "Урок відбувся" at bounding box center [309, 18] width 65 height 19
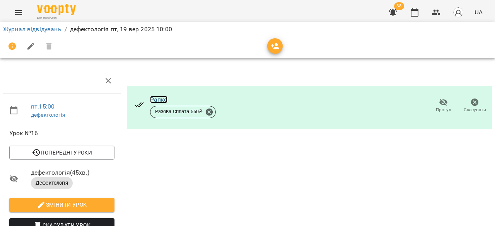
click at [152, 98] on link "Рапко" at bounding box center [159, 99] width 18 height 7
click at [51, 29] on link "Журнал відвідувань" at bounding box center [32, 29] width 58 height 7
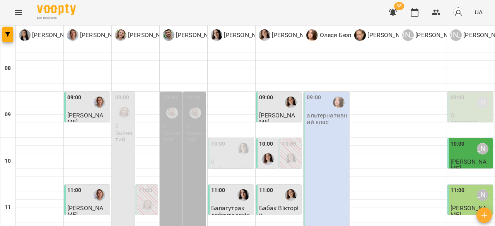
scroll to position [116, 0]
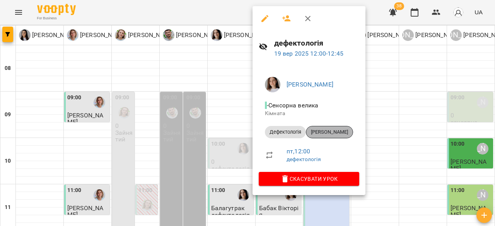
click at [342, 129] on span "Софія Попадинець" at bounding box center [329, 132] width 46 height 7
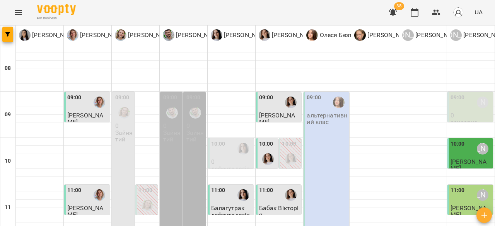
scroll to position [155, 0]
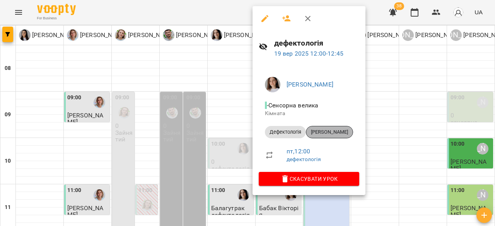
click at [345, 134] on span "Софія Попадинець" at bounding box center [329, 132] width 46 height 7
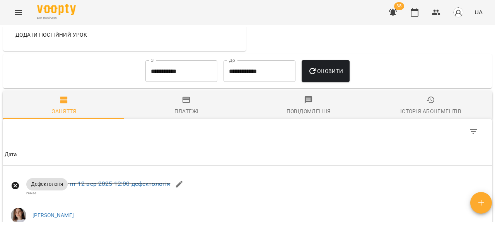
scroll to position [464, 0]
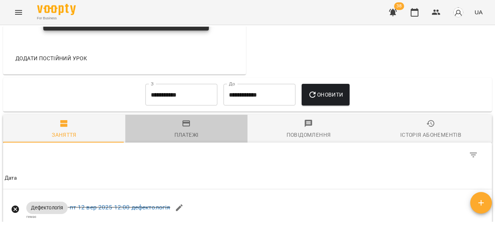
click at [189, 138] on span "Платежі" at bounding box center [186, 129] width 113 height 21
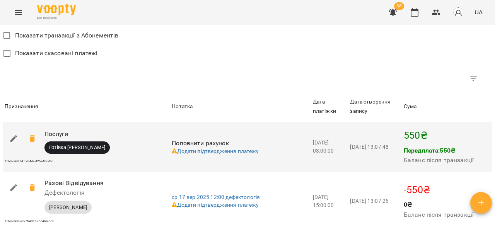
scroll to position [662, 0]
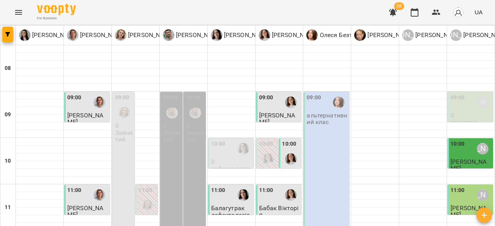
scroll to position [116, 0]
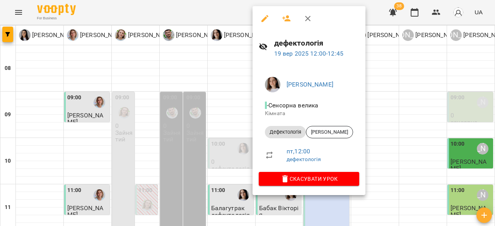
click at [308, 18] on icon "button" at bounding box center [307, 18] width 5 height 5
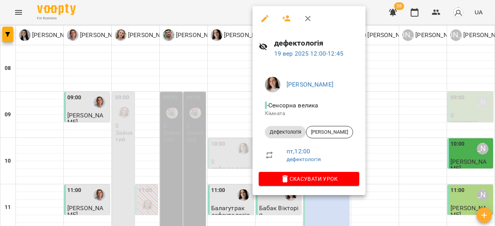
click at [308, 16] on icon "button" at bounding box center [307, 18] width 9 height 9
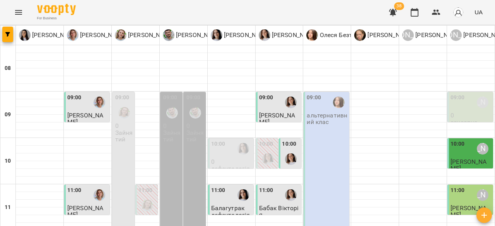
scroll to position [193, 0]
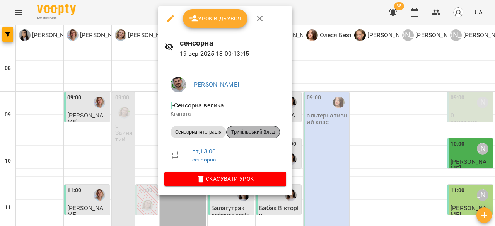
click at [257, 129] on span "Трипільський Влад" at bounding box center [252, 132] width 53 height 7
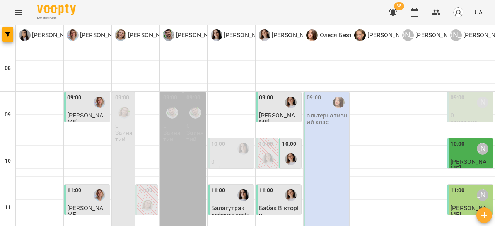
scroll to position [193, 0]
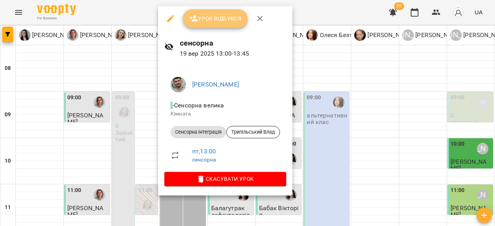
click at [200, 17] on span "Урок відбувся" at bounding box center [215, 18] width 53 height 9
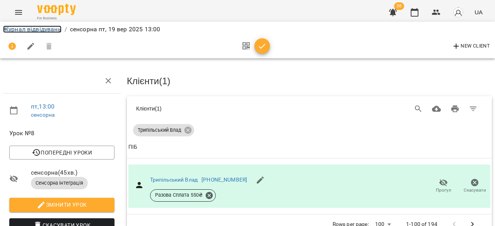
click at [22, 29] on link "Журнал відвідувань" at bounding box center [32, 29] width 58 height 7
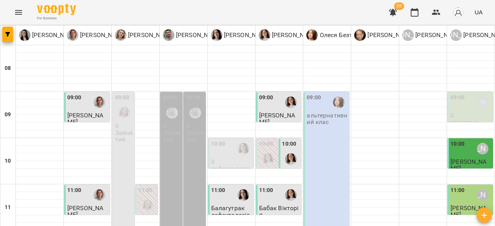
scroll to position [232, 0]
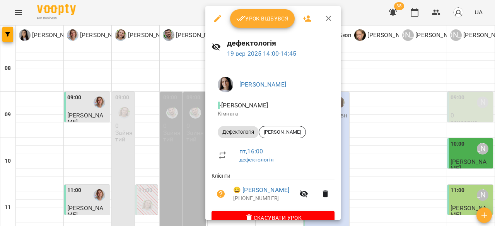
click at [328, 11] on button "button" at bounding box center [328, 18] width 19 height 19
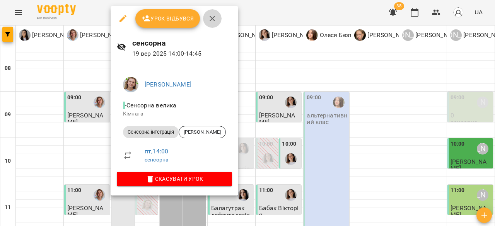
click at [209, 17] on icon "button" at bounding box center [212, 18] width 9 height 9
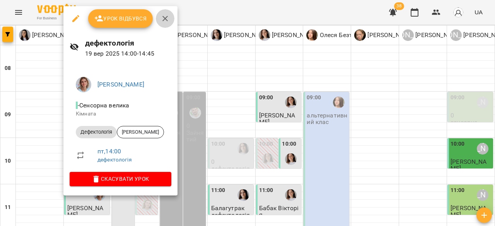
click at [161, 14] on icon "button" at bounding box center [164, 18] width 9 height 9
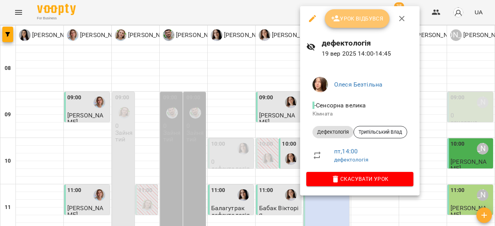
click at [352, 21] on span "Урок відбувся" at bounding box center [357, 18] width 53 height 9
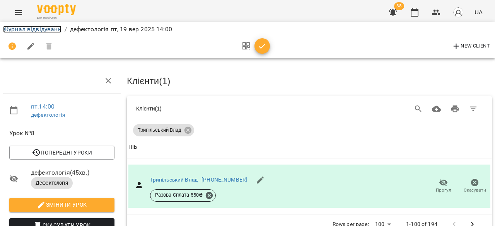
click at [30, 28] on link "Журнал відвідувань" at bounding box center [32, 29] width 58 height 7
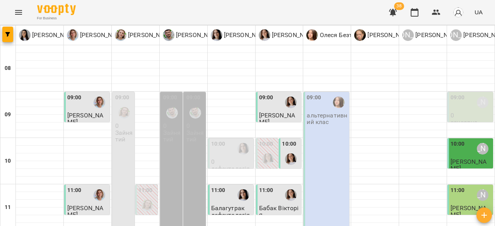
scroll to position [271, 0]
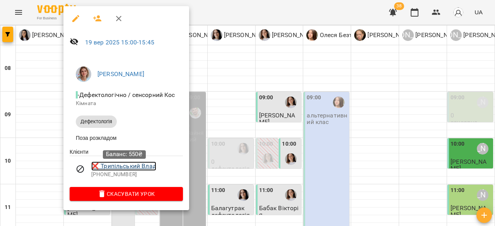
click at [144, 167] on link "❌ Трипільський Влад" at bounding box center [123, 166] width 65 height 9
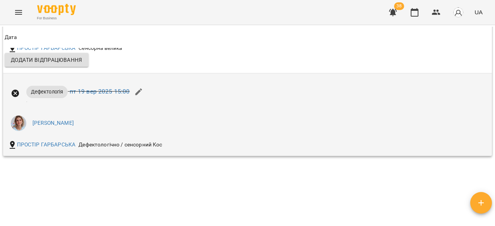
scroll to position [2712, 0]
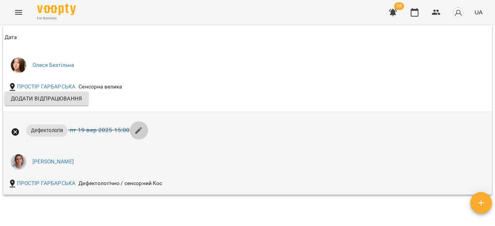
click at [142, 135] on icon "button" at bounding box center [138, 130] width 9 height 9
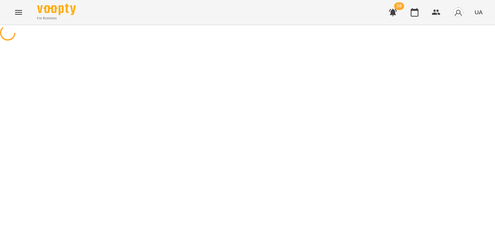
select select "**********"
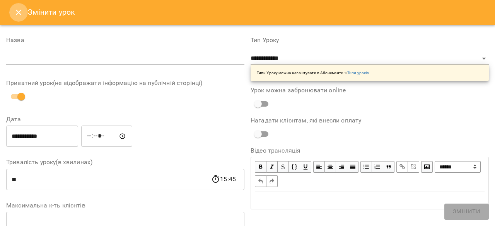
click at [18, 12] on icon "Close" at bounding box center [18, 12] width 5 height 5
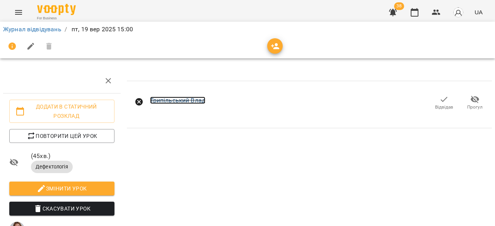
click at [182, 97] on link "Трипільський Влад" at bounding box center [178, 100] width 56 height 7
click at [442, 102] on span "Відвідав" at bounding box center [444, 102] width 22 height 15
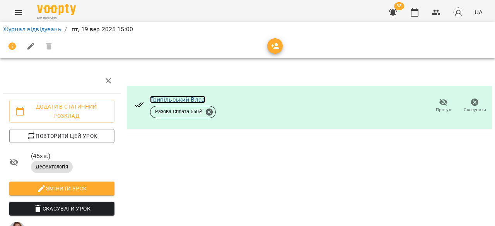
click at [199, 100] on link "Трипільський Влад" at bounding box center [178, 99] width 56 height 7
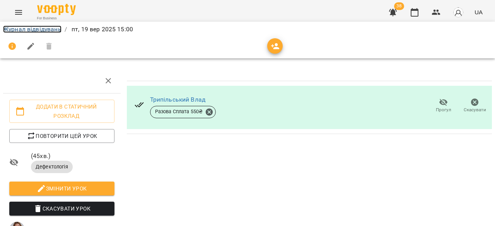
click at [23, 29] on link "Журнал відвідувань" at bounding box center [32, 29] width 58 height 7
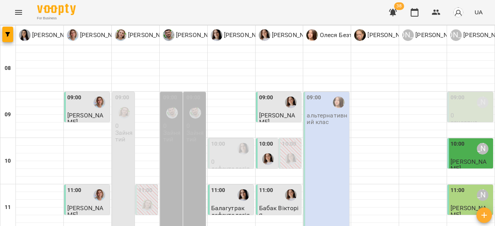
click at [454, 103] on div "09:00" at bounding box center [457, 103] width 14 height 18
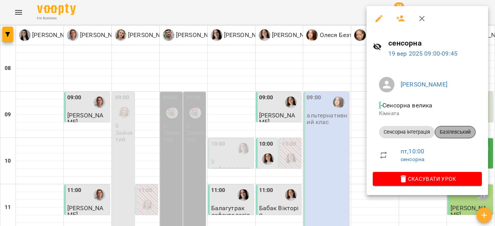
click at [461, 131] on span "Базілевський" at bounding box center [455, 132] width 40 height 7
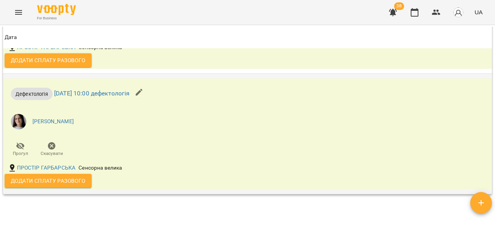
scroll to position [1507, 0]
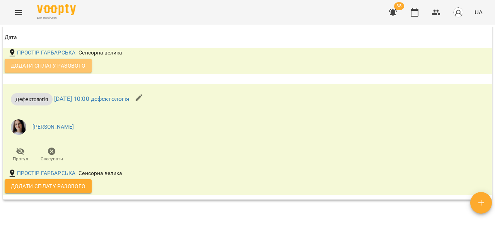
click at [83, 70] on span "Додати сплату разового" at bounding box center [48, 65] width 75 height 9
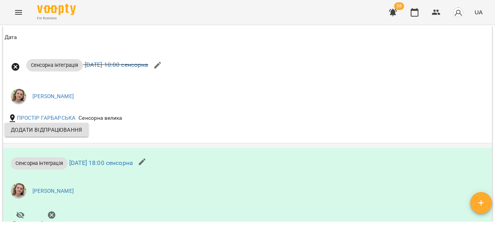
scroll to position [1044, 0]
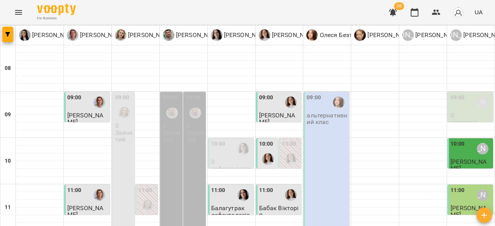
click at [465, 105] on div "09:00 Анна Субота" at bounding box center [470, 103] width 41 height 18
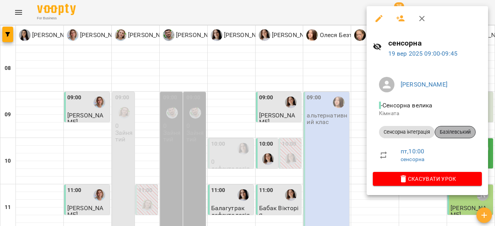
click at [461, 134] on span "Базілевський" at bounding box center [455, 132] width 40 height 7
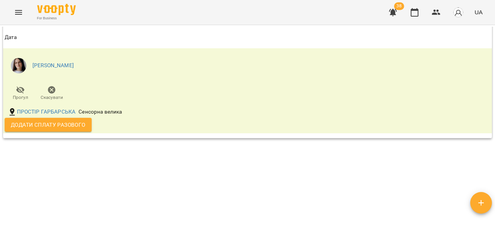
scroll to position [1592, 0]
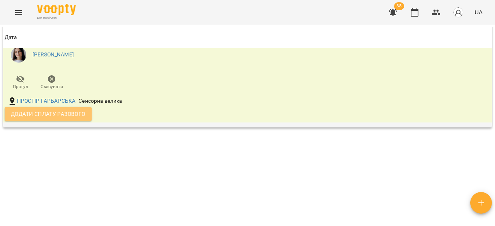
click at [77, 116] on span "Додати сплату разового" at bounding box center [48, 113] width 75 height 9
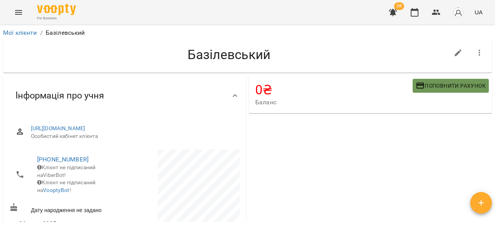
click at [462, 87] on span "Поповнити рахунок" at bounding box center [450, 85] width 70 height 9
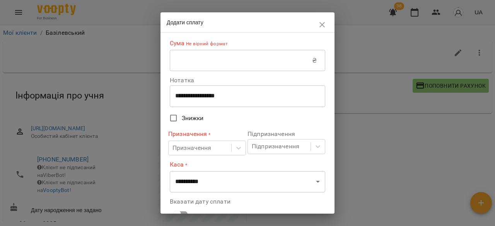
drag, startPoint x: 223, startPoint y: 46, endPoint x: 223, endPoint y: 51, distance: 5.4
click at [223, 50] on div "Сума Не вірний формат ₴ ​" at bounding box center [247, 55] width 155 height 32
click at [221, 58] on input "text" at bounding box center [241, 61] width 142 height 22
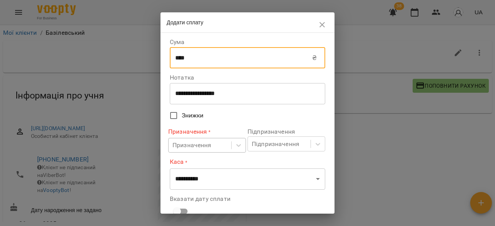
type input "****"
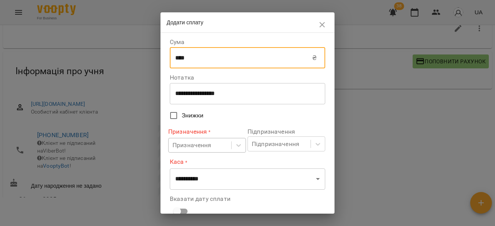
click at [214, 143] on body "For Business 38 UA Мої клієнти / Базілевський Базілевський 0 ₴ Баланс Поповнити…" at bounding box center [247, 101] width 495 height 251
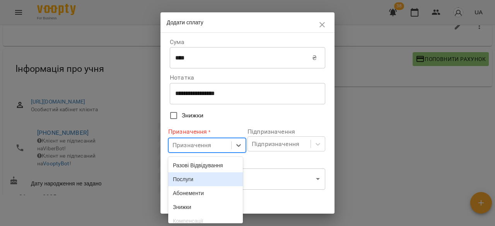
click at [212, 184] on div "Послуги" at bounding box center [205, 179] width 75 height 14
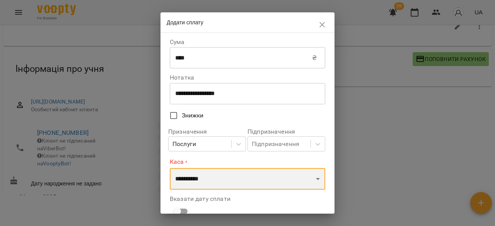
click at [207, 183] on select "**********" at bounding box center [247, 179] width 155 height 22
select select "**********"
click at [170, 168] on select "**********" at bounding box center [247, 179] width 155 height 22
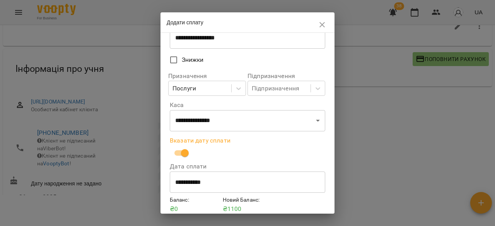
scroll to position [89, 0]
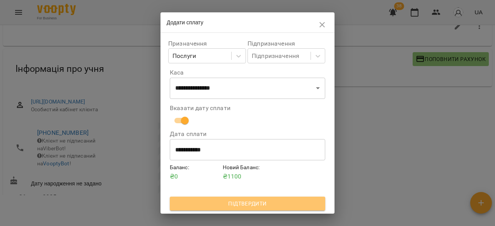
click at [267, 204] on span "Підтвердити" at bounding box center [247, 203] width 143 height 9
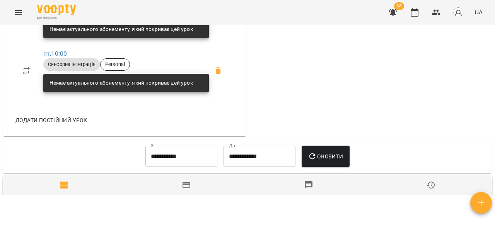
scroll to position [618, 0]
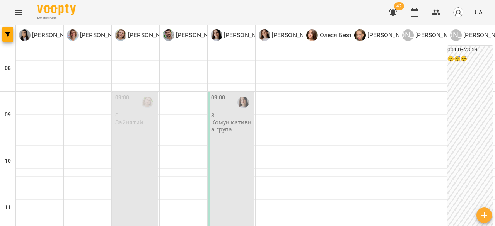
click at [239, 123] on p "Комунікативна група" at bounding box center [231, 126] width 41 height 14
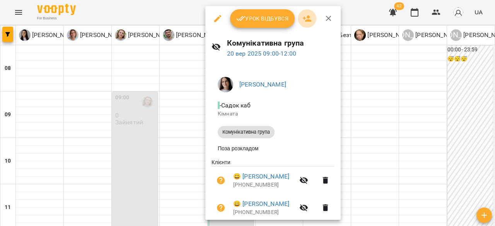
click at [305, 21] on icon "button" at bounding box center [307, 18] width 9 height 6
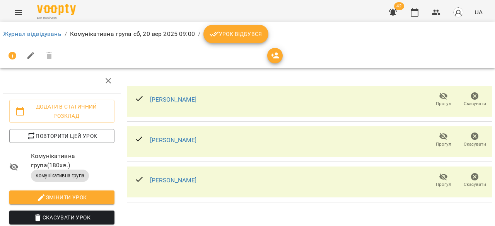
click at [269, 58] on span "button" at bounding box center [274, 55] width 15 height 9
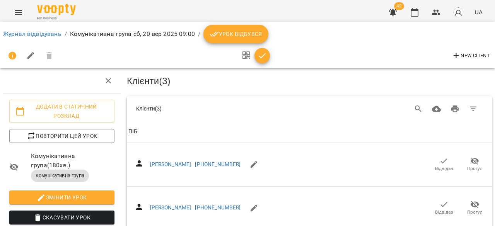
click at [184, 137] on th "ПІБ" at bounding box center [309, 132] width 365 height 22
click at [414, 107] on icon "Search" at bounding box center [418, 108] width 9 height 9
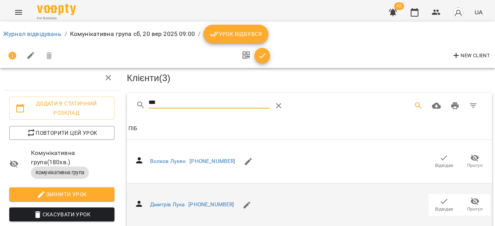
scroll to position [39, 0]
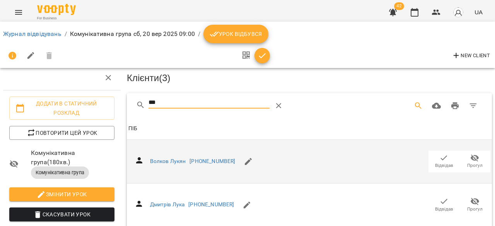
type input "***"
click at [439, 153] on icon "button" at bounding box center [443, 157] width 9 height 9
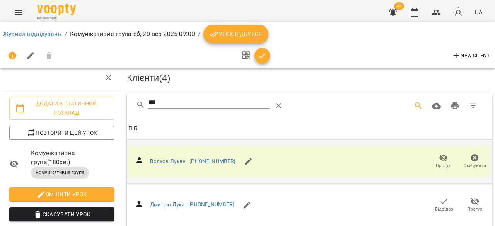
scroll to position [0, 0]
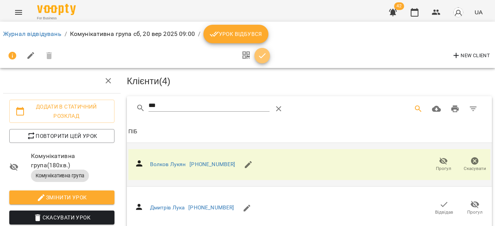
click at [261, 56] on icon "button" at bounding box center [262, 55] width 7 height 5
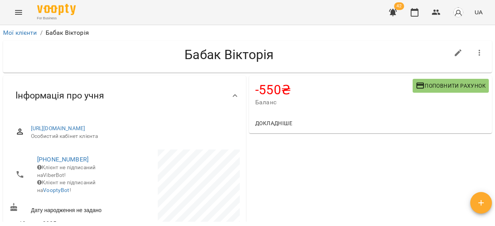
click at [415, 83] on icon "button" at bounding box center [419, 85] width 9 height 9
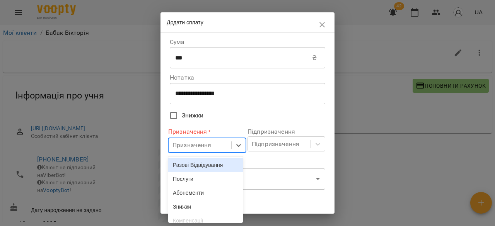
scroll to position [27, 0]
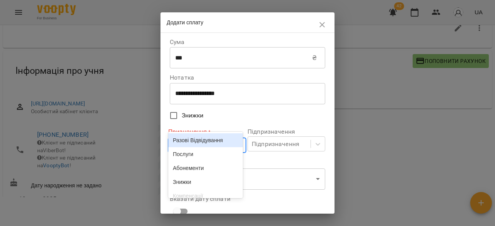
click at [226, 145] on body "**********" at bounding box center [247, 100] width 495 height 251
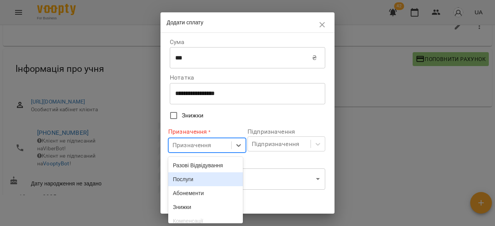
drag, startPoint x: 192, startPoint y: 182, endPoint x: 193, endPoint y: 177, distance: 4.7
click at [193, 177] on div "Послуги" at bounding box center [205, 179] width 75 height 14
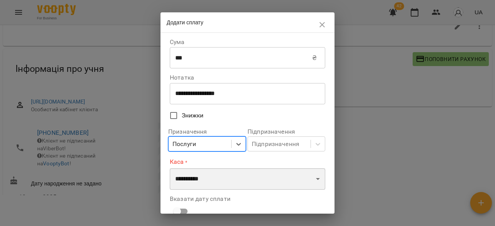
drag, startPoint x: 225, startPoint y: 177, endPoint x: 225, endPoint y: 171, distance: 6.6
click at [225, 173] on select "**********" at bounding box center [247, 179] width 155 height 22
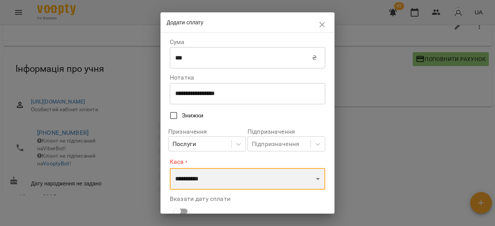
select select "**********"
click at [170, 168] on select "**********" at bounding box center [247, 179] width 155 height 22
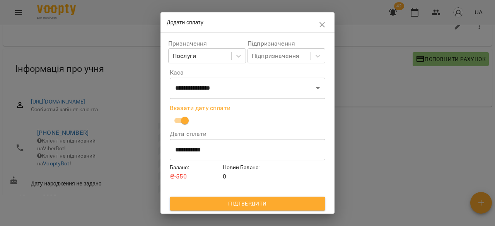
scroll to position [89, 0]
click at [228, 201] on span "Підтвердити" at bounding box center [247, 203] width 143 height 9
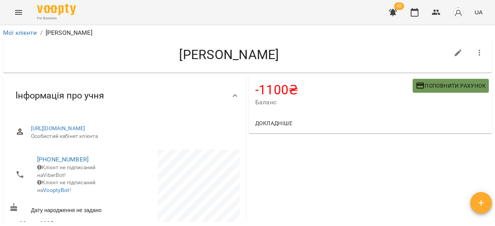
click at [427, 83] on span "Поповнити рахунок" at bounding box center [450, 85] width 70 height 9
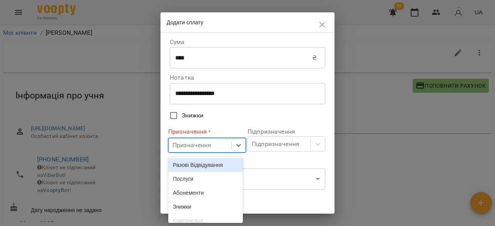
click at [215, 146] on body "For Business 42 UA Мої клієнти / [PERSON_NAME] [PERSON_NAME] -1100 ₴ Баланс Поп…" at bounding box center [247, 125] width 495 height 251
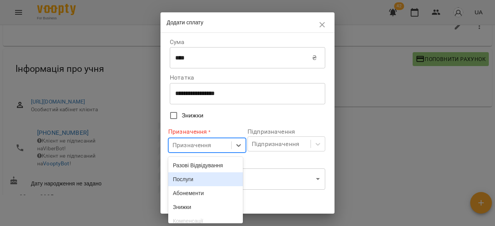
click at [182, 180] on div "Послуги" at bounding box center [205, 179] width 75 height 14
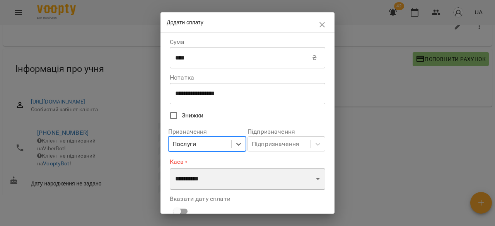
click at [231, 179] on select "**********" at bounding box center [247, 179] width 155 height 22
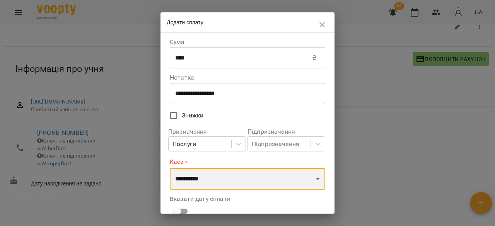
select select "**********"
click at [170, 168] on select "**********" at bounding box center [247, 179] width 155 height 22
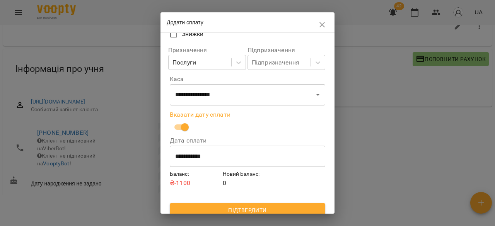
scroll to position [89, 0]
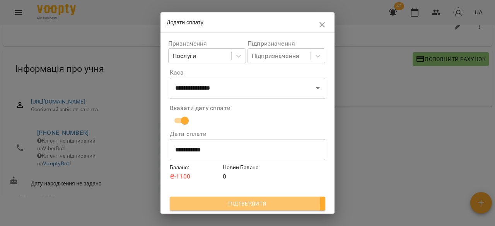
click at [203, 201] on span "Підтвердити" at bounding box center [247, 203] width 143 height 9
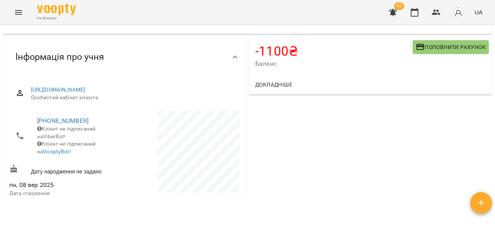
scroll to position [0, 0]
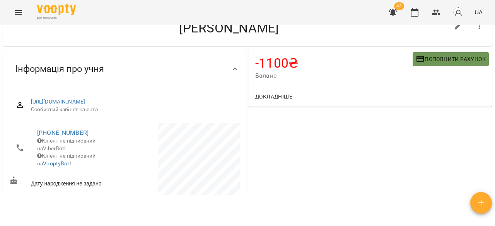
click at [455, 53] on button "Поповнити рахунок" at bounding box center [450, 59] width 76 height 14
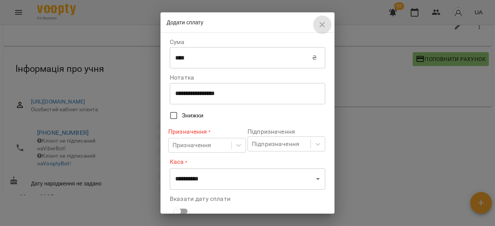
click at [326, 19] on button "button" at bounding box center [322, 24] width 19 height 19
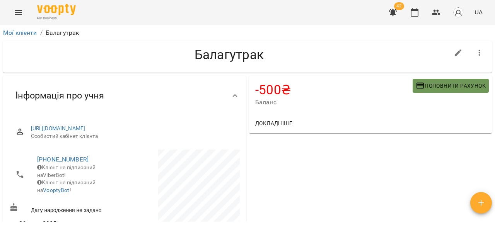
drag, startPoint x: 455, startPoint y: 87, endPoint x: 449, endPoint y: 82, distance: 7.5
click at [449, 82] on span "Поповнити рахунок" at bounding box center [450, 85] width 70 height 9
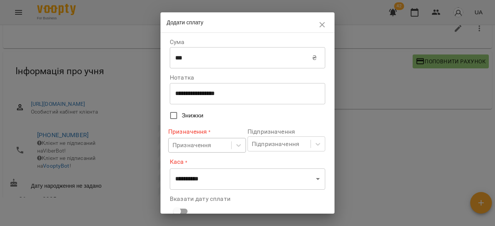
click at [203, 143] on body "For Business 42 UA Мої клієнти / [PERSON_NAME] -500 ₴ Баланс Поповнити рахунок …" at bounding box center [247, 101] width 495 height 251
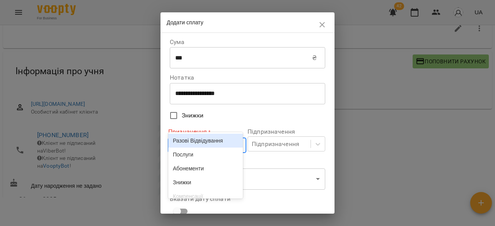
scroll to position [27, 0]
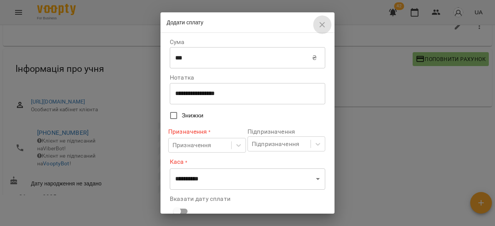
click at [322, 25] on icon "button" at bounding box center [321, 24] width 5 height 5
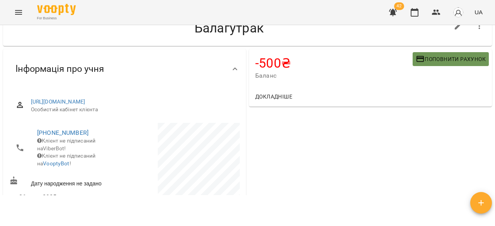
click at [433, 55] on span "Поповнити рахунок" at bounding box center [450, 58] width 70 height 9
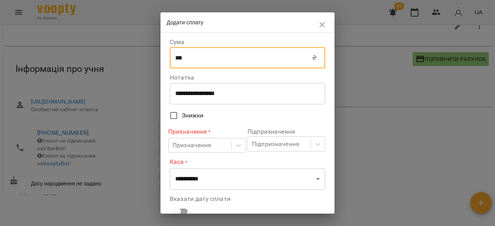
click at [194, 63] on input "***" at bounding box center [241, 58] width 142 height 22
type input "***"
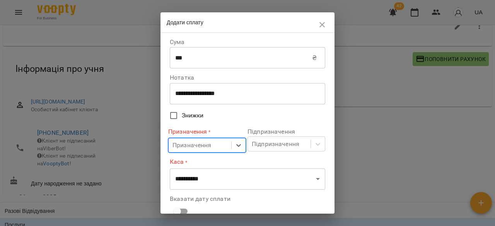
scroll to position [53, 0]
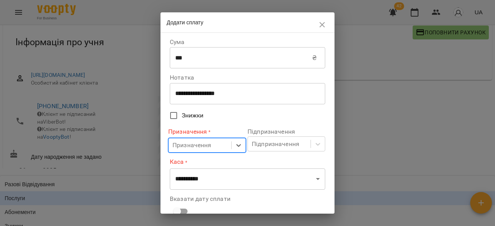
drag, startPoint x: 206, startPoint y: 146, endPoint x: 199, endPoint y: 146, distance: 7.7
click at [204, 146] on div "Призначення" at bounding box center [191, 145] width 39 height 9
click at [192, 191] on div "Послуги" at bounding box center [247, 198] width 495 height 14
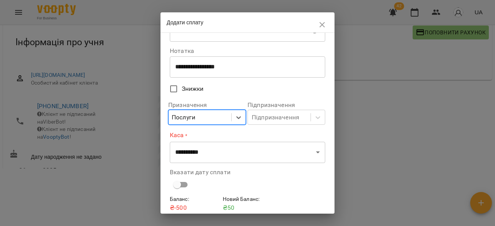
scroll to position [39, 0]
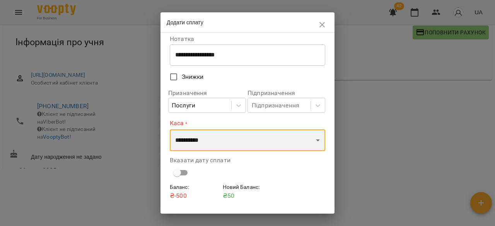
click at [192, 136] on select "**********" at bounding box center [247, 140] width 155 height 22
select select "**********"
click at [170, 129] on select "**********" at bounding box center [247, 140] width 155 height 22
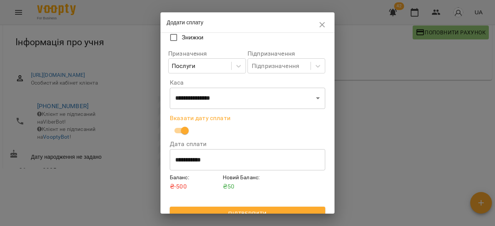
scroll to position [89, 0]
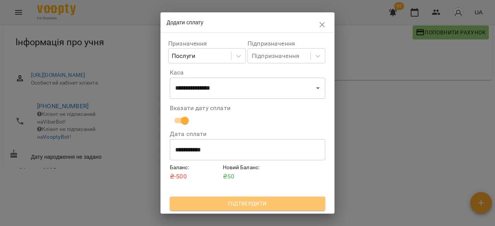
click at [250, 204] on span "Підтвердити" at bounding box center [247, 203] width 143 height 9
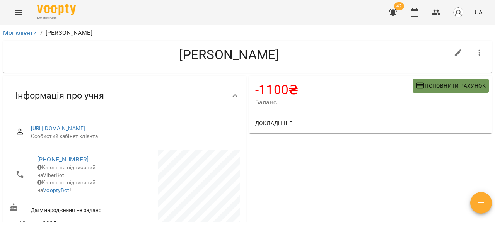
click at [425, 83] on span "Поповнити рахунок" at bounding box center [450, 85] width 70 height 9
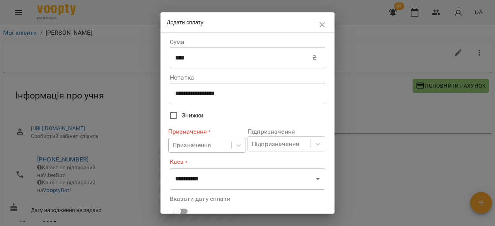
click at [212, 143] on body "For Business 42 UA Мої клієнти / [PERSON_NAME] [PERSON_NAME] -1100 ₴ Баланс Поп…" at bounding box center [247, 125] width 495 height 251
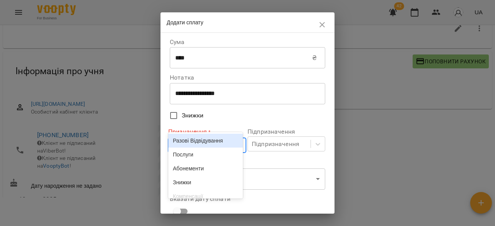
scroll to position [27, 0]
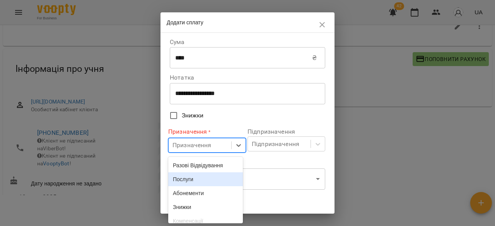
click at [193, 179] on div "Послуги" at bounding box center [205, 179] width 75 height 14
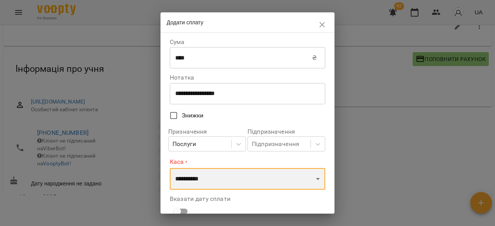
click at [234, 176] on select "**********" at bounding box center [247, 179] width 155 height 22
select select "**********"
click at [170, 168] on select "**********" at bounding box center [247, 179] width 155 height 22
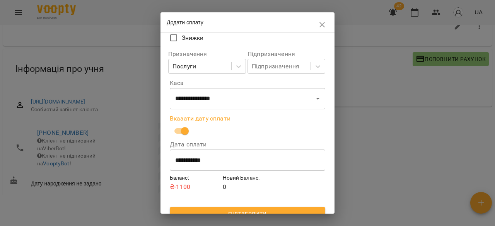
scroll to position [89, 0]
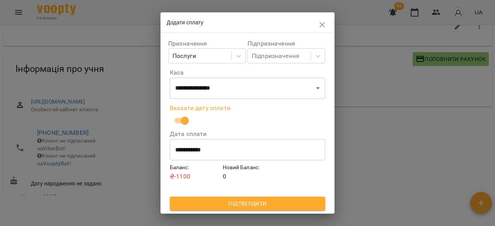
click at [216, 204] on span "Підтвердити" at bounding box center [247, 203] width 143 height 9
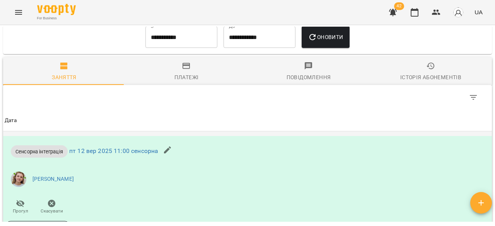
scroll to position [580, 0]
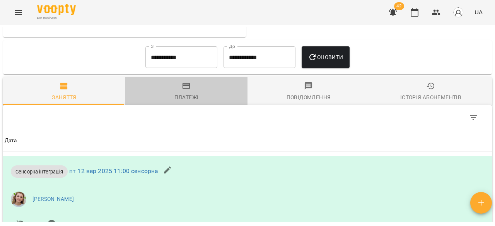
click at [200, 102] on span "Платежі" at bounding box center [186, 92] width 113 height 21
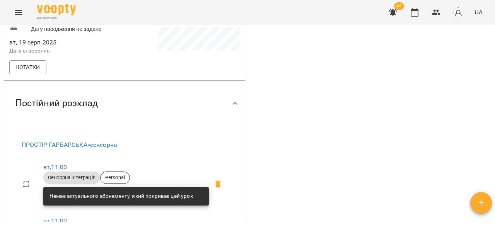
scroll to position [51, 0]
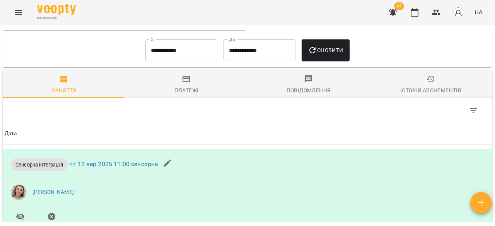
scroll to position [580, 0]
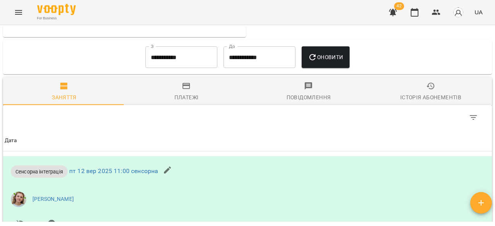
click at [176, 102] on span "Платежі" at bounding box center [186, 92] width 113 height 21
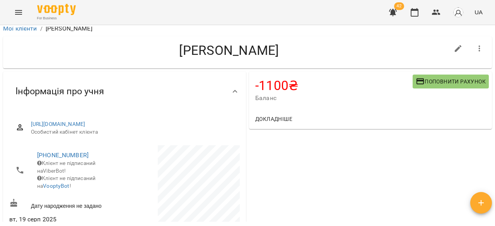
scroll to position [0, 0]
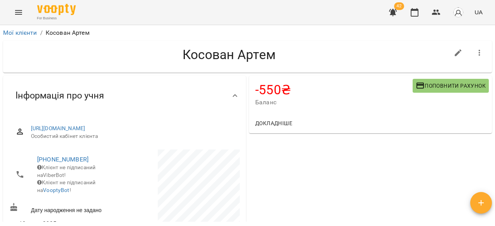
click at [451, 84] on span "Поповнити рахунок" at bounding box center [450, 85] width 70 height 9
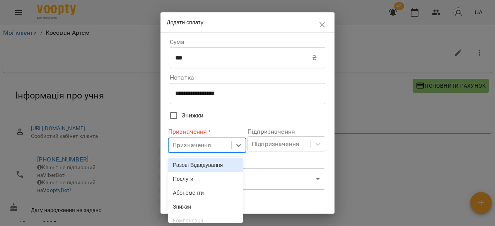
click at [218, 144] on body "**********" at bounding box center [247, 125] width 495 height 251
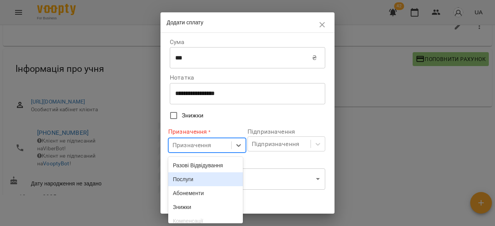
click at [184, 180] on div "Послуги" at bounding box center [205, 179] width 75 height 14
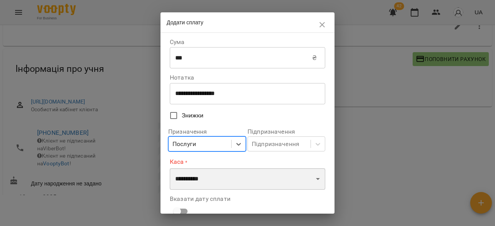
click at [200, 178] on select "**********" at bounding box center [247, 179] width 155 height 22
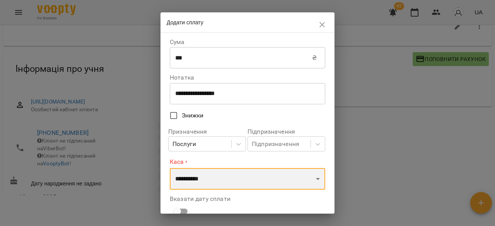
select select "**********"
click at [170, 168] on select "**********" at bounding box center [247, 179] width 155 height 22
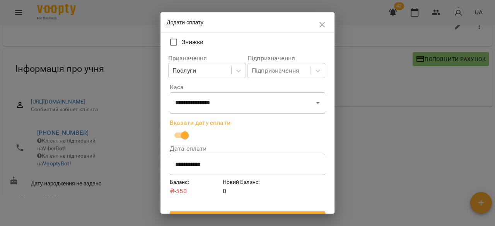
scroll to position [89, 0]
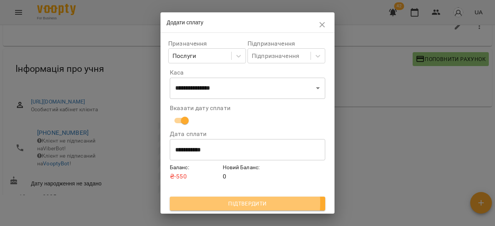
click at [206, 201] on span "Підтвердити" at bounding box center [247, 203] width 143 height 9
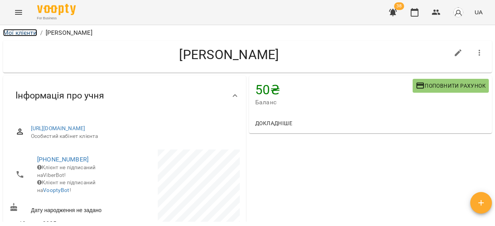
click at [32, 32] on link "Мої клієнти" at bounding box center [20, 32] width 34 height 7
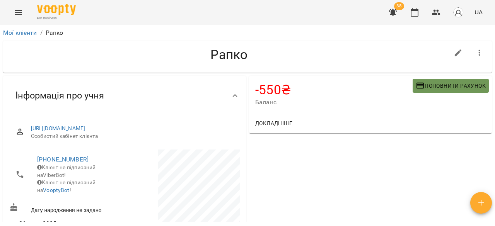
click at [423, 83] on span "Поповнити рахунок" at bounding box center [450, 85] width 70 height 9
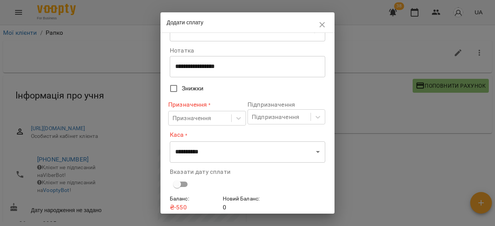
scroll to position [39, 0]
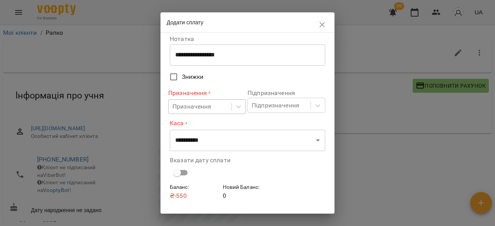
click at [211, 105] on div "Призначення" at bounding box center [200, 107] width 63 height 14
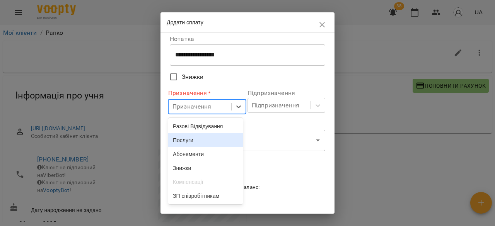
click at [195, 141] on div "Послуги" at bounding box center [205, 140] width 75 height 14
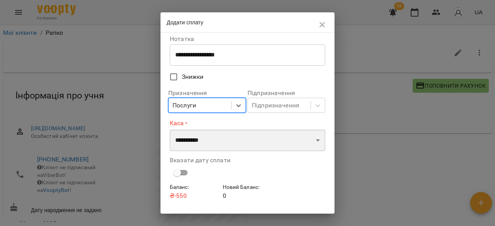
click at [216, 143] on select "**********" at bounding box center [247, 140] width 155 height 22
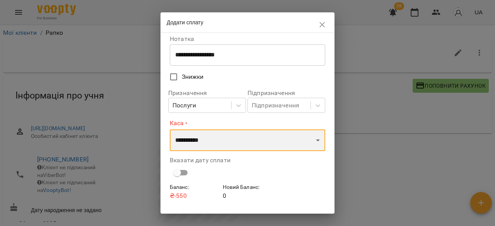
select select "**********"
click at [170, 129] on select "**********" at bounding box center [247, 140] width 155 height 22
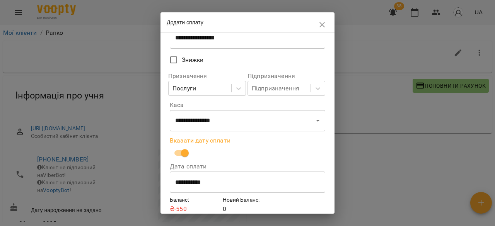
scroll to position [89, 0]
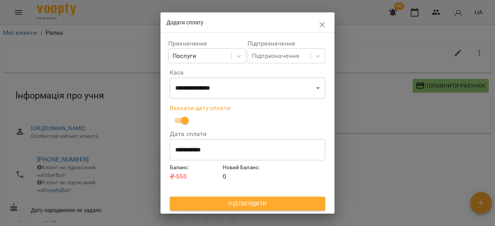
click at [232, 200] on span "Підтвердити" at bounding box center [247, 203] width 143 height 9
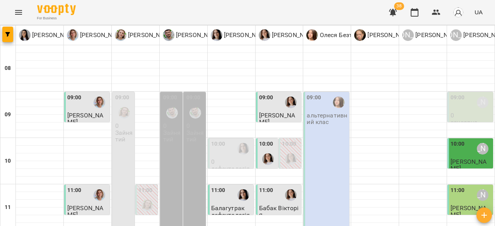
scroll to position [232, 0]
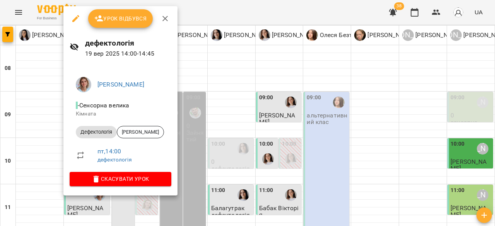
drag, startPoint x: 290, startPoint y: 111, endPoint x: 119, endPoint y: 107, distance: 171.7
click div
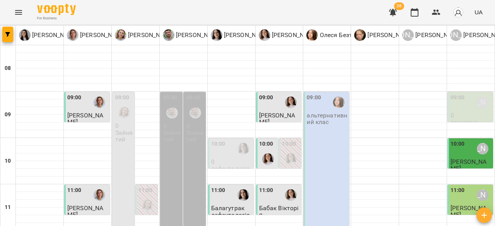
click div "14:00"
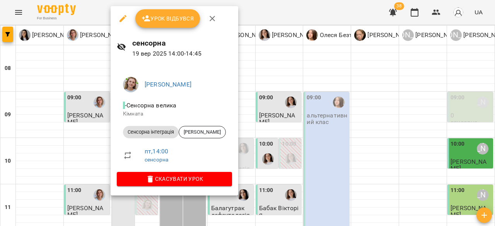
click div
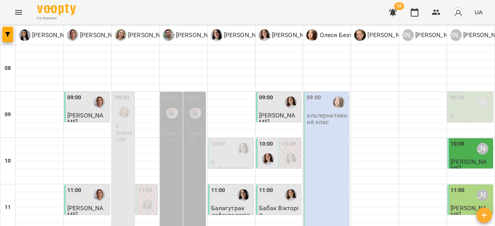
click div "14:00"
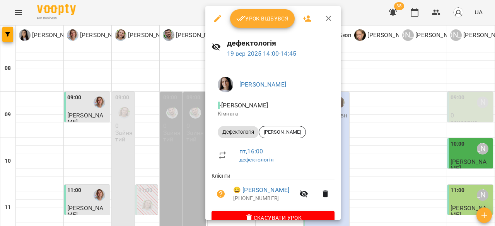
click div
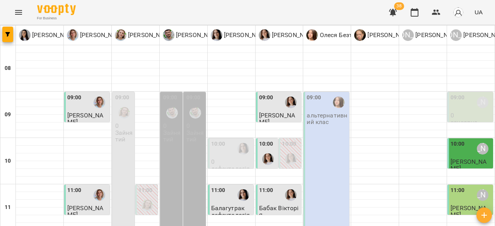
click div
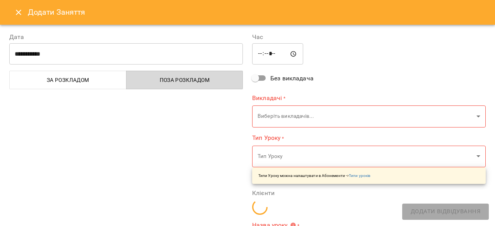
type input "**********"
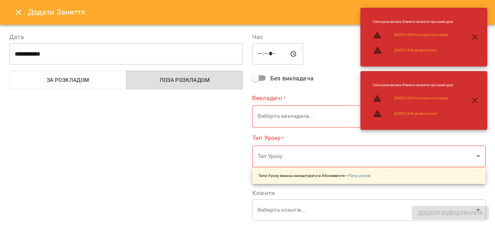
click button "Close"
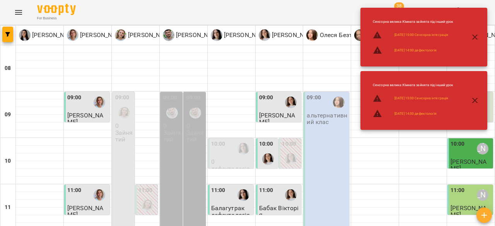
click div "14:00"
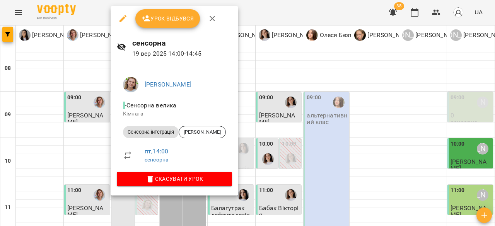
click div
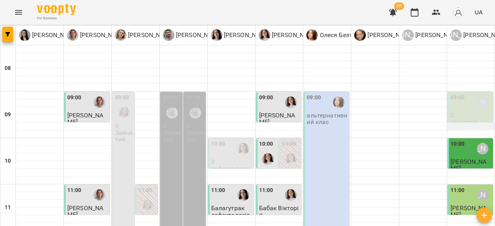
scroll to position [0, 0]
click div "09:00 Анна Субота"
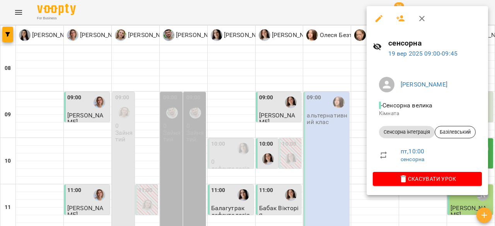
click h6 "сенсорна"
click div
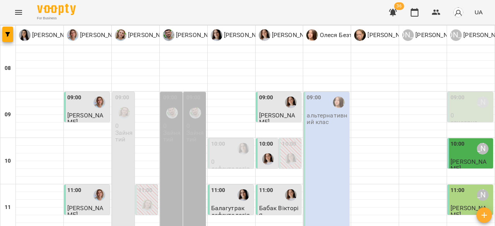
scroll to position [77, 0]
click p "сб"
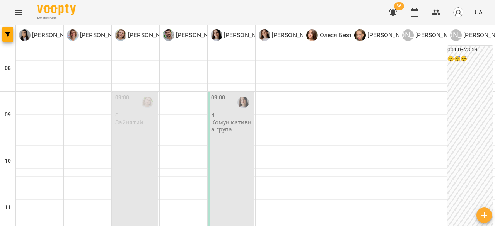
scroll to position [155, 0]
click div
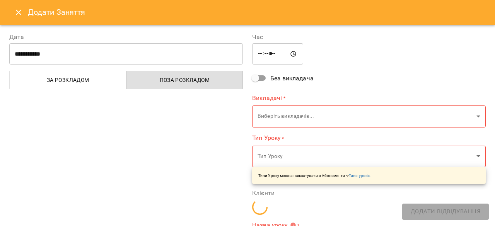
type input "**********"
click button "Close"
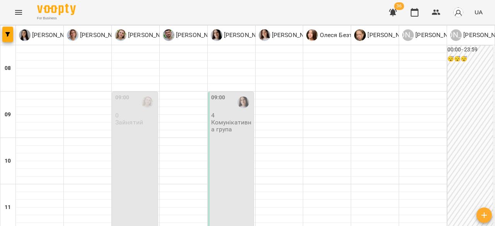
click div
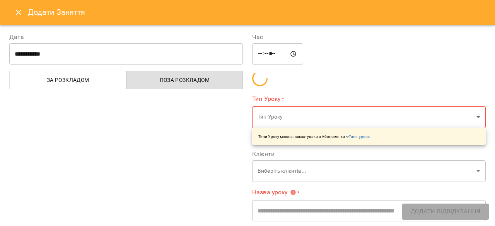
click icon "Close"
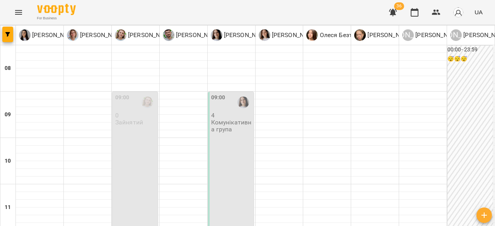
click div
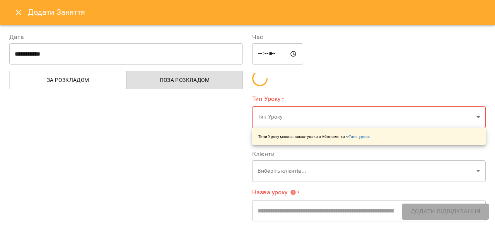
type input "**********"
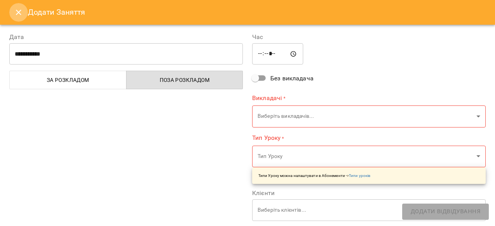
drag, startPoint x: 18, startPoint y: 19, endPoint x: 18, endPoint y: 0, distance: 18.6
click button "Close"
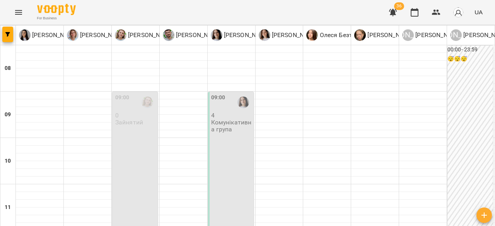
click icon "Menu"
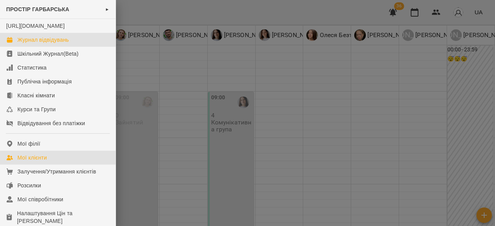
click link "Мої клієнти"
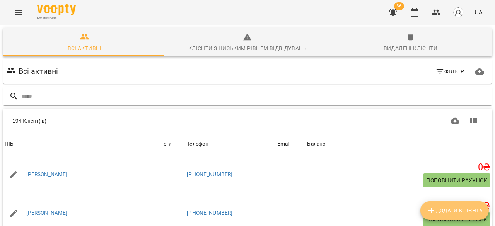
click button "Додати клієнта"
select select "**"
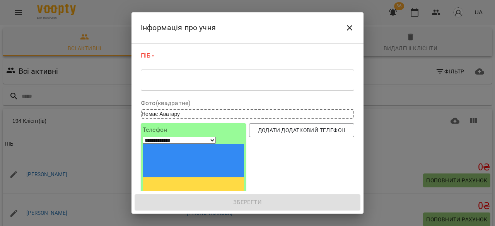
click div "* ​"
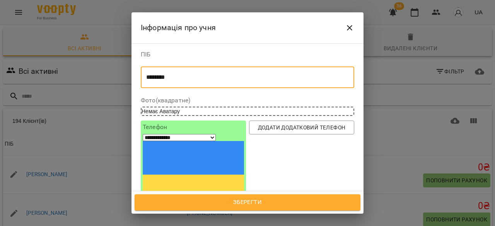
type textarea "********"
click input "tel"
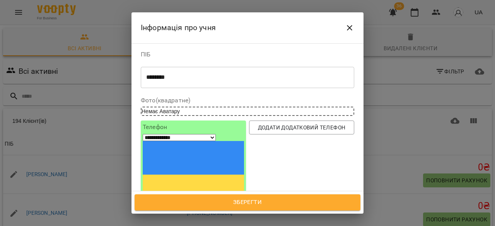
type input "**********"
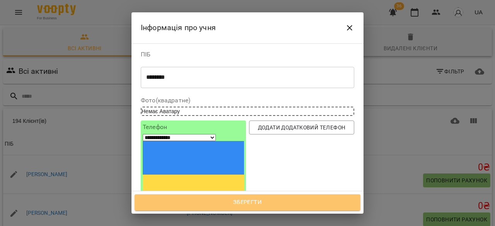
click span "Зберегти"
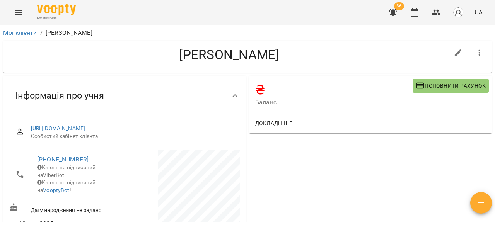
click at [15, 11] on icon "Menu" at bounding box center [18, 12] width 9 height 9
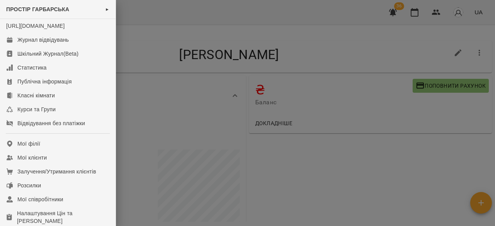
click at [176, 76] on div at bounding box center [247, 113] width 495 height 226
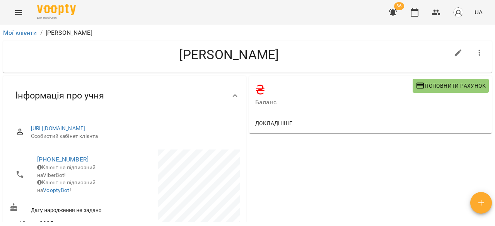
click at [22, 10] on icon "Menu" at bounding box center [18, 12] width 9 height 9
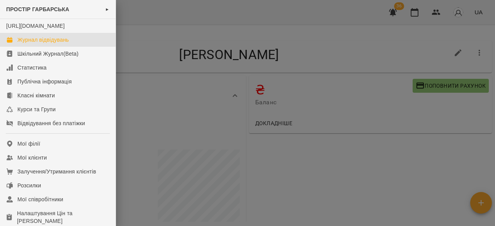
click at [49, 43] on link "Журнал відвідувань" at bounding box center [58, 40] width 116 height 14
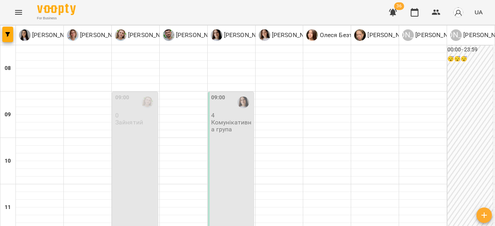
scroll to position [155, 0]
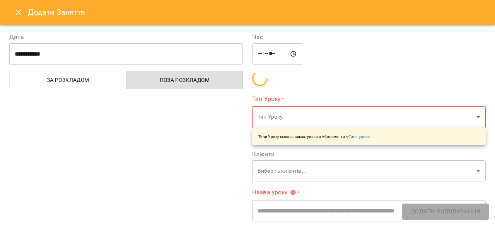
type input "**********"
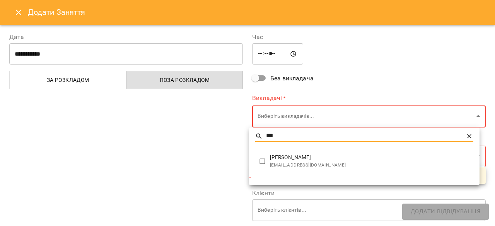
type input "***"
click at [339, 163] on span "[EMAIL_ADDRESS][DOMAIN_NAME]" at bounding box center [371, 166] width 203 height 8
type input "**********"
type input "**"
type input "**********"
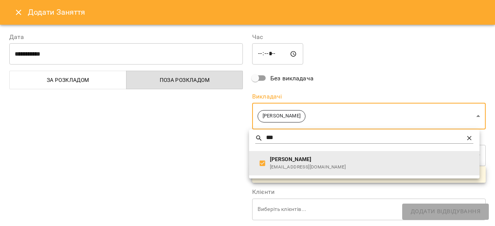
drag, startPoint x: 89, startPoint y: 167, endPoint x: 96, endPoint y: 163, distance: 8.6
click at [89, 167] on div at bounding box center [247, 113] width 495 height 226
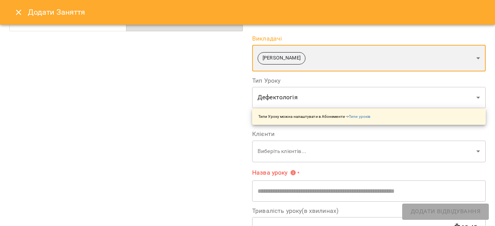
scroll to position [77, 0]
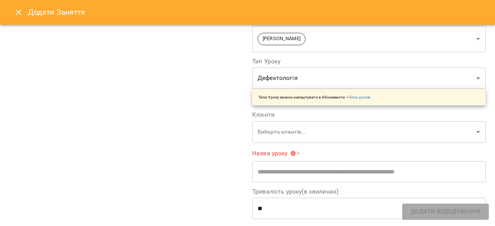
click at [336, 63] on label "Тип Уроку" at bounding box center [368, 61] width 233 height 6
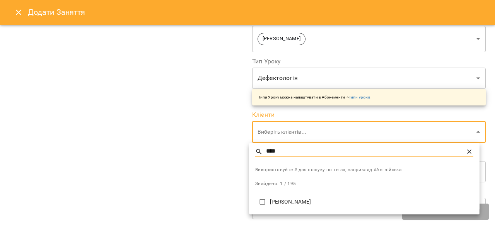
type input "****"
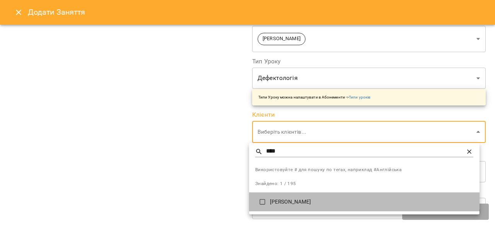
click at [305, 204] on p "[PERSON_NAME]" at bounding box center [371, 202] width 203 height 8
type input "**********"
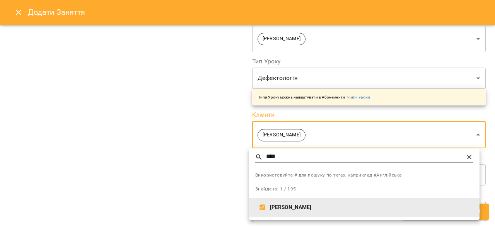
click at [163, 137] on div at bounding box center [247, 113] width 495 height 226
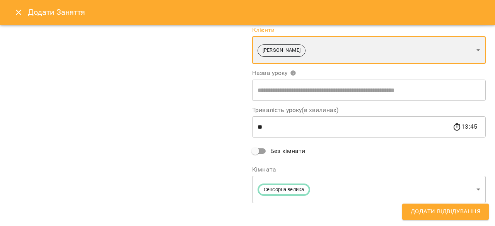
scroll to position [165, 0]
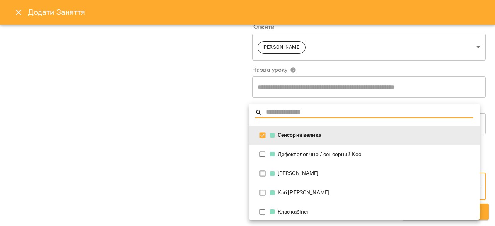
click at [328, 132] on div "Сенсорна велика" at bounding box center [371, 135] width 203 height 8
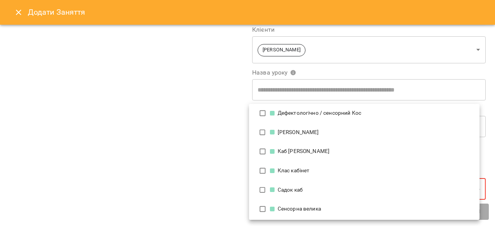
scroll to position [32, 0]
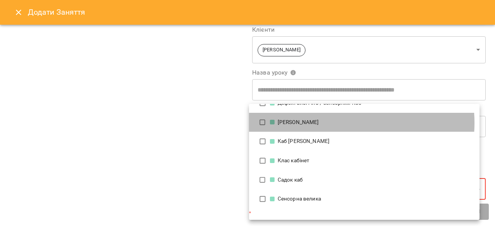
click at [335, 122] on div "[PERSON_NAME]" at bounding box center [371, 123] width 203 height 8
type input "**********"
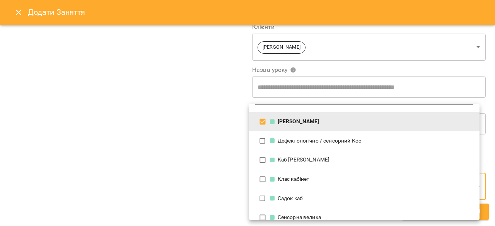
drag, startPoint x: 181, startPoint y: 103, endPoint x: 229, endPoint y: 96, distance: 48.5
click at [185, 101] on div at bounding box center [247, 113] width 495 height 226
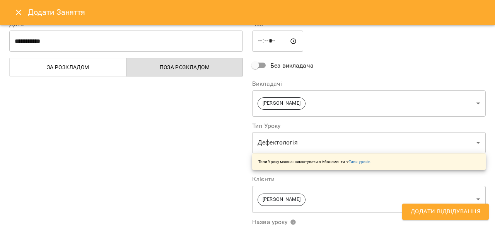
scroll to position [10, 0]
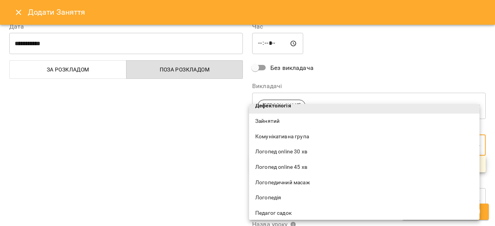
scroll to position [77, 0]
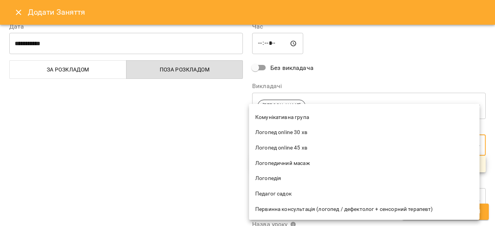
click at [305, 175] on span "Логопедія" at bounding box center [364, 179] width 218 height 8
type input "*********"
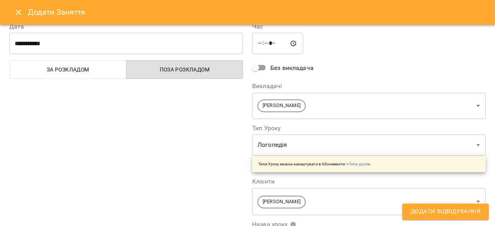
click at [174, 159] on div "**********" at bounding box center [126, 189] width 243 height 353
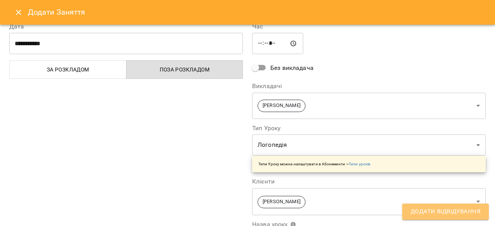
click at [446, 209] on span "Додати Відвідування" at bounding box center [445, 212] width 70 height 10
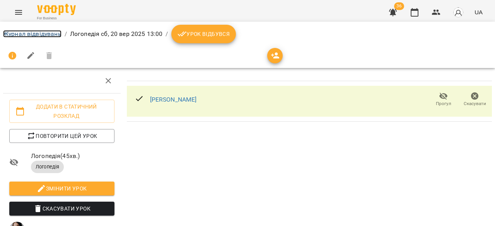
click at [27, 31] on link "Журнал відвідувань" at bounding box center [32, 33] width 58 height 7
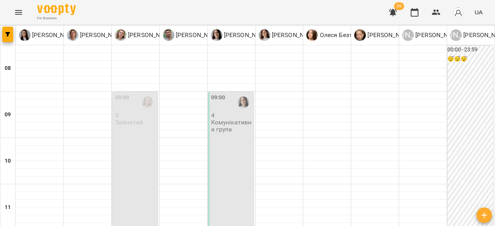
scroll to position [193, 0]
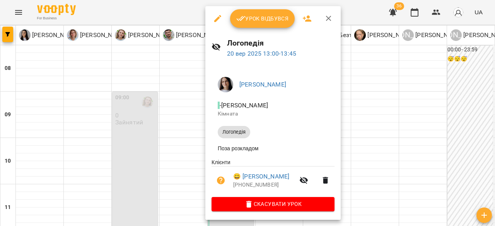
click at [414, 111] on div at bounding box center [247, 113] width 495 height 226
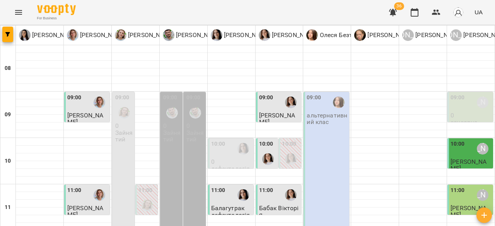
scroll to position [427, 0]
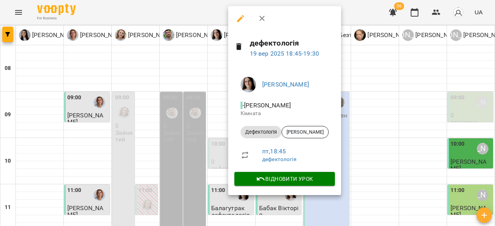
click at [371, 122] on div at bounding box center [247, 113] width 495 height 226
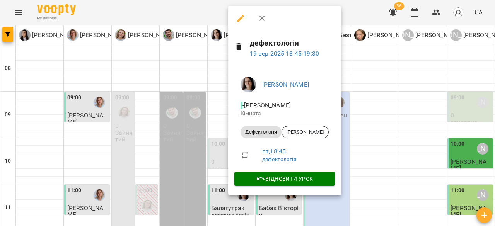
click at [362, 119] on div at bounding box center [247, 113] width 495 height 226
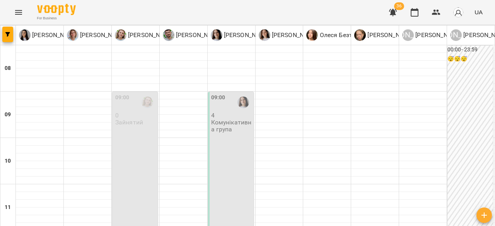
click at [225, 136] on div "09:00 4 Комунікативна група" at bounding box center [231, 161] width 46 height 138
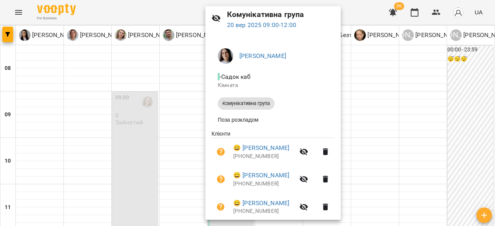
scroll to position [77, 0]
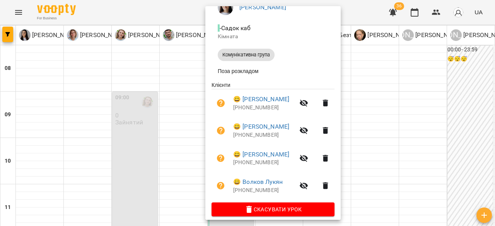
click at [17, 15] on div at bounding box center [247, 113] width 495 height 226
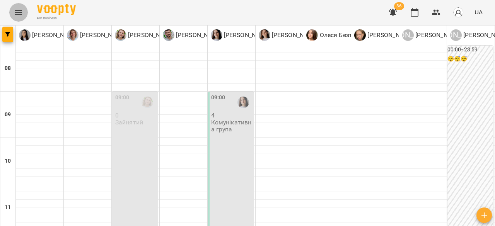
click at [17, 14] on icon "Menu" at bounding box center [18, 12] width 7 height 5
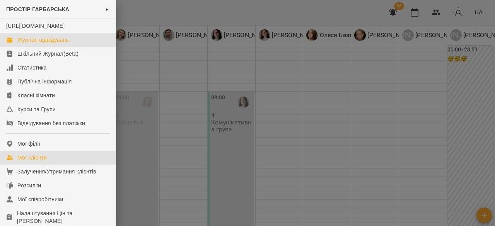
click at [54, 165] on link "Мої клієнти" at bounding box center [58, 158] width 116 height 14
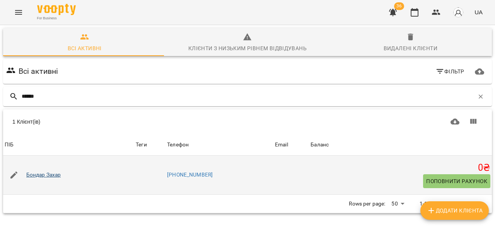
type input "******"
click at [49, 174] on link "Бондар Захар" at bounding box center [43, 175] width 35 height 8
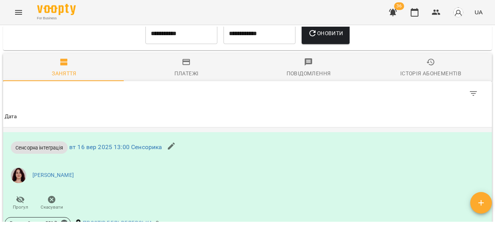
scroll to position [547, 0]
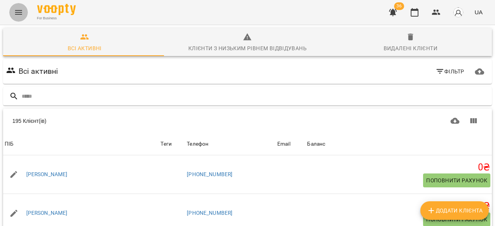
click at [20, 17] on button "Menu" at bounding box center [18, 12] width 19 height 19
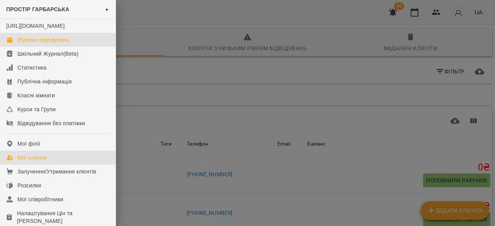
click at [70, 47] on link "Журнал відвідувань" at bounding box center [58, 40] width 116 height 14
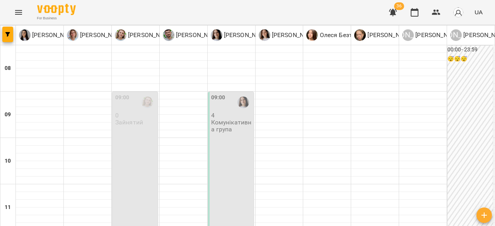
click at [237, 117] on p "4" at bounding box center [231, 115] width 41 height 7
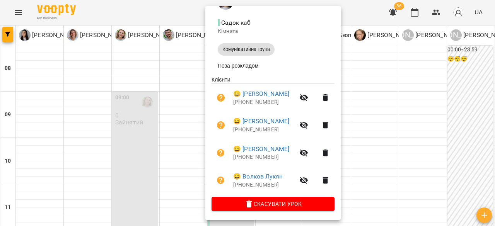
scroll to position [85, 0]
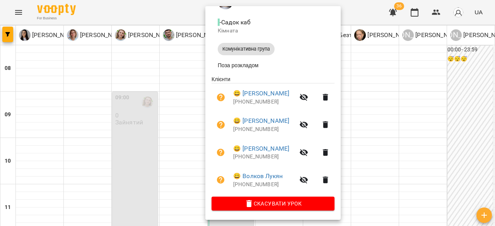
click at [407, 195] on div at bounding box center [247, 113] width 495 height 226
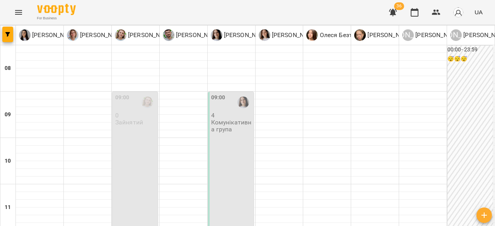
scroll to position [348, 0]
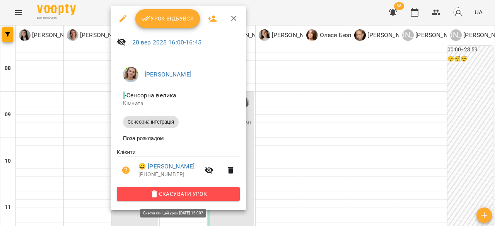
click at [160, 197] on span "Скасувати Урок" at bounding box center [178, 193] width 111 height 9
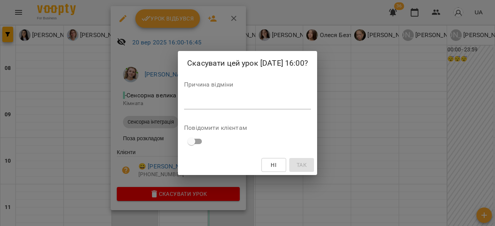
click at [201, 104] on textarea at bounding box center [247, 102] width 127 height 7
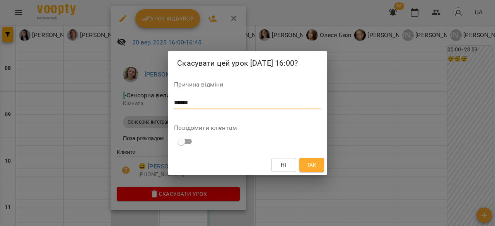
type textarea "******"
click at [312, 163] on span "Так" at bounding box center [311, 164] width 10 height 9
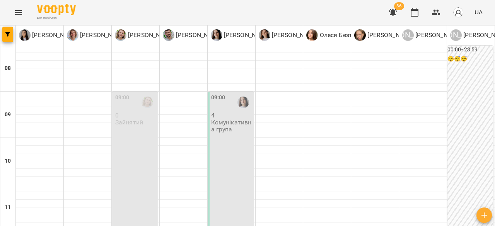
scroll to position [193, 0]
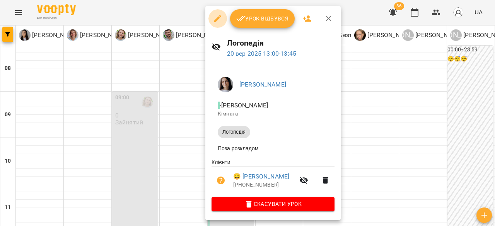
click at [219, 20] on icon "button" at bounding box center [217, 18] width 9 height 9
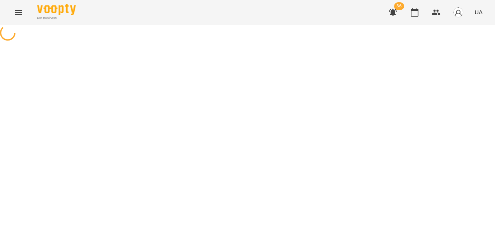
select select "*********"
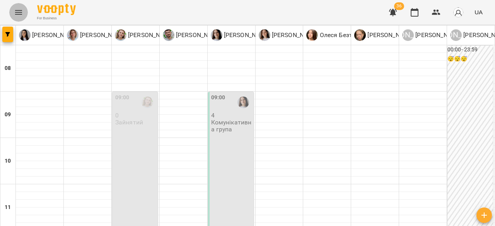
click at [20, 5] on button "Menu" at bounding box center [18, 12] width 19 height 19
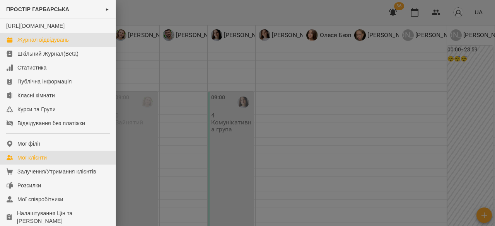
click at [51, 160] on link "Мої клієнти" at bounding box center [58, 158] width 116 height 14
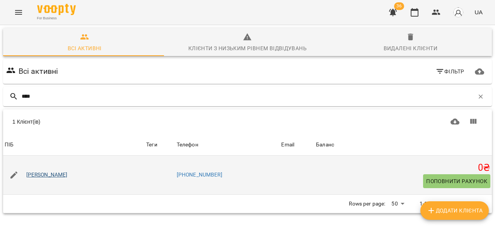
type input "****"
click at [47, 172] on link "[PERSON_NAME]" at bounding box center [46, 175] width 41 height 8
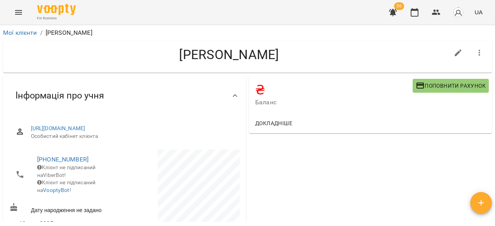
click at [455, 52] on icon "button" at bounding box center [457, 52] width 9 height 9
select select "**"
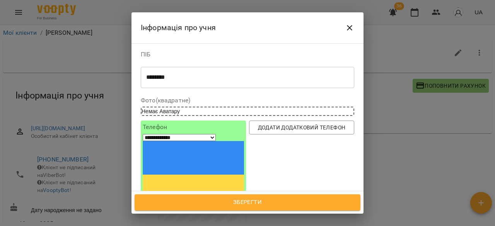
click at [193, 81] on div "******** * ​" at bounding box center [247, 77] width 213 height 22
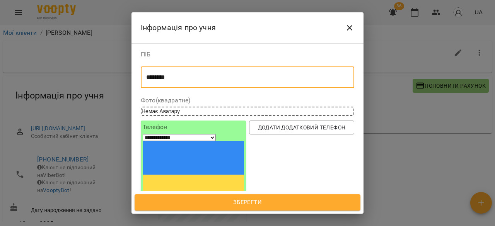
drag, startPoint x: 182, startPoint y: 75, endPoint x: 157, endPoint y: 80, distance: 25.2
click at [157, 80] on textarea "********" at bounding box center [244, 77] width 197 height 7
type textarea "**********"
click at [243, 199] on span "Зберегти" at bounding box center [247, 202] width 209 height 10
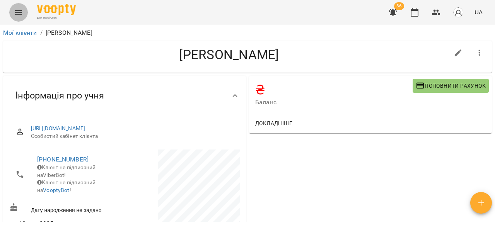
click at [23, 11] on button "Menu" at bounding box center [18, 12] width 19 height 19
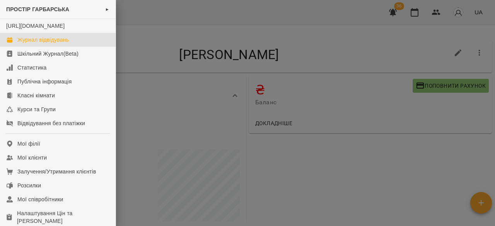
click at [54, 44] on div "Журнал відвідувань" at bounding box center [42, 40] width 51 height 8
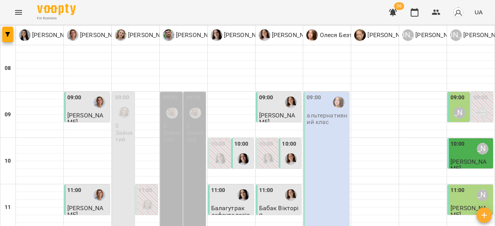
scroll to position [232, 0]
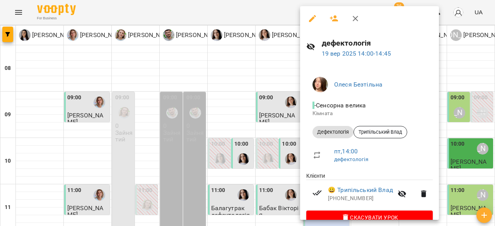
drag, startPoint x: 458, startPoint y: 82, endPoint x: 458, endPoint y: 103, distance: 21.3
click at [458, 82] on div at bounding box center [247, 113] width 495 height 226
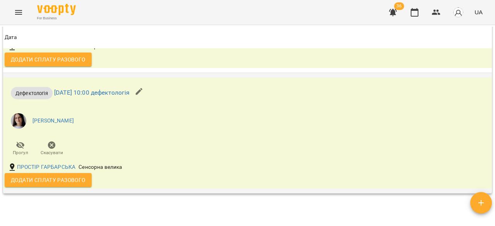
scroll to position [1514, 0]
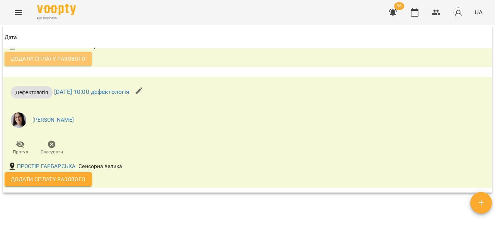
drag, startPoint x: 65, startPoint y: 68, endPoint x: 73, endPoint y: 68, distance: 8.5
click at [66, 63] on span "Додати сплату разового" at bounding box center [48, 58] width 75 height 9
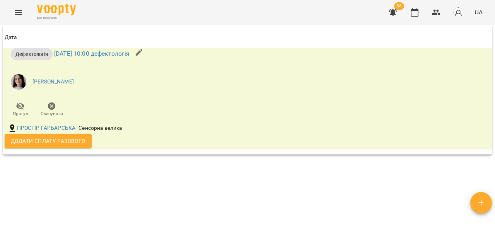
scroll to position [1592, 0]
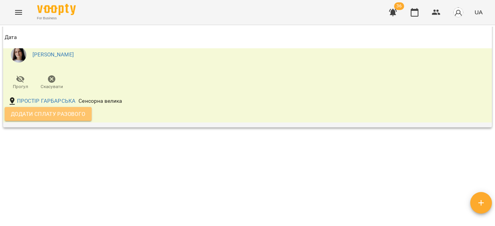
click at [43, 110] on span "Додати сплату разового" at bounding box center [48, 113] width 75 height 9
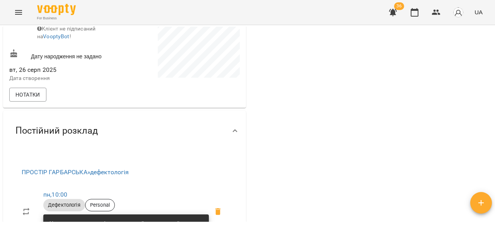
scroll to position [155, 0]
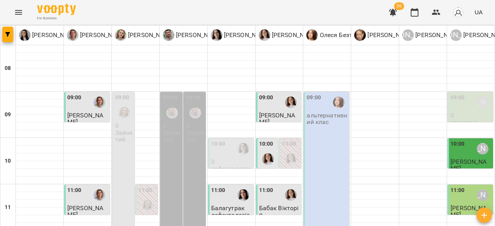
click at [473, 102] on div "[PERSON_NAME]" at bounding box center [482, 103] width 18 height 18
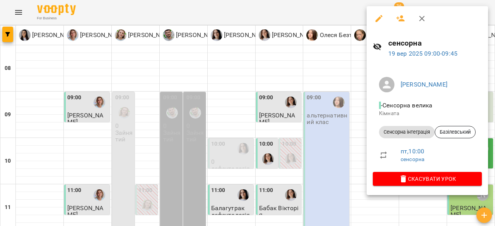
click at [417, 18] on button "button" at bounding box center [421, 18] width 19 height 19
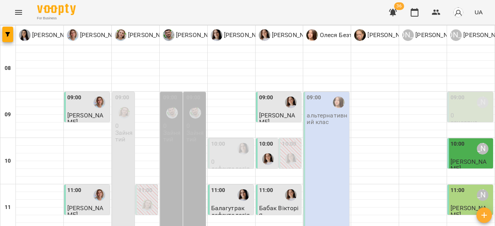
click at [463, 110] on div "09:00 [PERSON_NAME]" at bounding box center [470, 103] width 41 height 18
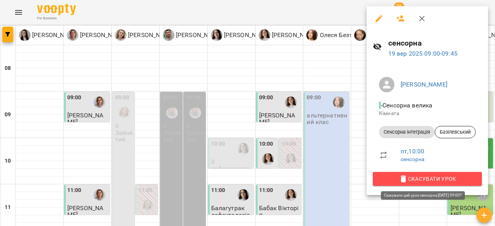
click at [437, 177] on span "Скасувати Урок" at bounding box center [427, 178] width 97 height 9
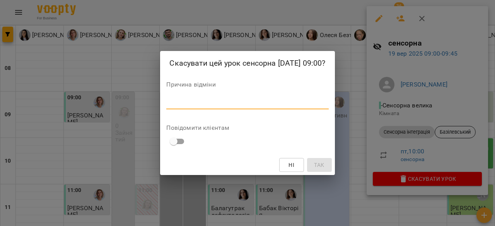
click at [213, 104] on textarea at bounding box center [247, 102] width 162 height 7
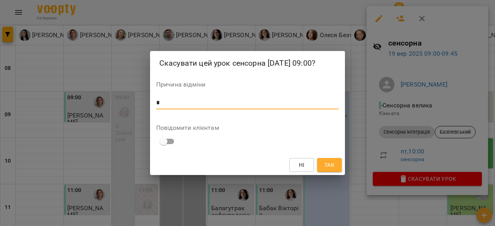
type textarea "*"
click at [328, 164] on span "Так" at bounding box center [329, 164] width 10 height 9
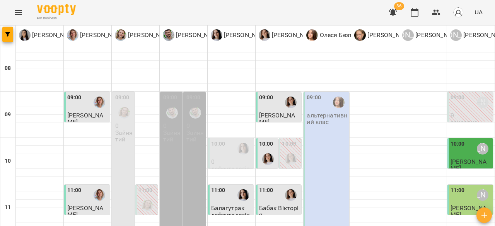
scroll to position [77, 0]
click at [226, 140] on div "10:00" at bounding box center [231, 149] width 41 height 18
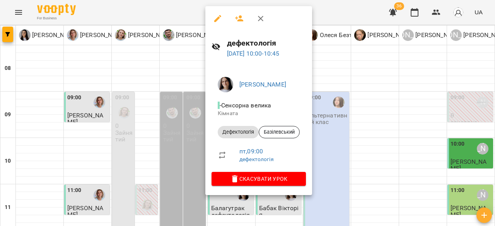
click at [409, 81] on div at bounding box center [247, 113] width 495 height 226
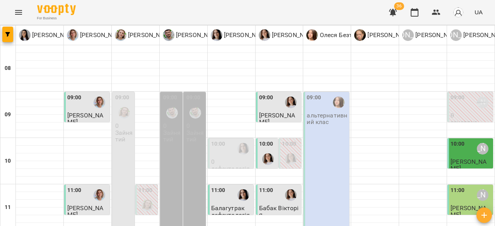
click at [223, 140] on div "10:00" at bounding box center [231, 149] width 41 height 18
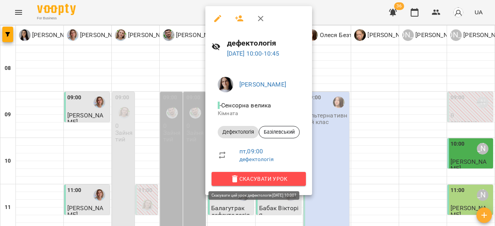
click at [250, 180] on span "Скасувати Урок" at bounding box center [259, 178] width 82 height 9
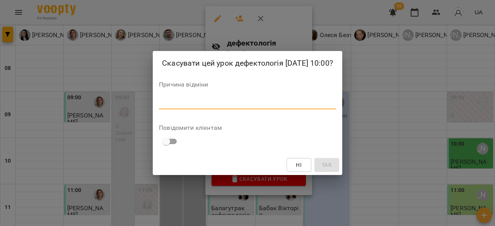
click at [239, 106] on textarea at bounding box center [247, 102] width 177 height 7
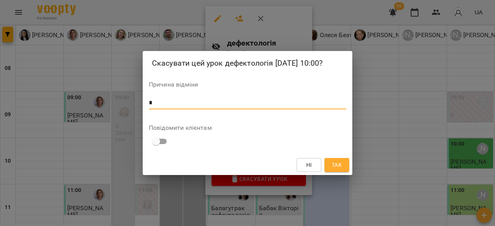
type textarea "*"
click at [332, 164] on span "Так" at bounding box center [337, 164] width 10 height 9
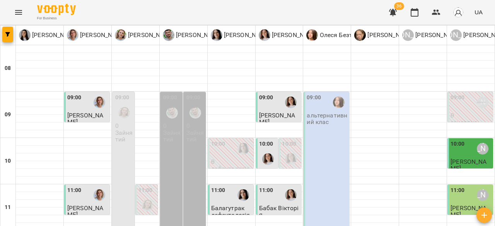
scroll to position [0, 0]
click at [467, 123] on div at bounding box center [471, 127] width 48 height 8
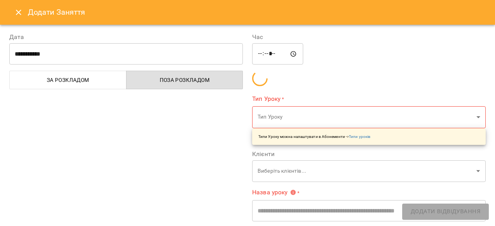
type input "**********"
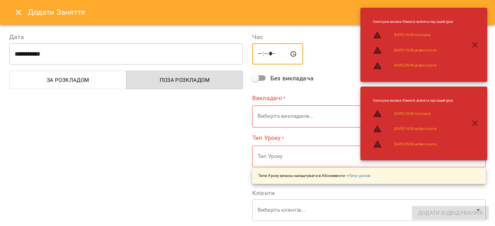
click at [280, 53] on input "*****" at bounding box center [277, 54] width 51 height 22
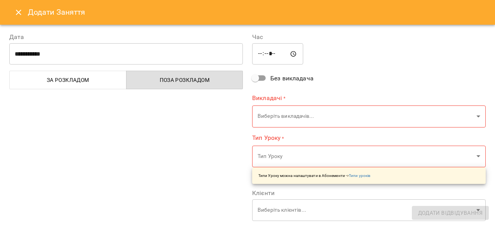
click at [347, 80] on div "**********" at bounding box center [368, 198] width 243 height 351
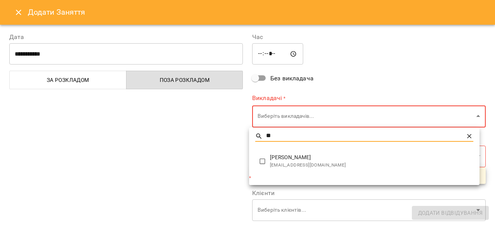
type input "**"
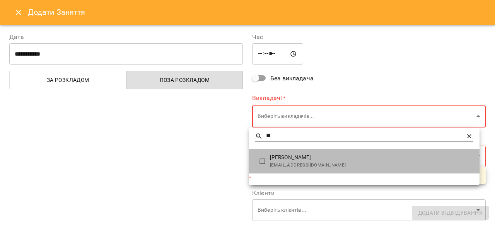
click at [288, 157] on span "[PERSON_NAME]" at bounding box center [371, 158] width 203 height 8
type input "**********"
type input "**"
type input "**********"
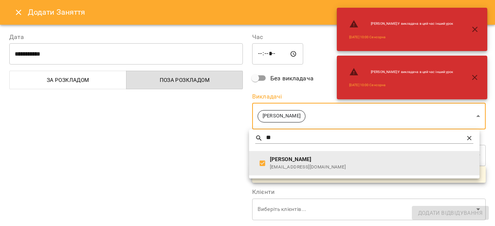
click at [325, 76] on div at bounding box center [247, 113] width 495 height 226
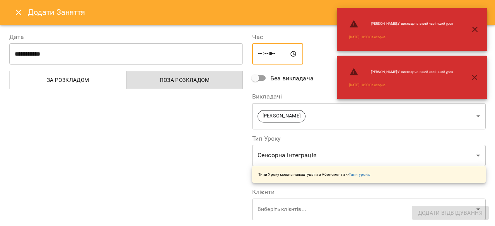
click at [280, 51] on input "*****" at bounding box center [277, 54] width 51 height 22
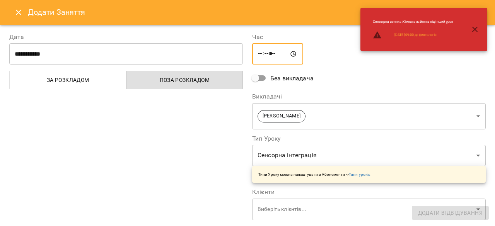
type input "*****"
click at [343, 69] on div "**********" at bounding box center [368, 198] width 243 height 350
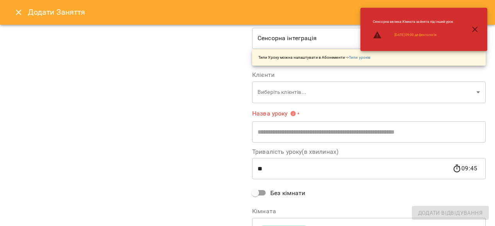
scroll to position [155, 0]
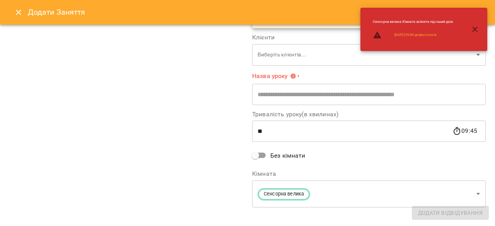
click at [294, 100] on input "text" at bounding box center [368, 94] width 233 height 22
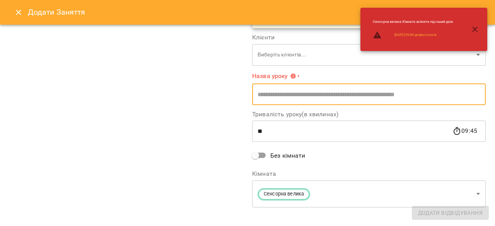
type input "**********"
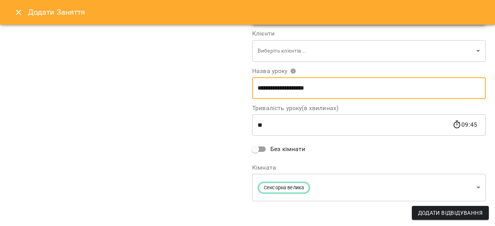
scroll to position [160, 0]
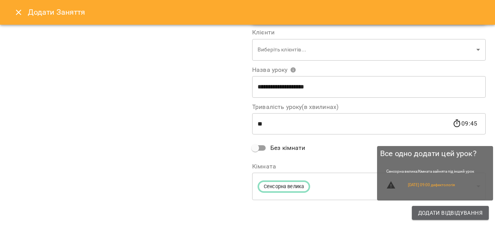
click at [434, 210] on span "Додати Відвідування" at bounding box center [450, 212] width 65 height 9
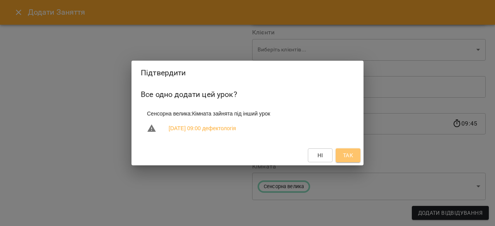
click at [350, 155] on span "Так" at bounding box center [348, 155] width 10 height 9
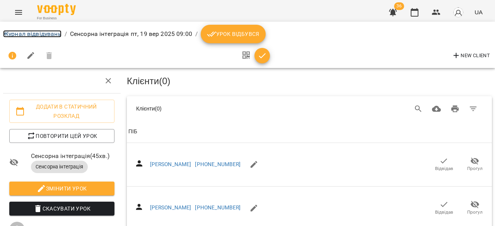
click at [39, 31] on link "Журнал відвідувань" at bounding box center [32, 33] width 58 height 7
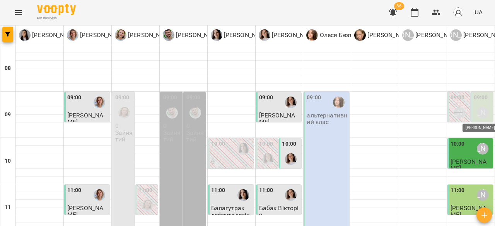
click at [477, 115] on div "[PERSON_NAME]" at bounding box center [483, 113] width 12 height 12
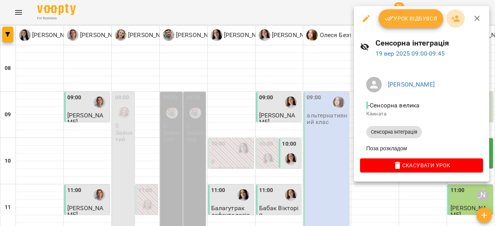
click at [455, 14] on icon "button" at bounding box center [455, 18] width 9 height 9
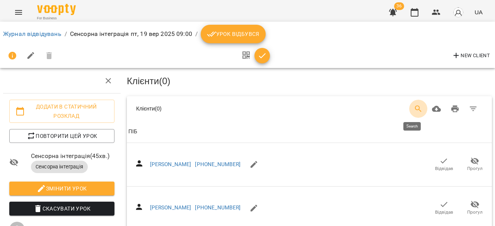
click at [409, 113] on button "Search" at bounding box center [418, 109] width 19 height 19
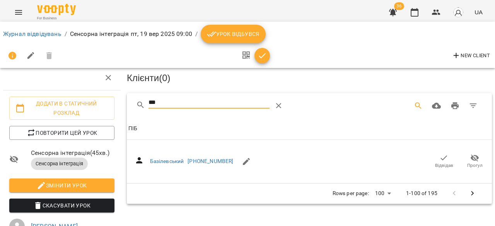
scroll to position [77, 0]
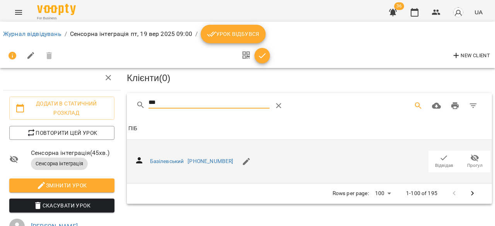
type input "***"
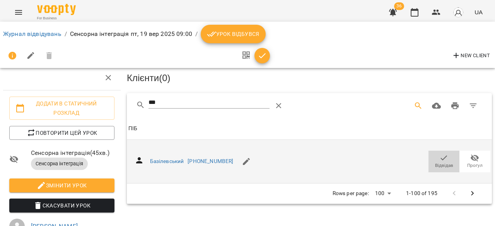
click at [439, 153] on icon "button" at bounding box center [443, 157] width 9 height 9
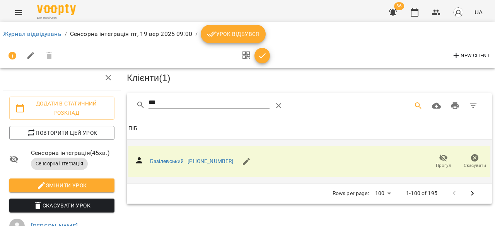
click at [263, 55] on icon "button" at bounding box center [262, 55] width 7 height 5
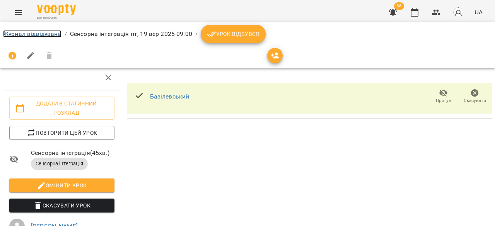
click at [17, 32] on link "Журнал відвідувань" at bounding box center [32, 33] width 58 height 7
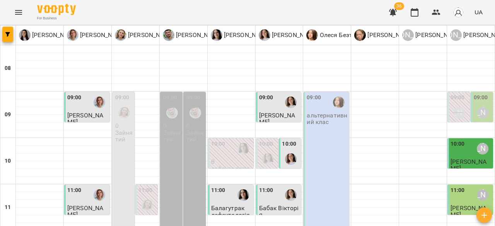
click at [474, 105] on div "[PERSON_NAME]" at bounding box center [482, 113] width 18 height 18
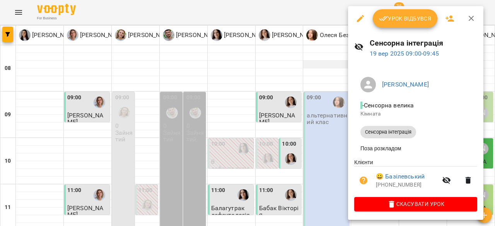
click at [337, 64] on div at bounding box center [247, 113] width 495 height 226
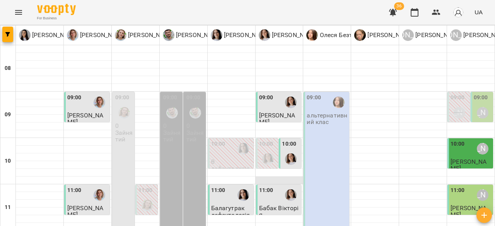
scroll to position [39, 0]
click at [234, 169] on div at bounding box center [232, 173] width 48 height 8
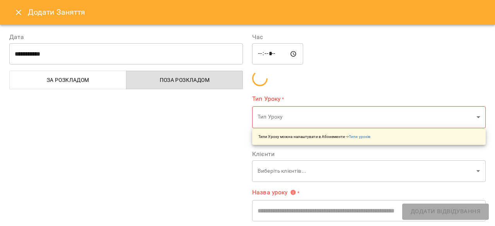
type input "**********"
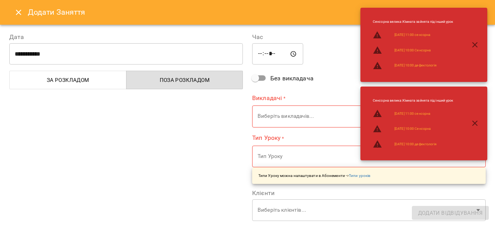
drag, startPoint x: 288, startPoint y: 53, endPoint x: 283, endPoint y: 54, distance: 5.3
click at [285, 54] on input "*****" at bounding box center [277, 54] width 51 height 22
click at [280, 53] on input "*****" at bounding box center [277, 54] width 51 height 22
click at [293, 50] on div "***** ​" at bounding box center [368, 54] width 233 height 22
drag, startPoint x: 18, startPoint y: 7, endPoint x: 22, endPoint y: 9, distance: 5.2
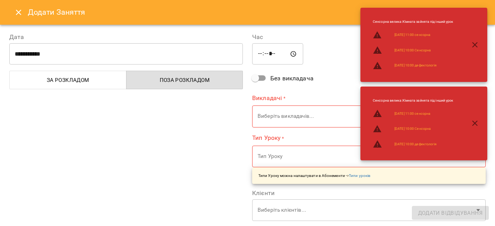
click at [18, 7] on button "Close" at bounding box center [18, 12] width 19 height 19
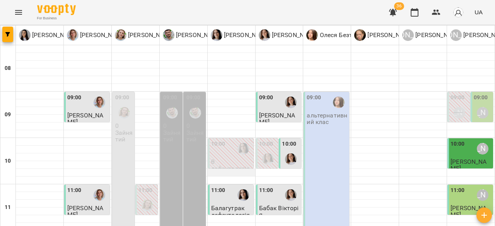
click at [227, 169] on div at bounding box center [232, 173] width 48 height 8
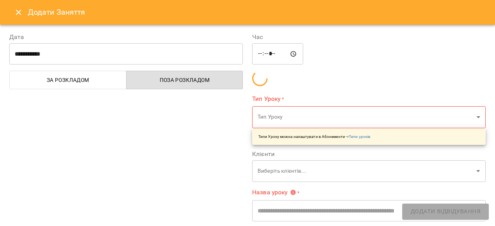
type input "**********"
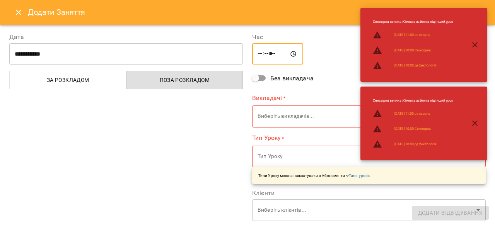
click at [280, 51] on input "*****" at bounding box center [277, 54] width 51 height 22
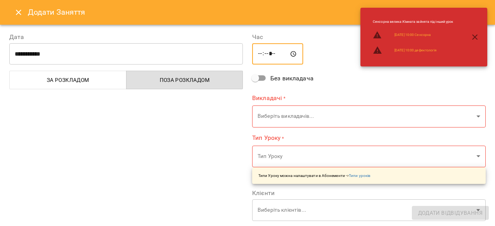
type input "*****"
click at [324, 80] on div "**********" at bounding box center [368, 198] width 243 height 351
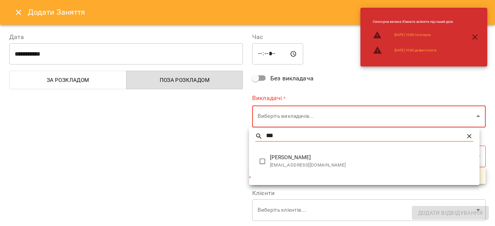
type input "***"
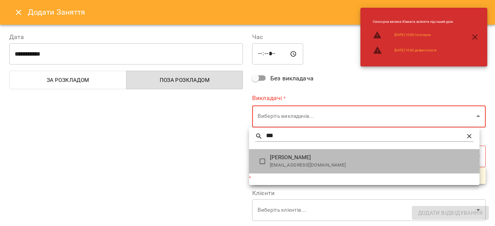
click at [300, 155] on span "[PERSON_NAME]" at bounding box center [371, 158] width 203 height 8
type input "**********"
type input "**"
type input "**********"
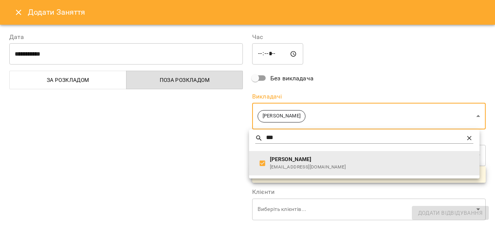
click at [211, 160] on div at bounding box center [247, 113] width 495 height 226
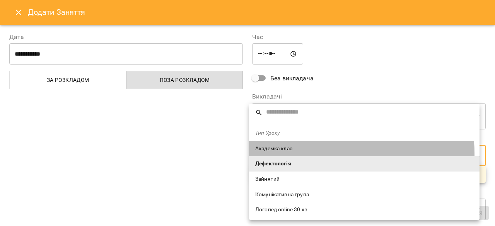
click at [299, 154] on li "Академка клас" at bounding box center [364, 148] width 230 height 15
type input "**********"
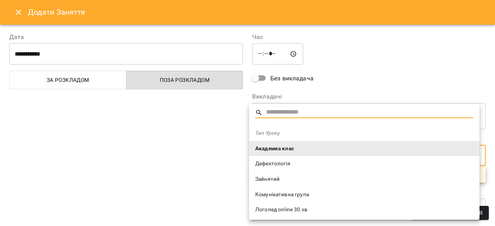
click at [297, 166] on span "Дефектологія" at bounding box center [364, 164] width 218 height 8
type input "**********"
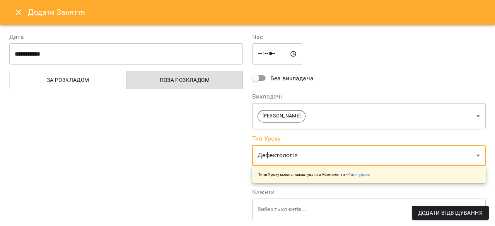
click at [146, 141] on div "**********" at bounding box center [126, 196] width 243 height 347
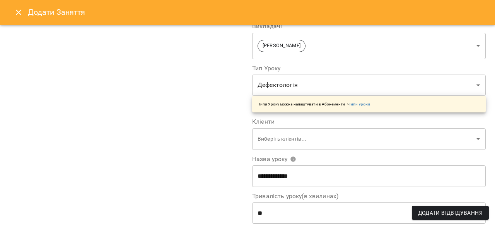
scroll to position [77, 0]
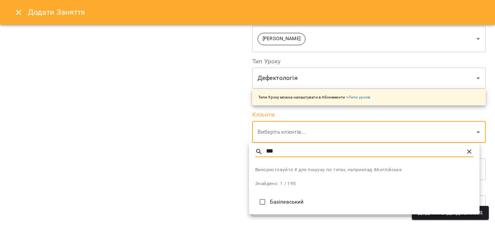
type input "***"
click at [307, 204] on p "Базілевський" at bounding box center [371, 202] width 203 height 8
type input "**********"
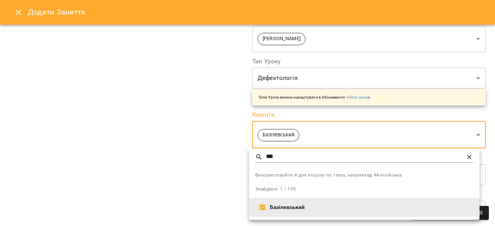
click at [140, 152] on div at bounding box center [247, 113] width 495 height 226
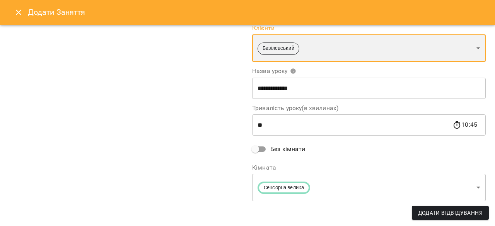
scroll to position [165, 0]
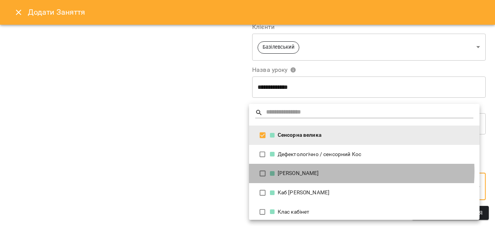
click at [330, 172] on div "[PERSON_NAME]" at bounding box center [371, 174] width 203 height 8
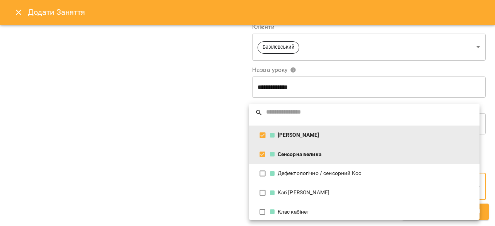
type input "**********"
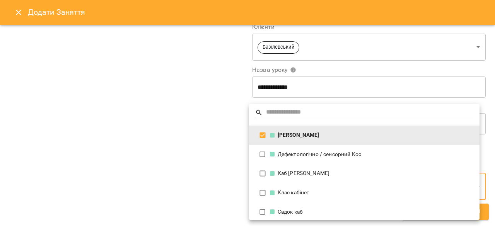
scroll to position [0, 0]
click at [181, 155] on div at bounding box center [247, 113] width 495 height 226
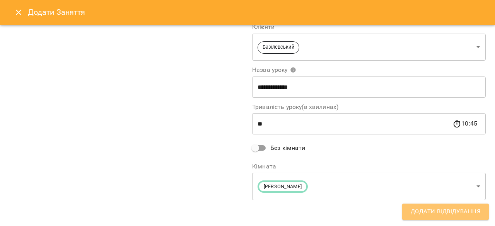
click at [469, 211] on span "Додати Відвідування" at bounding box center [445, 212] width 70 height 10
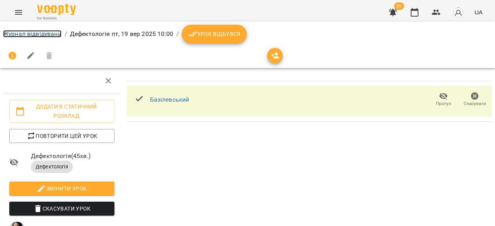
click at [23, 33] on link "Журнал відвідувань" at bounding box center [32, 33] width 58 height 7
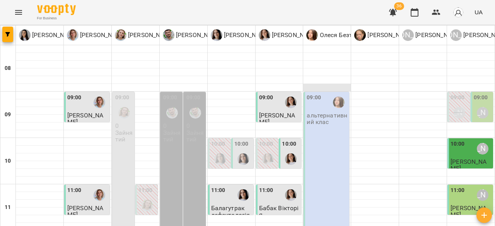
scroll to position [77, 0]
click at [244, 153] on img "Іванна Вінтонович" at bounding box center [243, 159] width 12 height 12
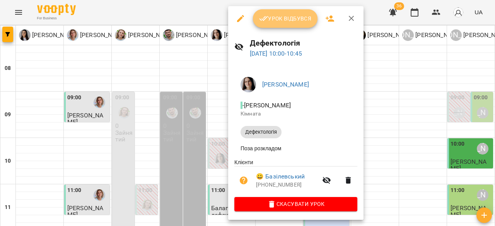
click at [291, 12] on button "Урок відбувся" at bounding box center [285, 18] width 65 height 19
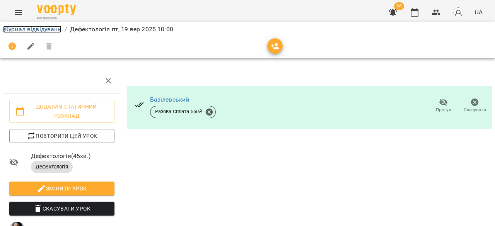
click at [26, 29] on link "Журнал відвідувань" at bounding box center [32, 29] width 58 height 7
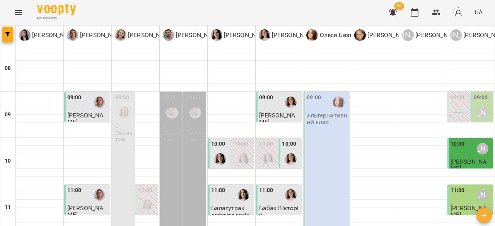
click at [478, 104] on div "[PERSON_NAME]" at bounding box center [482, 113] width 18 height 18
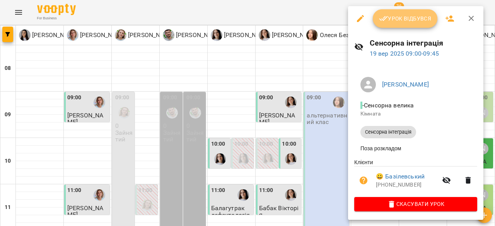
click at [403, 16] on span "Урок відбувся" at bounding box center [405, 18] width 53 height 9
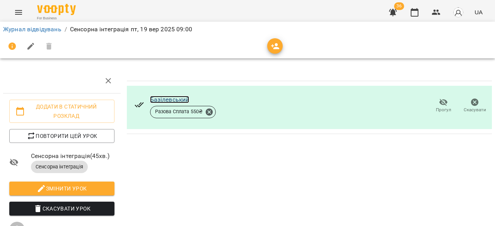
click at [184, 100] on link "Базілевський" at bounding box center [169, 99] width 39 height 7
click at [40, 27] on link "Журнал відвідувань" at bounding box center [32, 29] width 58 height 7
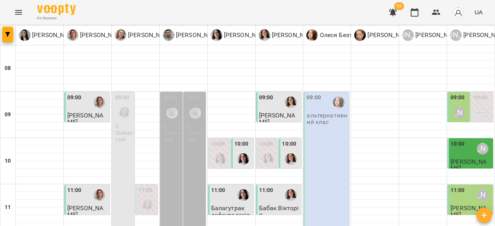
click at [376, 15] on div "For Business 36 UA" at bounding box center [247, 12] width 495 height 25
click at [362, 15] on div "For Business 36 UA" at bounding box center [247, 12] width 495 height 25
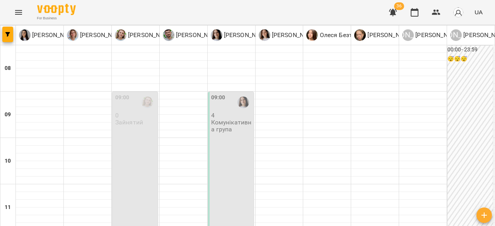
scroll to position [39, 0]
click at [241, 109] on div "09:00 4 Комунікативна група" at bounding box center [231, 161] width 46 height 138
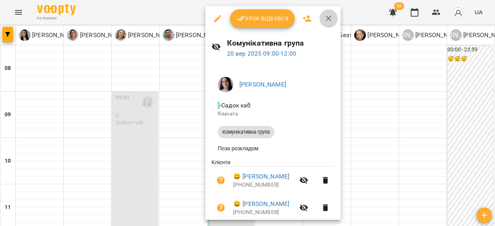
click at [332, 17] on button "button" at bounding box center [328, 18] width 19 height 19
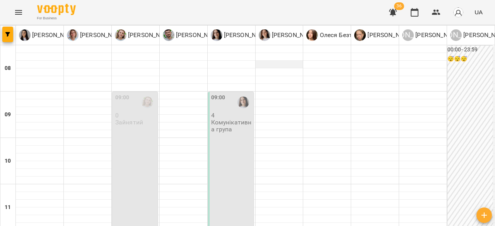
scroll to position [0, 0]
click at [230, 146] on div "09:00 4 Комунікативна група" at bounding box center [231, 161] width 46 height 138
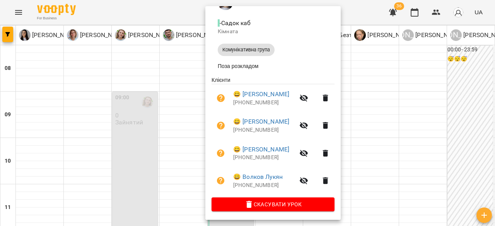
scroll to position [85, 0]
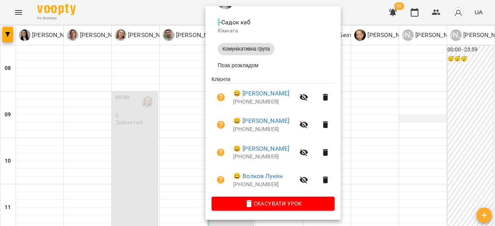
click at [422, 117] on div at bounding box center [247, 113] width 495 height 226
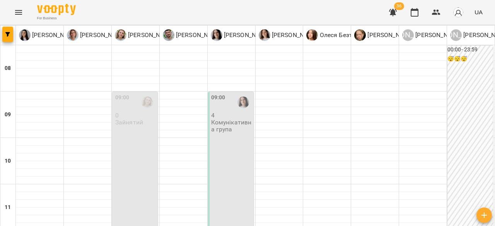
scroll to position [29, 0]
click at [220, 119] on div "09:00 4 Комунікативна група" at bounding box center [231, 161] width 46 height 138
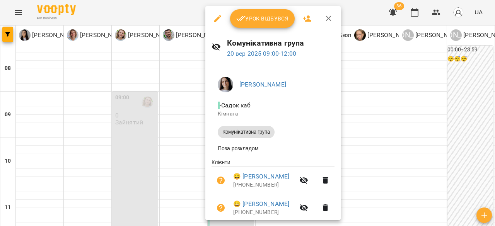
click at [324, 19] on icon "button" at bounding box center [328, 18] width 9 height 9
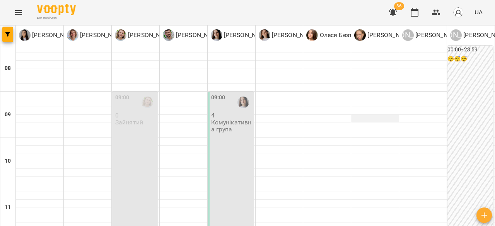
scroll to position [0, 0]
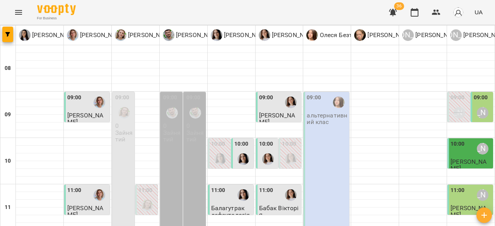
scroll to position [232, 0]
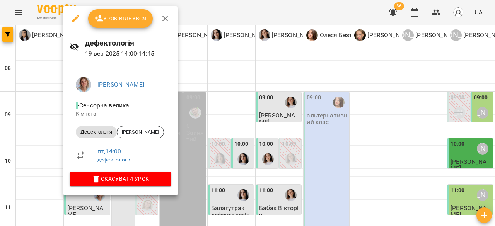
click at [164, 21] on icon "button" at bounding box center [164, 18] width 9 height 9
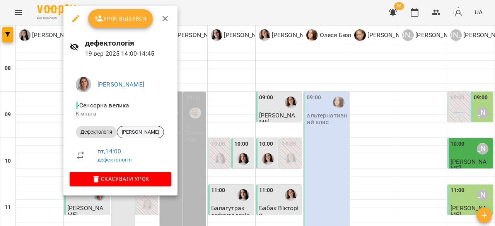
click at [155, 134] on span "[PERSON_NAME]" at bounding box center [140, 132] width 46 height 7
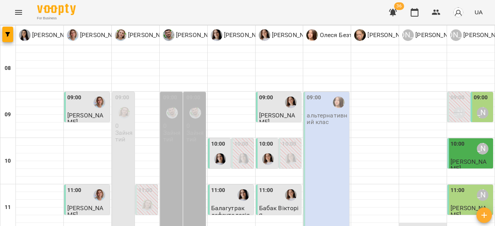
scroll to position [155, 0]
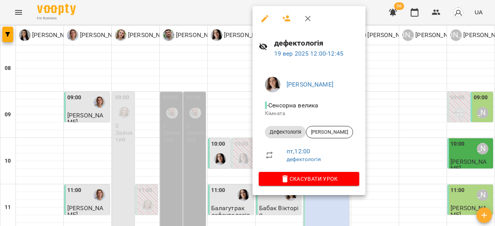
click at [312, 15] on button "button" at bounding box center [307, 18] width 19 height 19
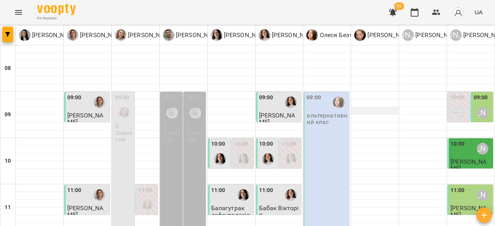
scroll to position [0, 0]
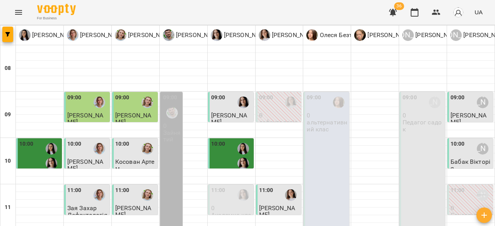
scroll to position [427, 0]
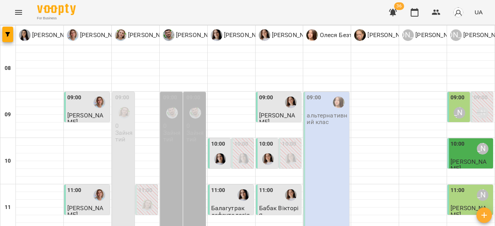
scroll to position [0, 0]
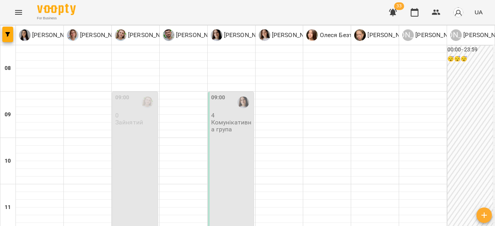
type input "**********"
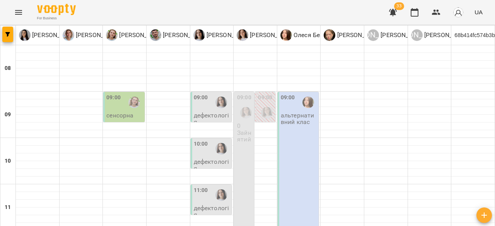
scroll to position [201, 0]
type input "**********"
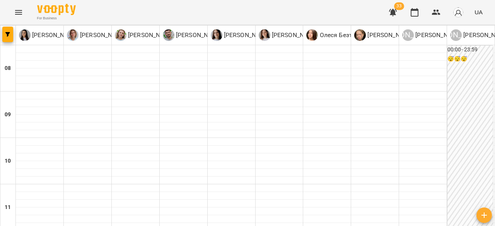
scroll to position [0, 0]
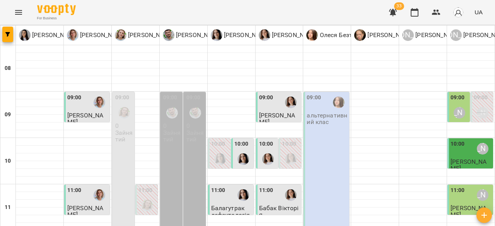
scroll to position [283, 0]
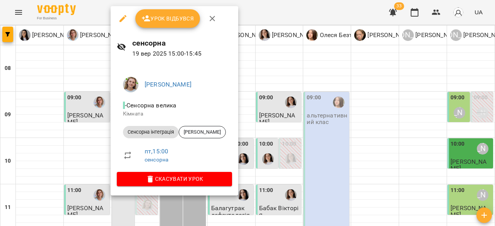
click at [213, 16] on icon "button" at bounding box center [211, 18] width 5 height 5
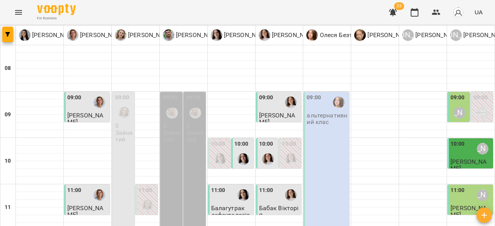
scroll to position [40, 0]
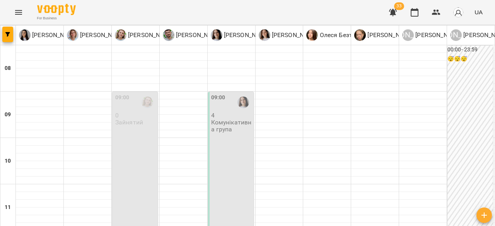
scroll to position [0, 0]
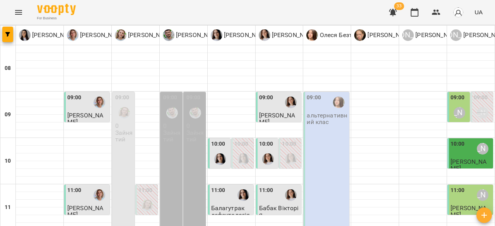
scroll to position [245, 0]
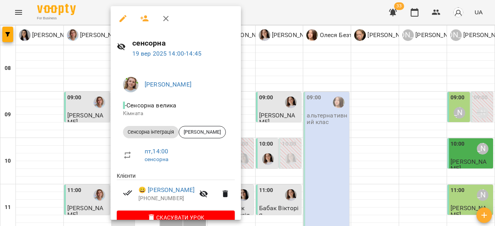
click at [163, 14] on icon "button" at bounding box center [165, 18] width 9 height 9
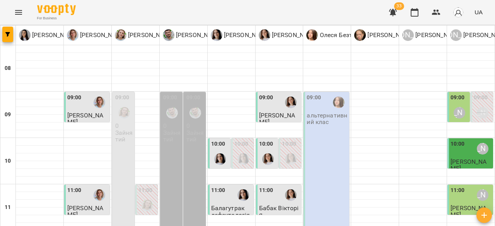
scroll to position [192, 0]
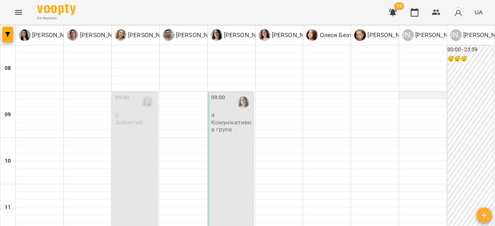
click at [406, 92] on div at bounding box center [423, 96] width 48 height 8
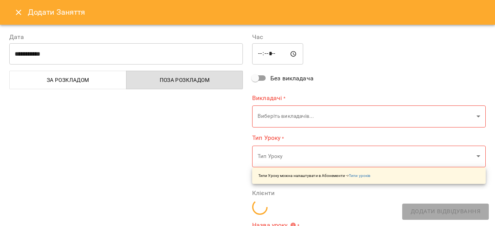
type input "**********"
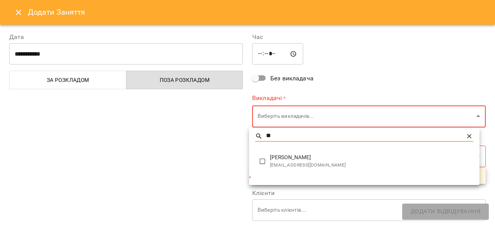
type input "**"
click at [312, 157] on span "[PERSON_NAME]" at bounding box center [371, 158] width 203 height 8
type input "**********"
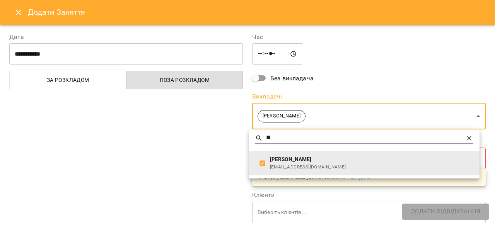
click at [386, 71] on div at bounding box center [247, 113] width 495 height 226
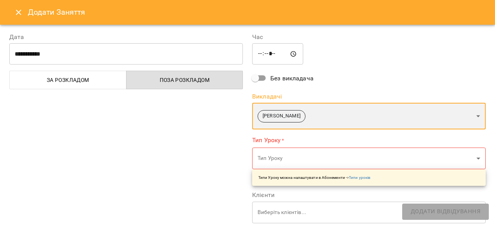
scroll to position [77, 0]
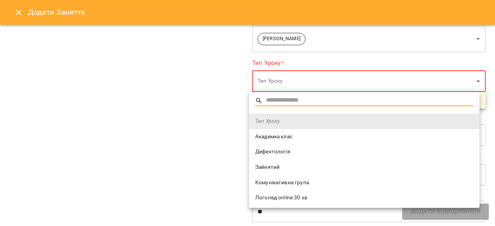
click at [303, 185] on span "Комунікативна група" at bounding box center [364, 183] width 218 height 8
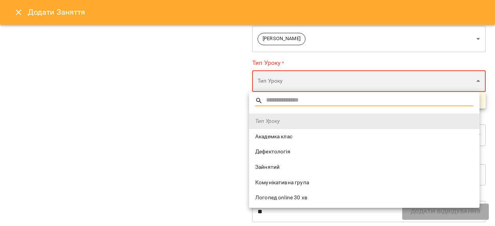
type input "**********"
type input "***"
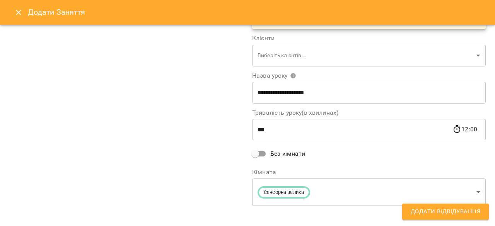
scroll to position [155, 0]
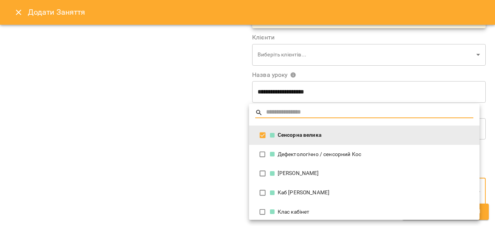
click at [308, 211] on div "Клас кабінет" at bounding box center [371, 212] width 203 height 8
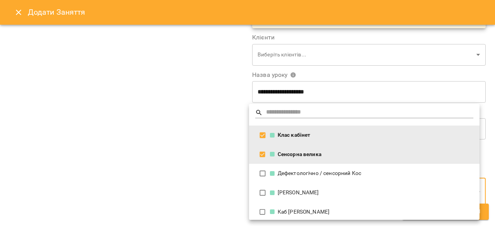
drag, startPoint x: 274, startPoint y: 135, endPoint x: 277, endPoint y: 150, distance: 14.6
click at [277, 150] on ul "Клас кабінет Сенсорна велика Дефектологічно / сенсорний Кос Каб Іванни Вінтонов…" at bounding box center [367, 174] width 236 height 140
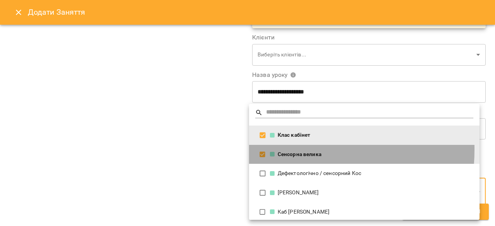
click at [277, 150] on li "Сенсорна велика" at bounding box center [364, 154] width 230 height 19
type input "**********"
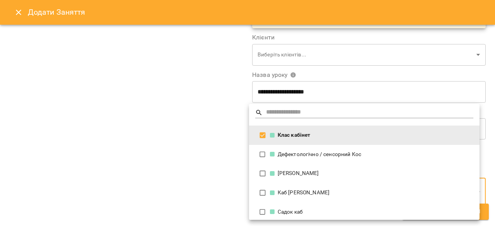
scroll to position [0, 0]
click at [125, 131] on div at bounding box center [247, 113] width 495 height 226
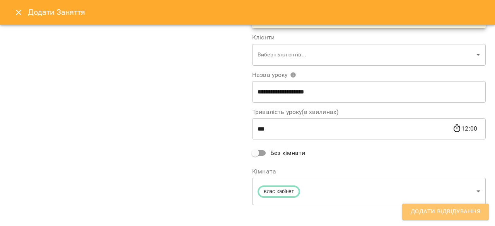
click at [460, 207] on span "Додати Відвідування" at bounding box center [445, 212] width 70 height 10
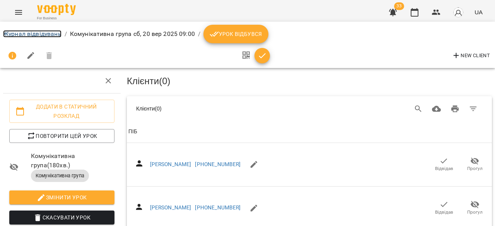
click at [30, 30] on link "Журнал відвідувань" at bounding box center [32, 33] width 58 height 7
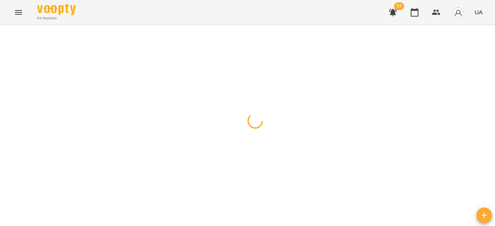
click at [29, 25] on div at bounding box center [247, 25] width 495 height 0
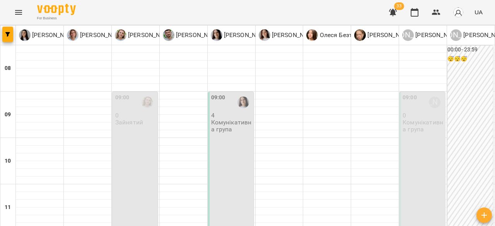
scroll to position [193, 0]
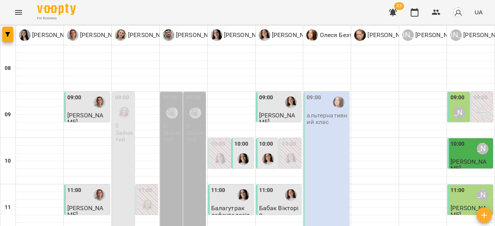
scroll to position [271, 0]
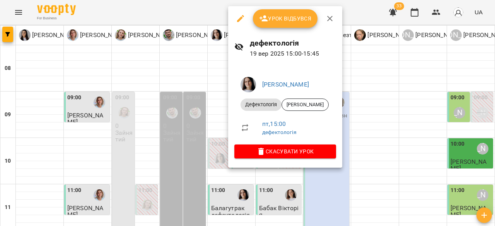
click at [396, 109] on div at bounding box center [247, 113] width 495 height 226
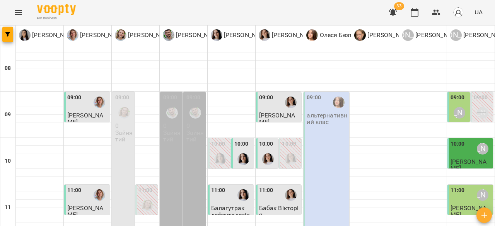
scroll to position [348, 0]
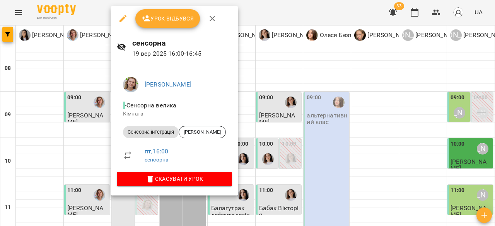
click at [296, 92] on div at bounding box center [247, 113] width 495 height 226
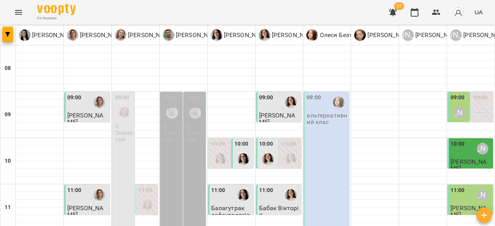
scroll to position [309, 0]
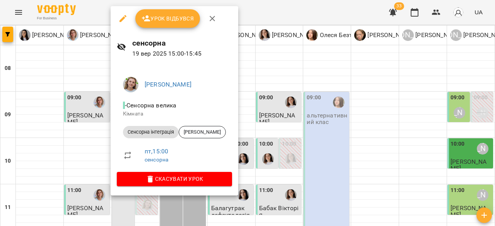
click at [363, 82] on div at bounding box center [247, 113] width 495 height 226
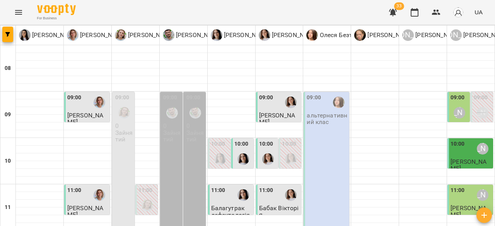
scroll to position [232, 0]
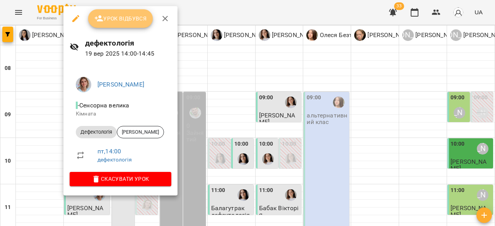
click at [114, 20] on span "Урок відбувся" at bounding box center [120, 18] width 53 height 9
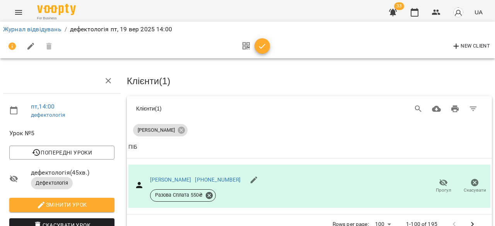
click at [16, 24] on div "Журнал відвідувань / дефектологія пт, 19 вер 2025 14:00" at bounding box center [248, 29] width 492 height 12
click at [18, 27] on link "Журнал відвідувань" at bounding box center [32, 29] width 58 height 7
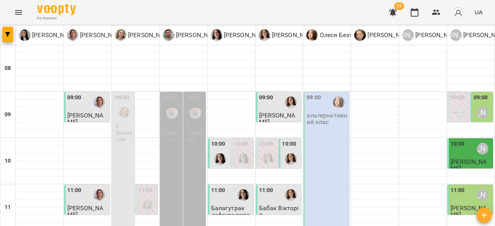
scroll to position [309, 0]
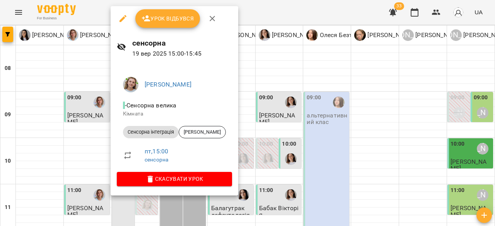
click at [158, 16] on span "Урок відбувся" at bounding box center [167, 18] width 53 height 9
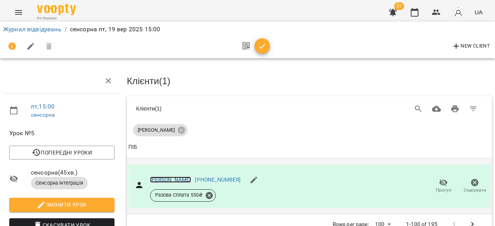
click at [171, 177] on link "[PERSON_NAME]" at bounding box center [170, 180] width 41 height 6
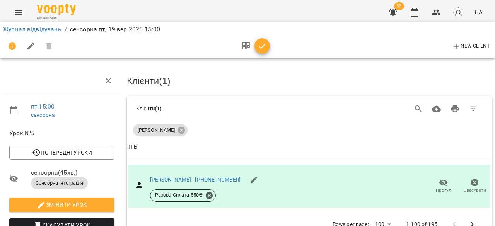
click at [97, 116] on p "сенсорна" at bounding box center [72, 115] width 83 height 8
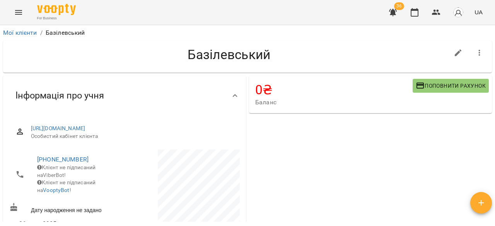
click at [21, 15] on icon "Menu" at bounding box center [18, 12] width 9 height 9
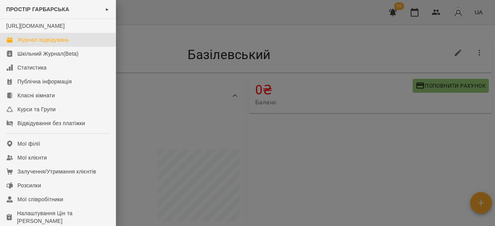
click at [68, 44] on div "Журнал відвідувань" at bounding box center [42, 40] width 51 height 8
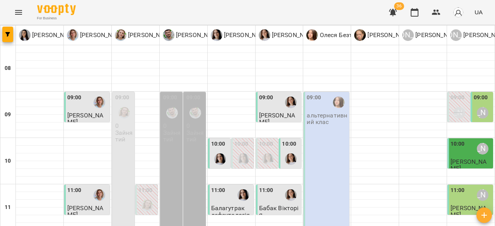
scroll to position [271, 0]
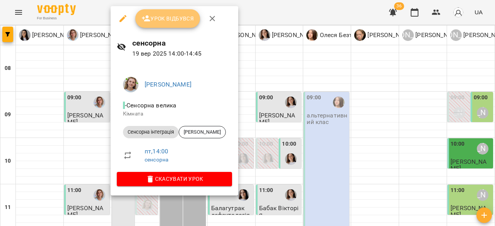
click at [184, 18] on span "Урок відбувся" at bounding box center [167, 18] width 53 height 9
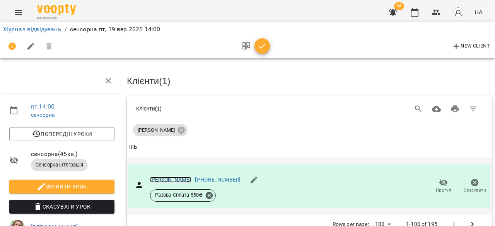
click at [167, 177] on link "[PERSON_NAME]" at bounding box center [170, 180] width 41 height 6
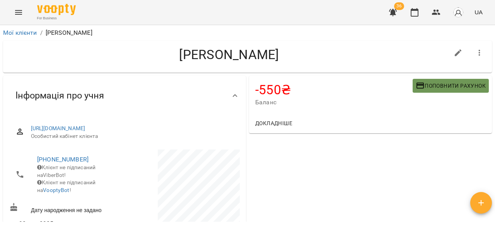
click at [439, 87] on span "Поповнити рахунок" at bounding box center [450, 85] width 70 height 9
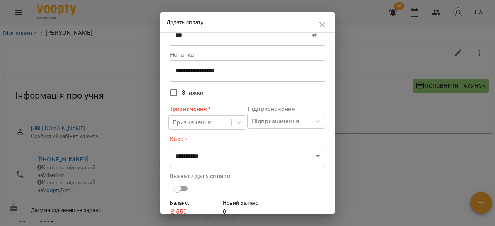
scroll to position [39, 0]
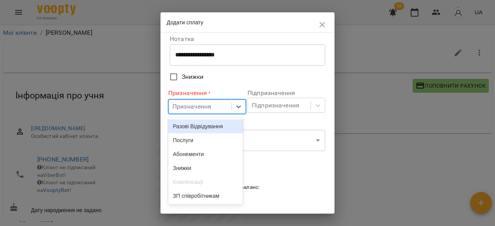
click at [202, 101] on div "Призначення" at bounding box center [200, 107] width 63 height 14
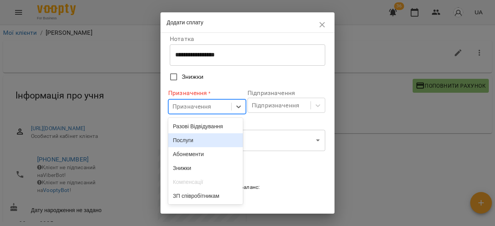
click at [203, 144] on div "Послуги" at bounding box center [205, 140] width 75 height 14
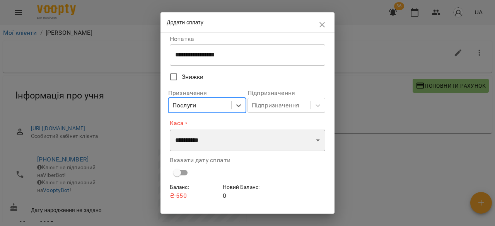
click at [219, 141] on select "**********" at bounding box center [247, 140] width 155 height 22
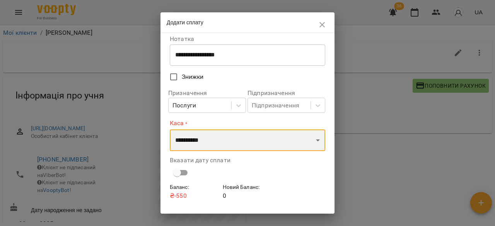
select select "**********"
click at [170, 129] on select "**********" at bounding box center [247, 140] width 155 height 22
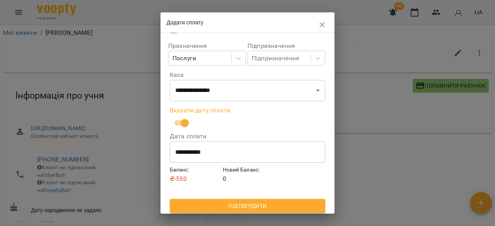
scroll to position [89, 0]
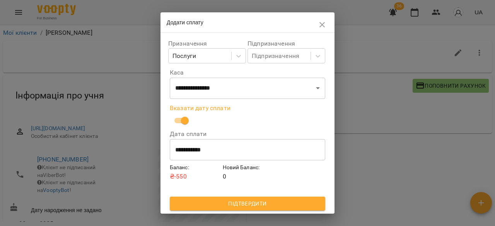
click at [271, 204] on span "Підтвердити" at bounding box center [247, 203] width 143 height 9
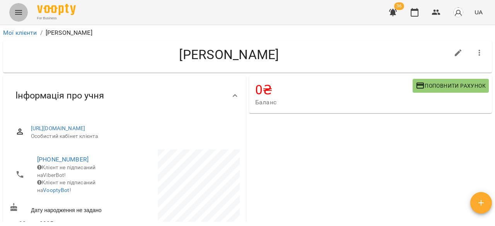
click at [20, 10] on icon "Menu" at bounding box center [18, 12] width 9 height 9
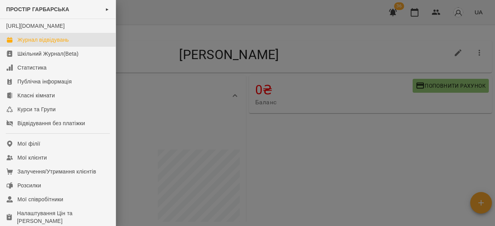
click at [70, 47] on link "Журнал відвідувань" at bounding box center [58, 40] width 116 height 14
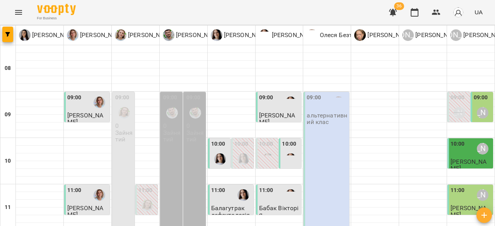
scroll to position [232, 0]
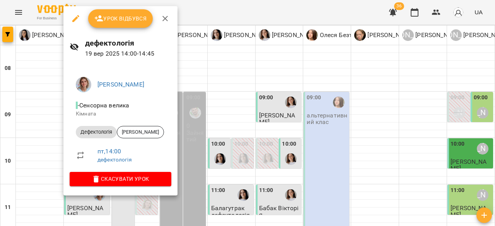
drag, startPoint x: 353, startPoint y: 105, endPoint x: 409, endPoint y: 102, distance: 56.1
click at [353, 105] on div at bounding box center [247, 113] width 495 height 226
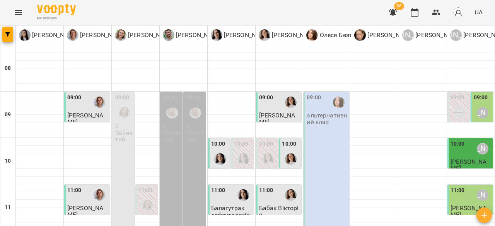
scroll to position [155, 0]
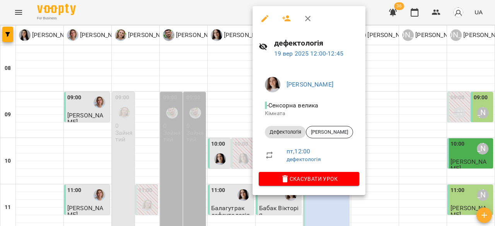
click at [455, 123] on div at bounding box center [247, 113] width 495 height 226
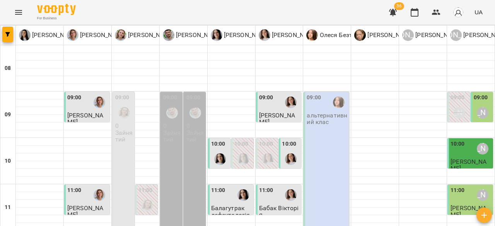
scroll to position [271, 0]
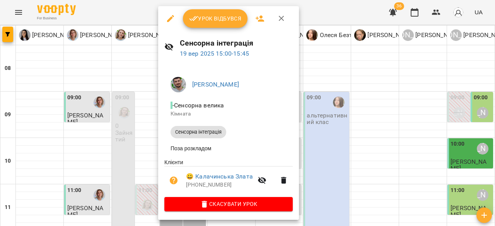
click at [218, 17] on span "Урок відбувся" at bounding box center [215, 18] width 53 height 9
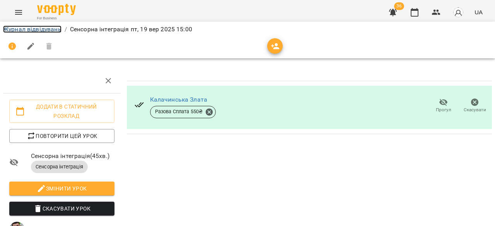
click at [26, 29] on link "Журнал відвідувань" at bounding box center [32, 29] width 58 height 7
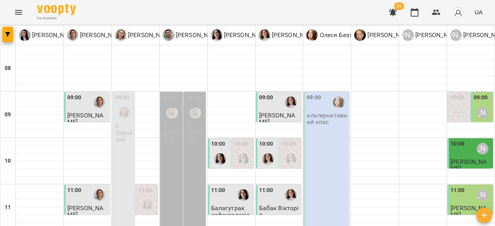
scroll to position [309, 0]
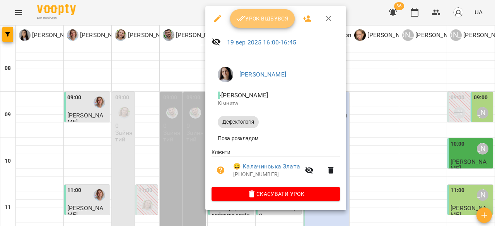
click at [261, 16] on span "Урок відбувся" at bounding box center [262, 18] width 53 height 9
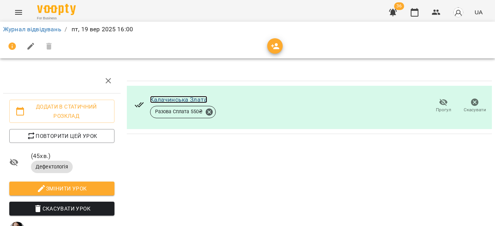
click at [174, 96] on link "Калачинська Злата" at bounding box center [179, 99] width 58 height 7
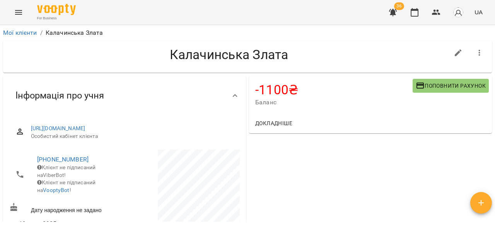
click at [445, 82] on span "Поповнити рахунок" at bounding box center [450, 85] width 70 height 9
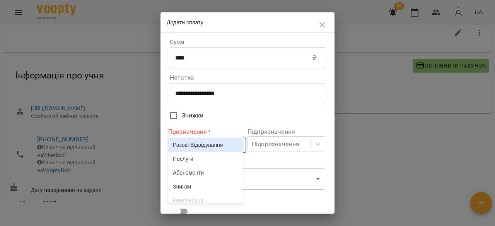
click at [215, 141] on body "For Business 36 UA Мої клієнти / Калачинська Злата Калачинська Злата -1100 ₴ Ба…" at bounding box center [247, 105] width 495 height 251
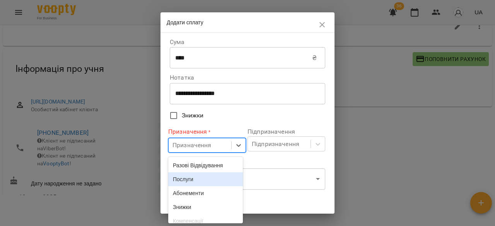
click at [197, 180] on div "Послуги" at bounding box center [205, 179] width 75 height 14
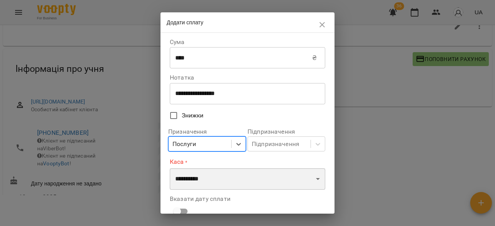
click at [199, 181] on select "**********" at bounding box center [247, 179] width 155 height 22
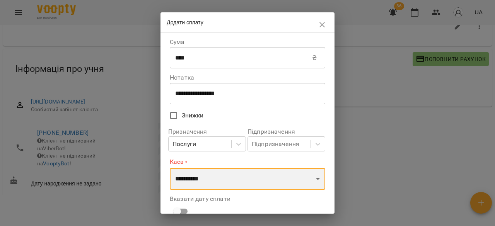
select select "**********"
click at [170, 168] on select "**********" at bounding box center [247, 179] width 155 height 22
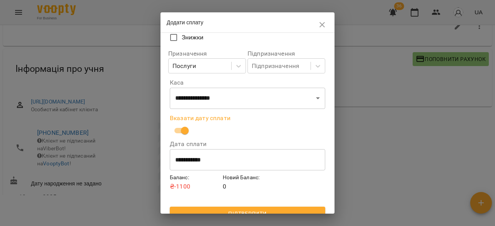
scroll to position [89, 0]
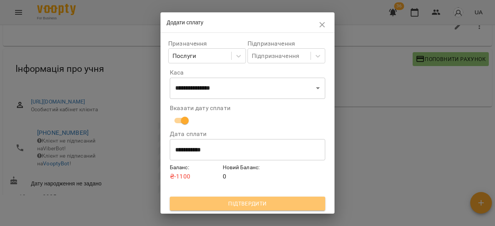
click at [257, 208] on span "Підтвердити" at bounding box center [247, 203] width 143 height 9
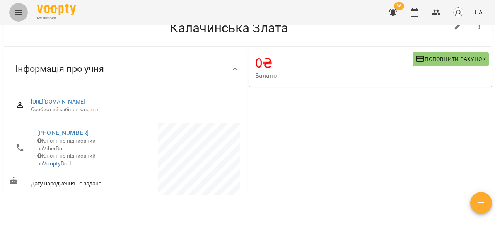
click at [12, 13] on button "Menu" at bounding box center [18, 12] width 19 height 19
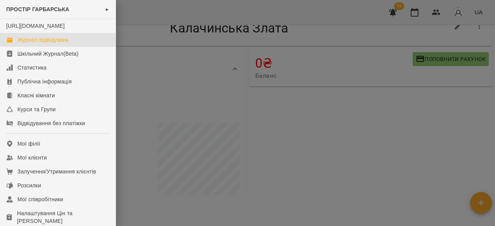
click at [31, 44] on div "Журнал відвідувань" at bounding box center [42, 40] width 51 height 8
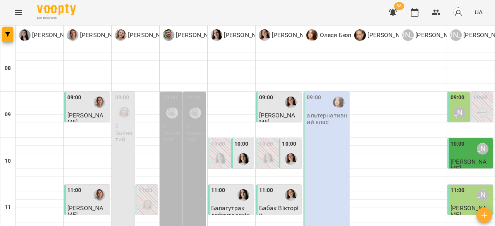
scroll to position [232, 0]
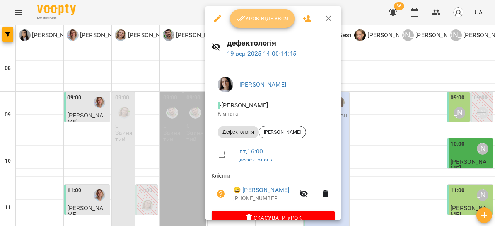
click at [269, 12] on button "Урок відбувся" at bounding box center [262, 18] width 65 height 19
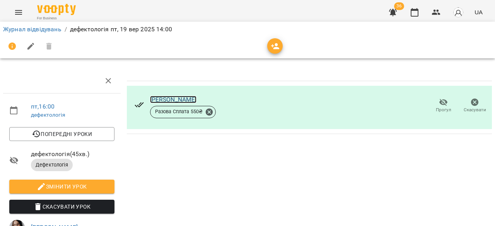
click at [163, 98] on link "[PERSON_NAME]" at bounding box center [173, 99] width 47 height 7
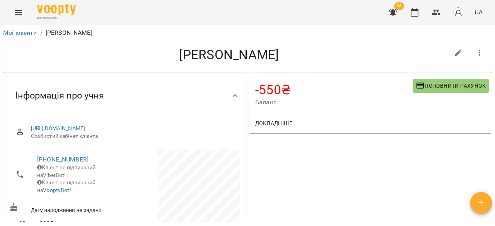
click at [443, 92] on button "Поповнити рахунок" at bounding box center [450, 86] width 76 height 14
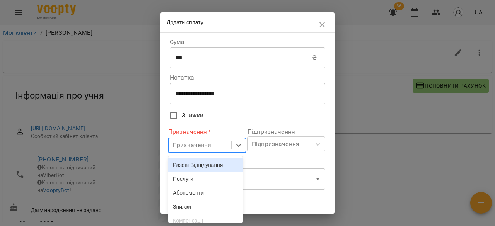
scroll to position [27, 0]
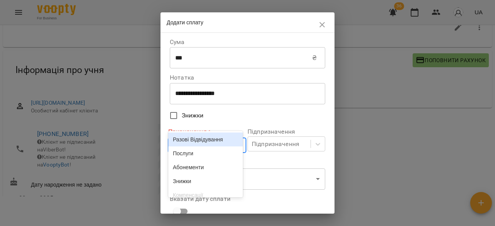
click at [205, 141] on body "For Business 36 UA Мої клієнти / [PERSON_NAME] [PERSON_NAME] -550 ₴ Баланс Попо…" at bounding box center [247, 99] width 495 height 251
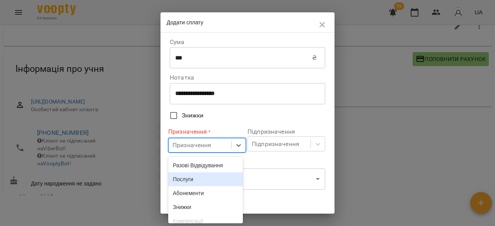
click at [199, 186] on div "Послуги" at bounding box center [205, 179] width 75 height 14
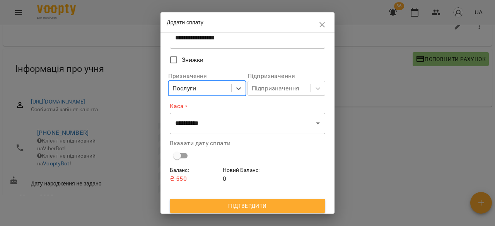
scroll to position [58, 0]
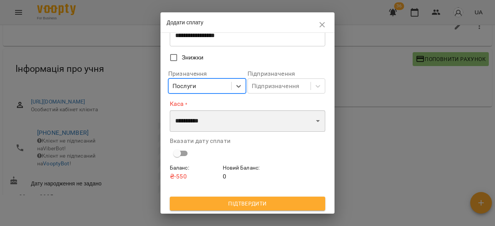
drag, startPoint x: 233, startPoint y: 117, endPoint x: 237, endPoint y: 117, distance: 4.3
click at [234, 117] on select "**********" at bounding box center [247, 121] width 155 height 22
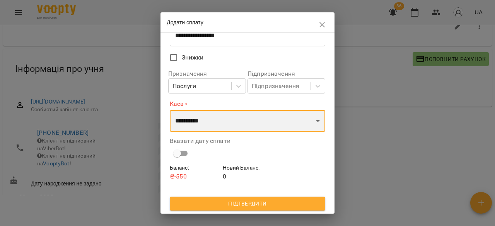
select select "**********"
click at [170, 110] on select "**********" at bounding box center [247, 121] width 155 height 22
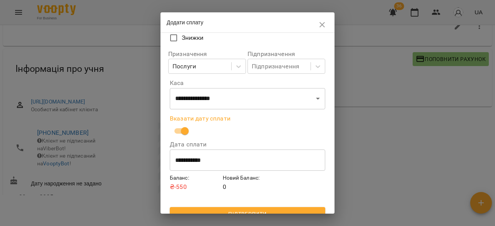
scroll to position [89, 0]
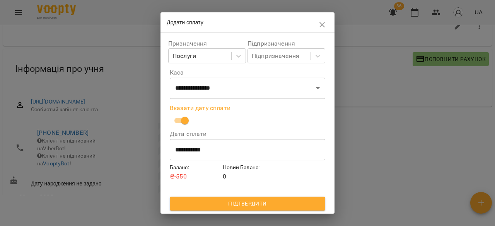
click at [251, 201] on span "Підтвердити" at bounding box center [247, 203] width 143 height 9
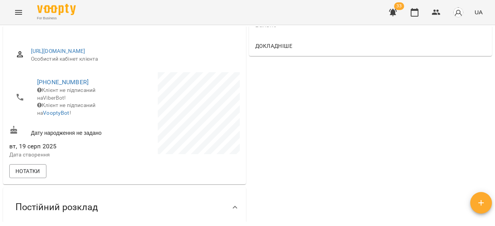
scroll to position [39, 0]
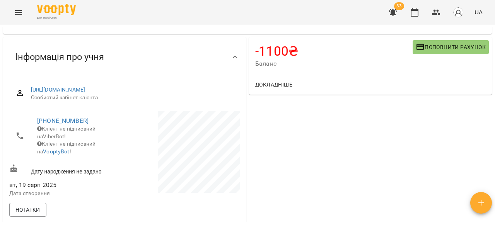
click at [460, 46] on span "Поповнити рахунок" at bounding box center [450, 47] width 70 height 9
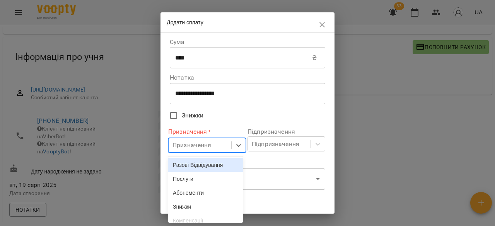
click at [178, 151] on body "For Business 33 UA Мої клієнти / [PERSON_NAME] [PERSON_NAME] -1100 ₴ Баланс Поп…" at bounding box center [247, 125] width 495 height 251
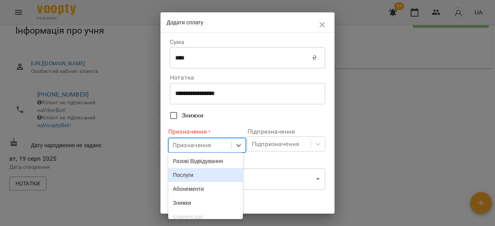
scroll to position [27, 0]
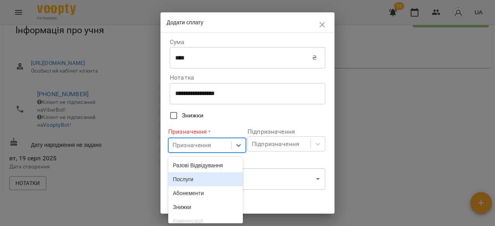
click at [181, 174] on div "Послуги" at bounding box center [205, 179] width 75 height 14
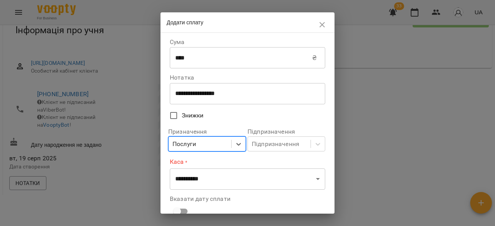
scroll to position [58, 0]
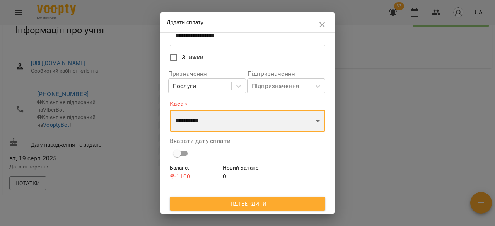
click at [214, 128] on select "**********" at bounding box center [247, 121] width 155 height 22
select select "****"
click at [170, 110] on select "**********" at bounding box center [247, 121] width 155 height 22
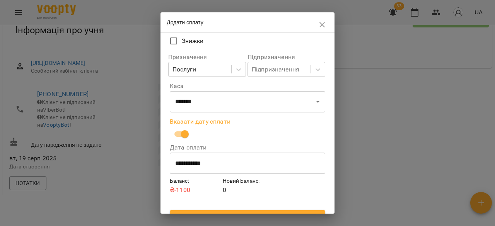
scroll to position [89, 0]
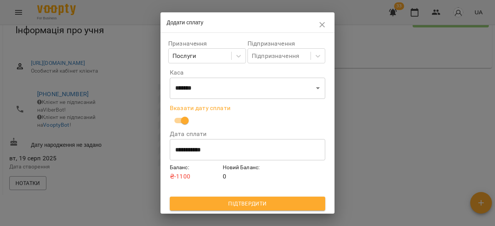
click at [261, 203] on span "Підтвердити" at bounding box center [247, 203] width 143 height 9
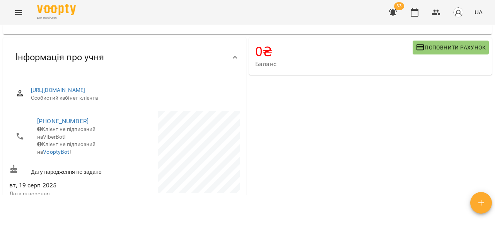
scroll to position [0, 0]
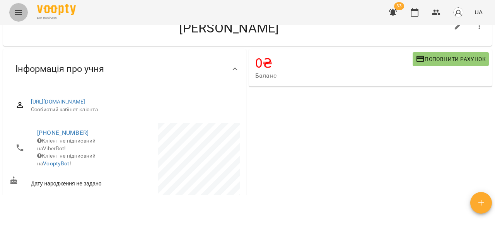
click at [19, 13] on icon "Menu" at bounding box center [18, 12] width 9 height 9
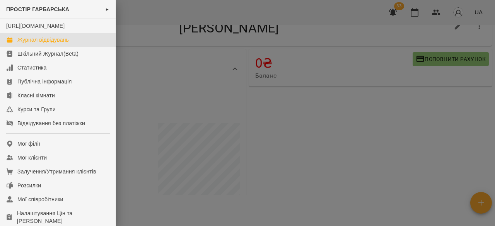
click at [57, 44] on div "Журнал відвідувань" at bounding box center [42, 40] width 51 height 8
